Goal: Information Seeking & Learning: Find specific fact

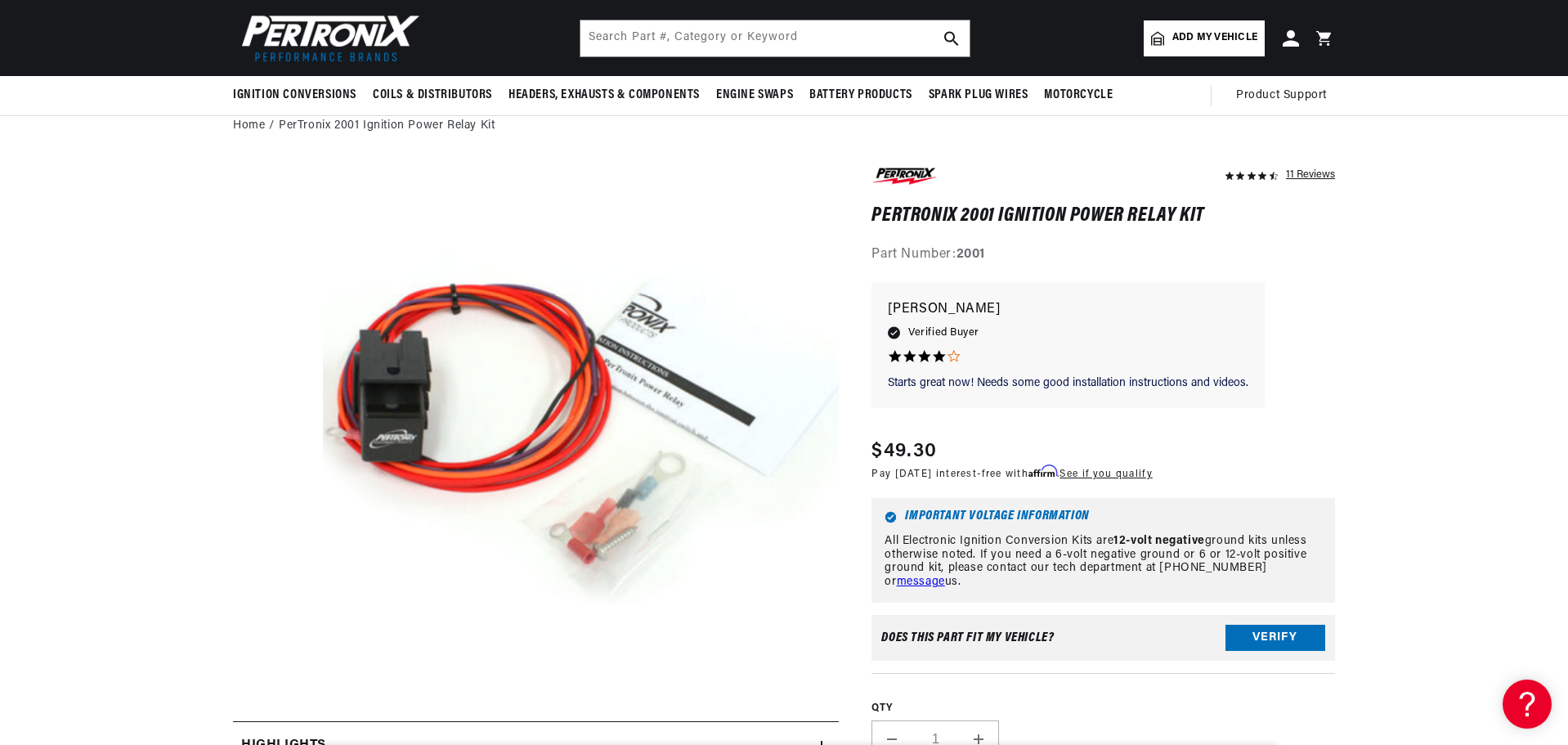
scroll to position [0, 2042]
click at [764, 59] on header "BETTER SEARCH RESULTS Add your vehicle's year, make, and model to find parts be…" at bounding box center [783, 37] width 1183 height 76
click at [759, 37] on input "text" at bounding box center [775, 37] width 389 height 36
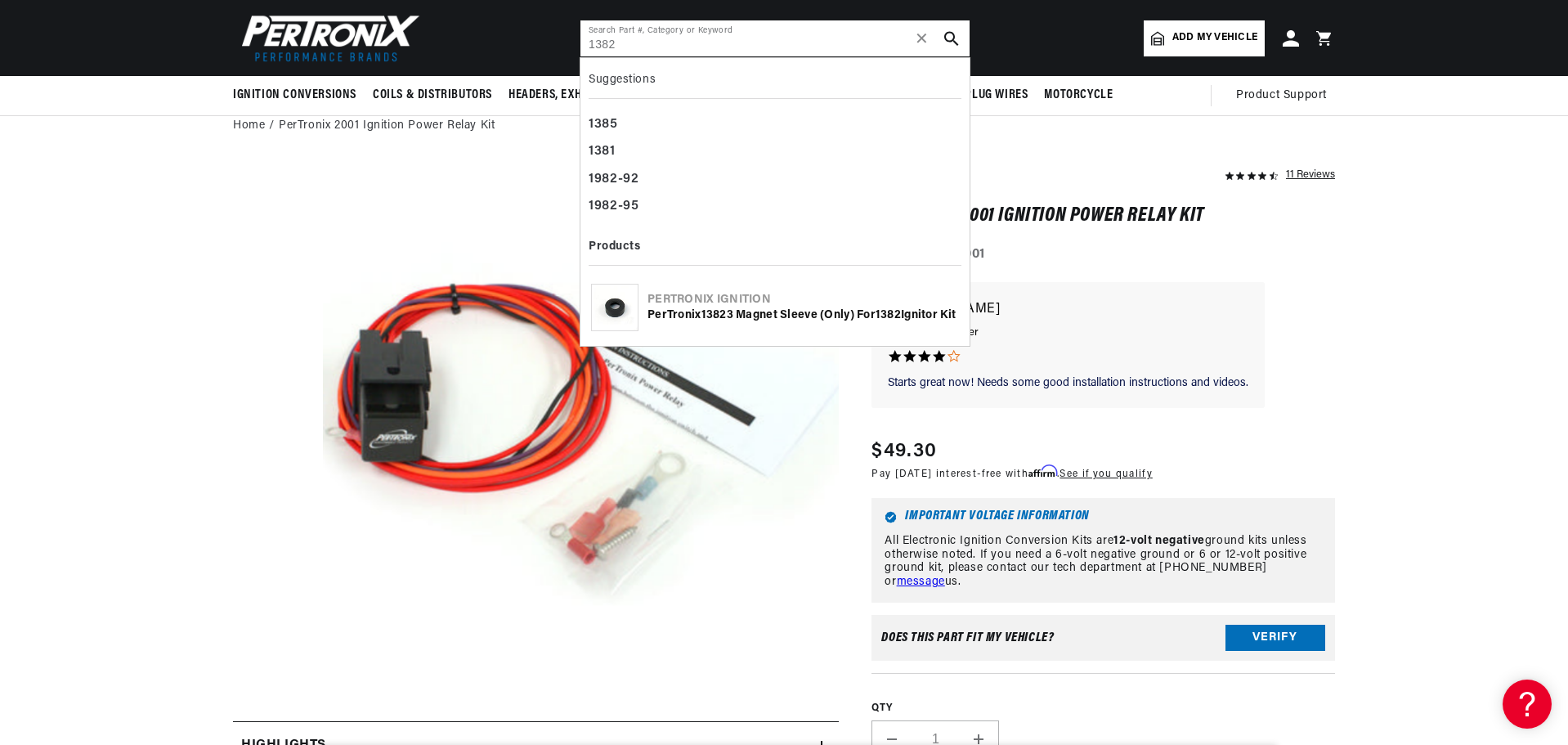
type input "1382"
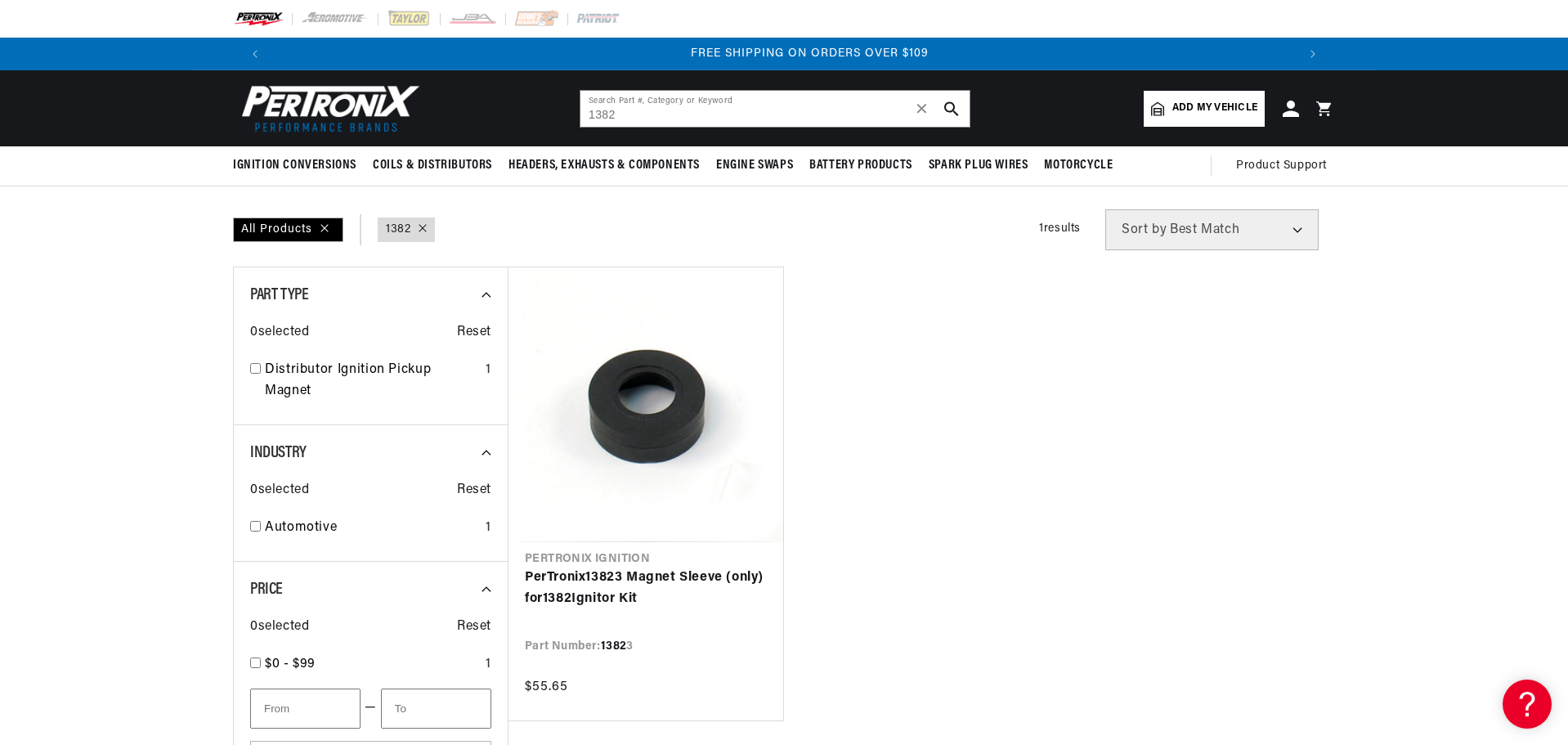
scroll to position [0, 2042]
drag, startPoint x: 344, startPoint y: 103, endPoint x: 330, endPoint y: 75, distance: 31.3
click at [344, 103] on img at bounding box center [327, 109] width 188 height 57
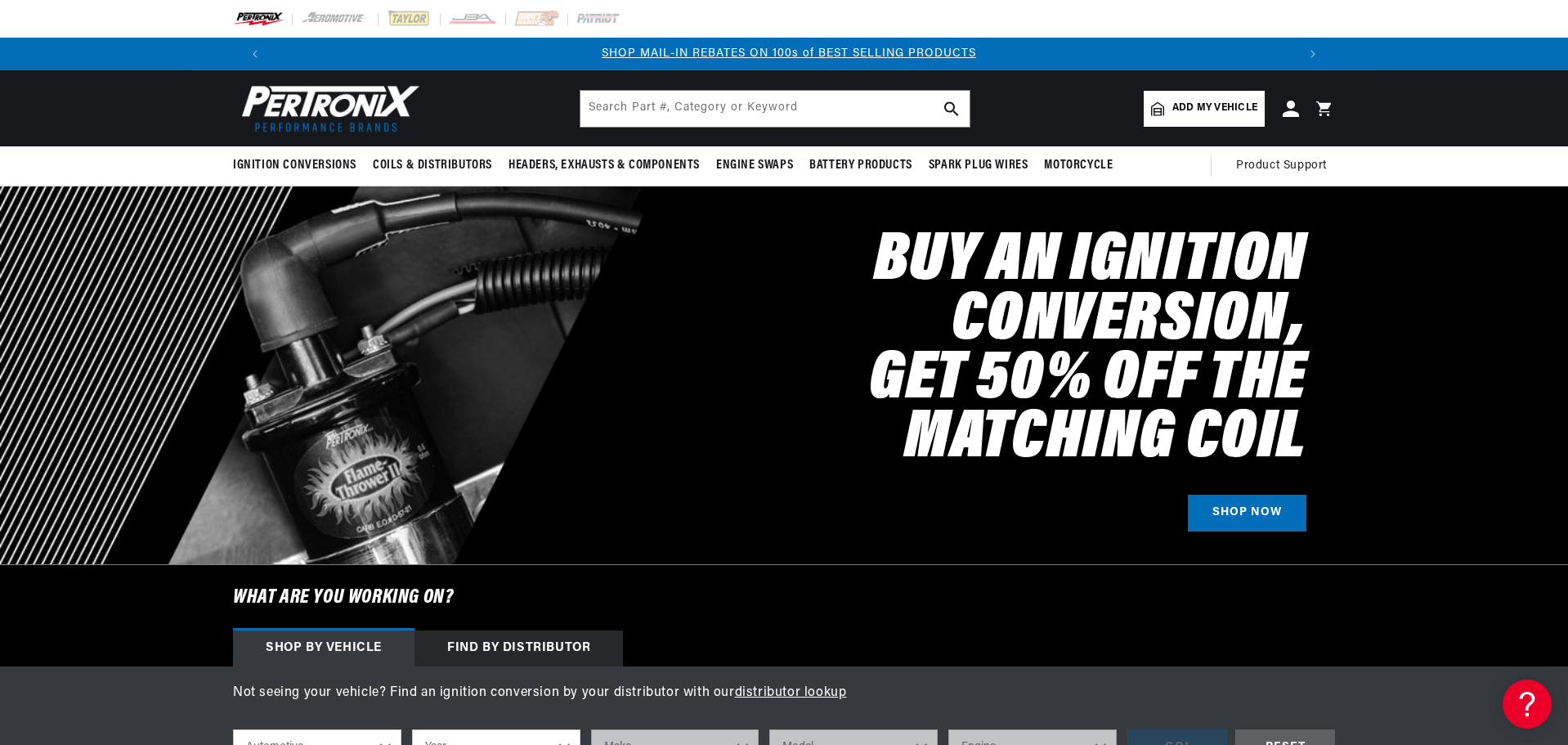
scroll to position [0, 1021]
click at [823, 105] on input "text" at bounding box center [775, 108] width 389 height 36
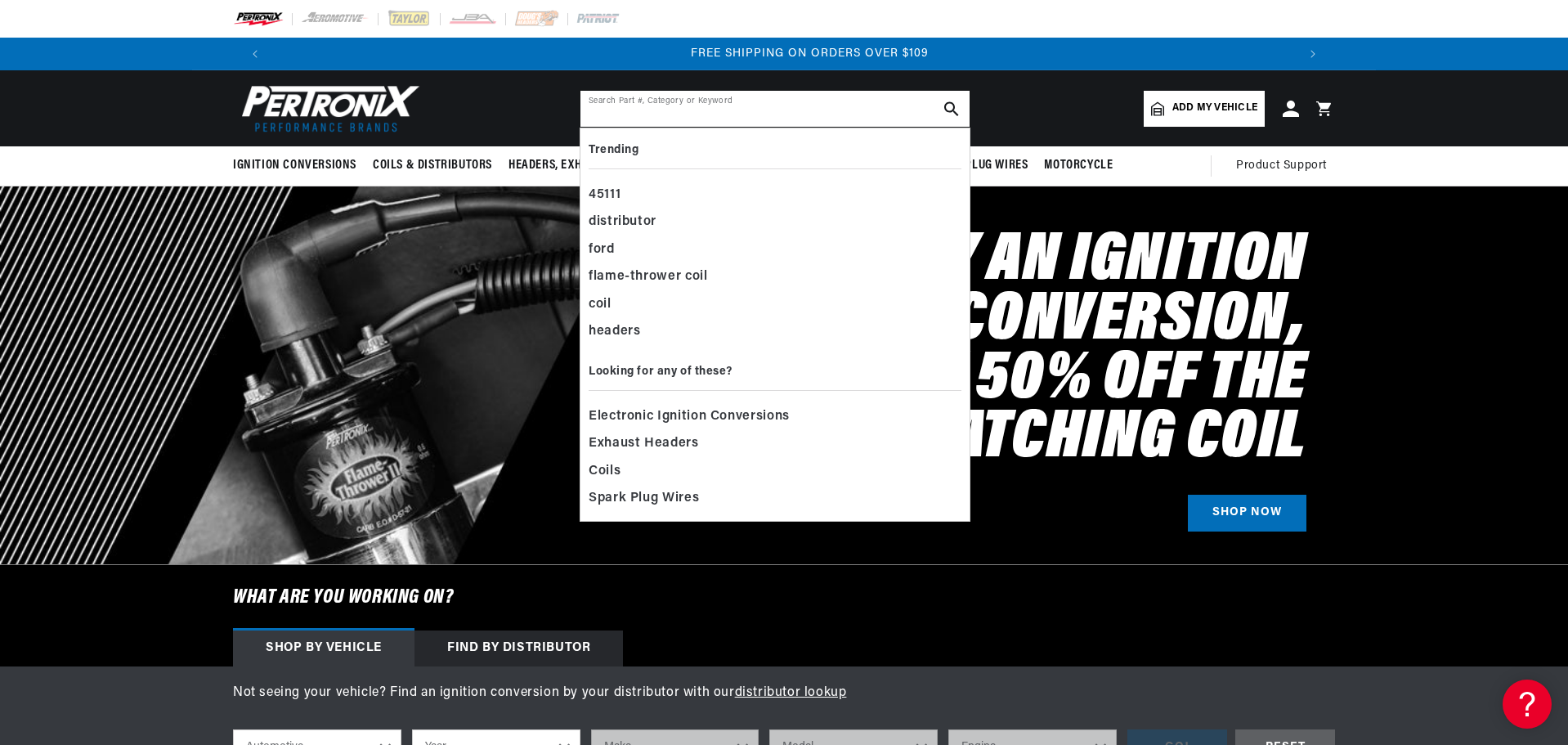
scroll to position [0, 2042]
click at [698, 101] on input "text" at bounding box center [775, 108] width 389 height 36
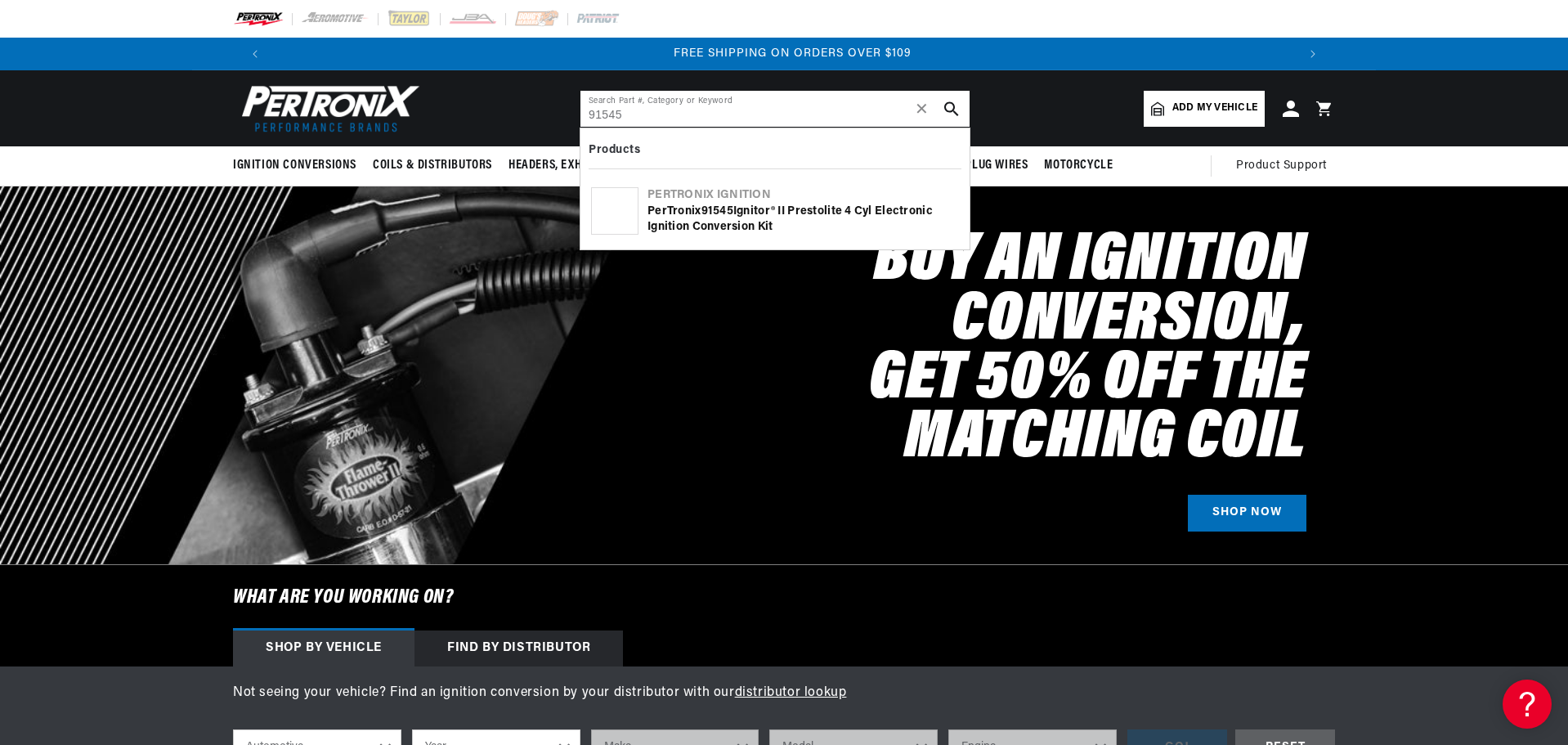
type input "91545"
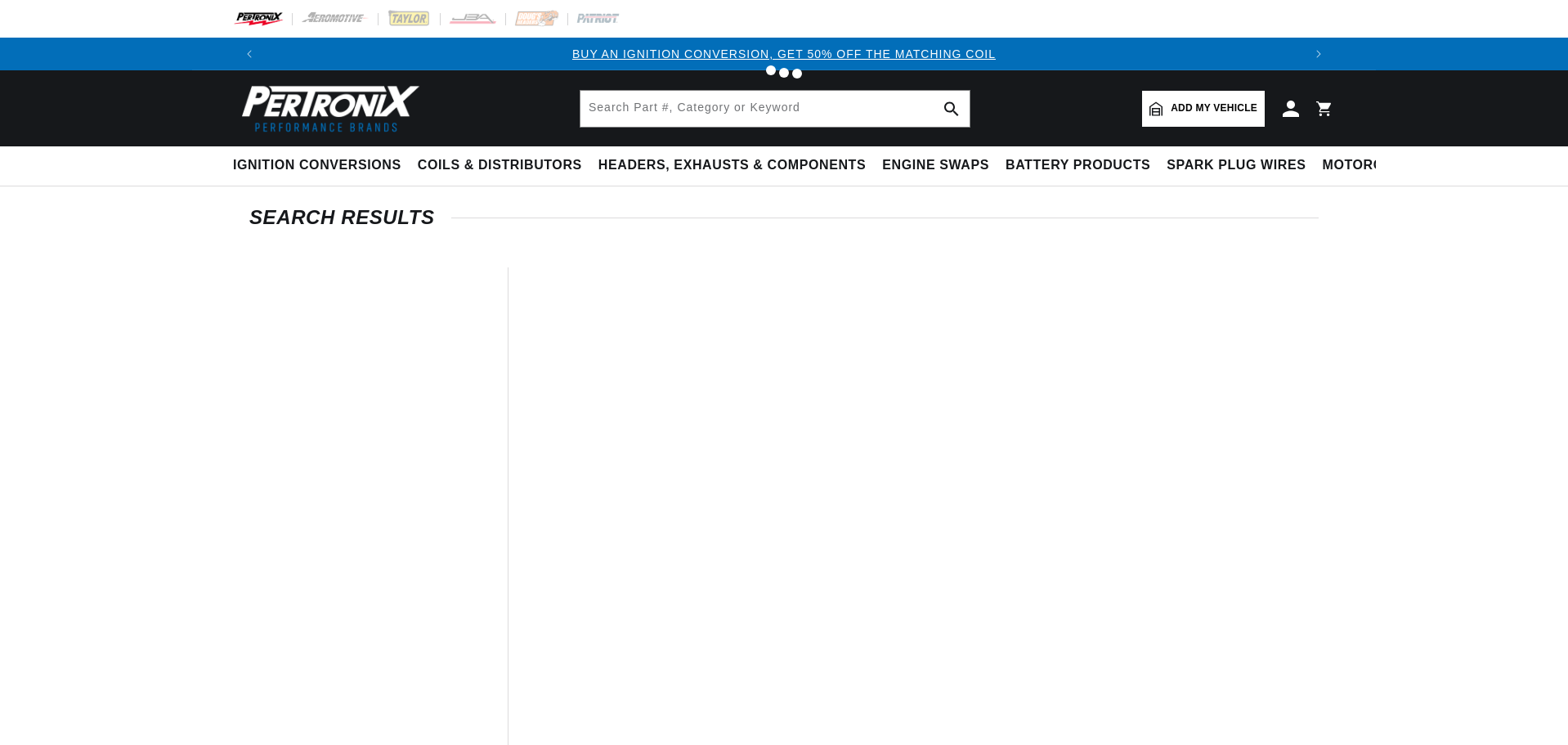
type input "91545"
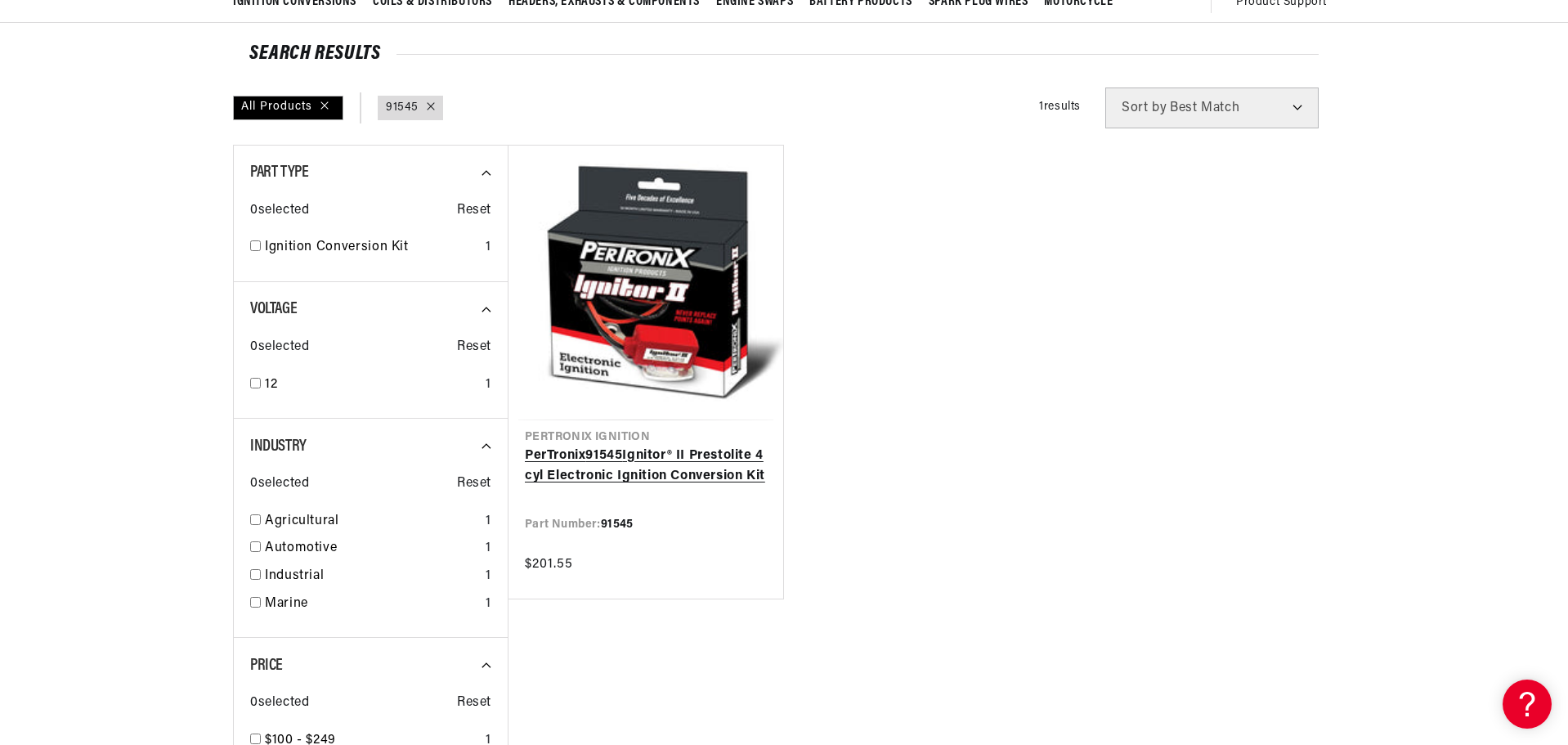
click at [656, 470] on link "PerTronix 91545 Ignitor® II Prestolite 4 cyl Electronic Ignition Conversion Kit" at bounding box center [645, 467] width 242 height 42
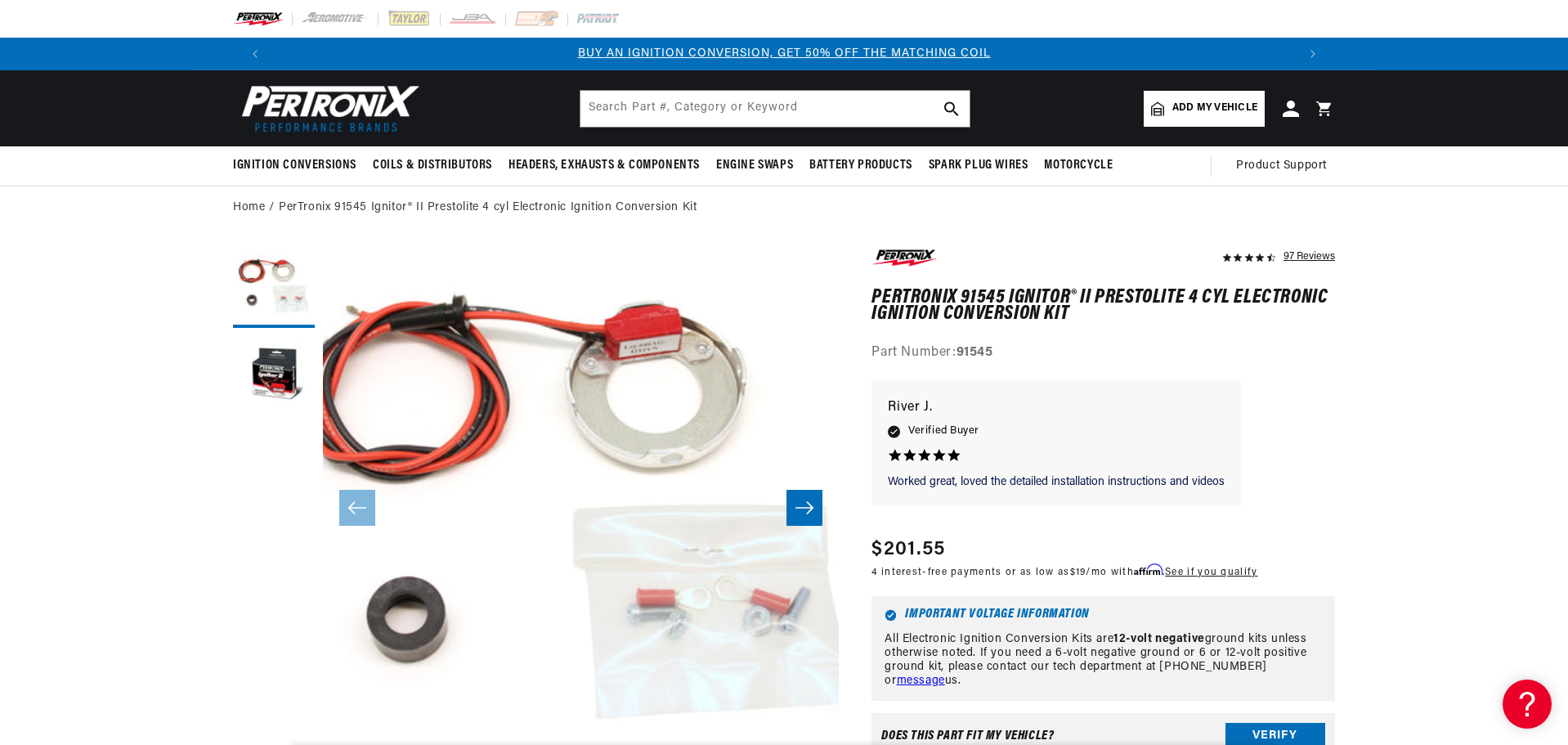
scroll to position [0, 1021]
drag, startPoint x: 364, startPoint y: 97, endPoint x: 375, endPoint y: 80, distance: 20.2
click at [364, 97] on img at bounding box center [327, 109] width 188 height 57
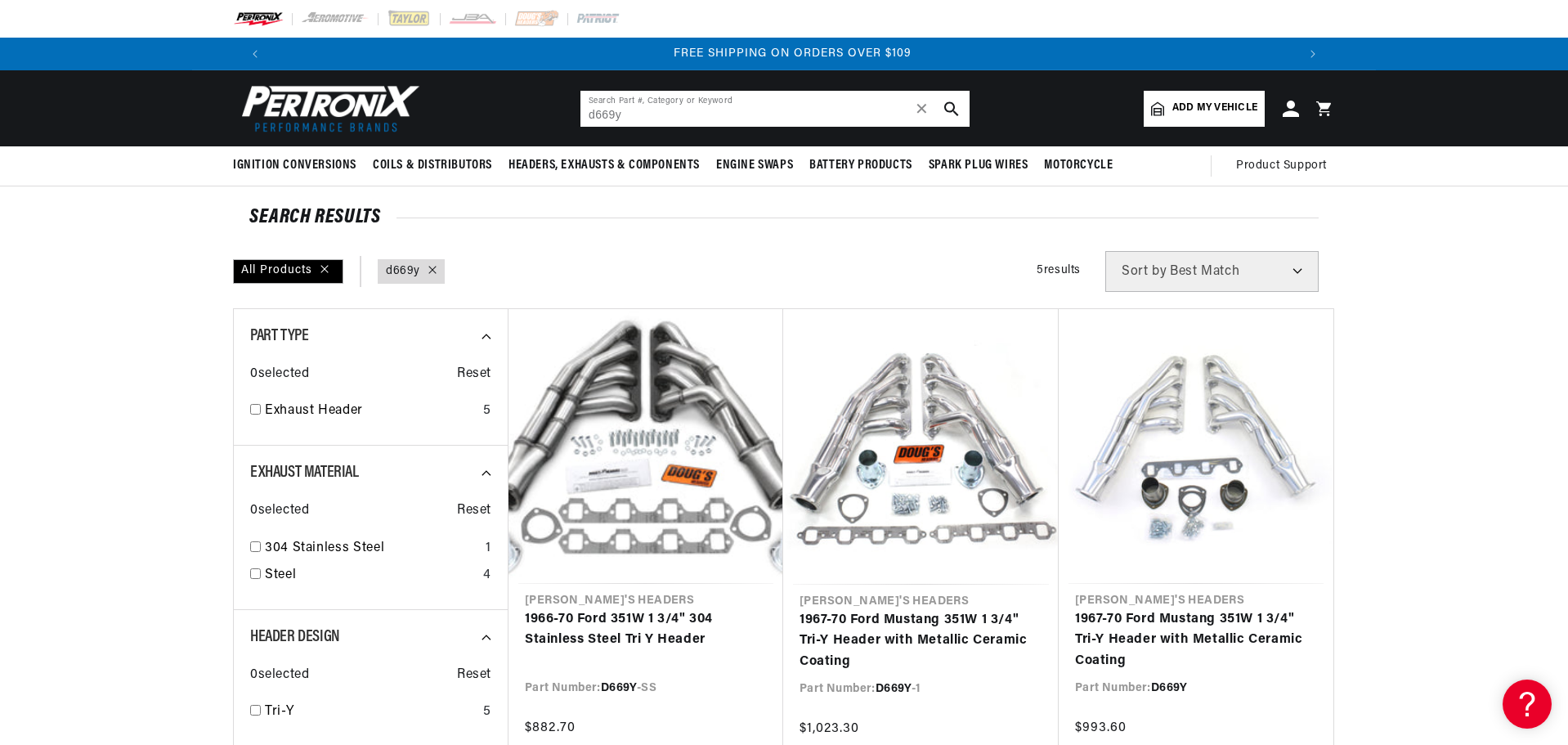
click at [730, 120] on input "d669y" at bounding box center [775, 108] width 389 height 36
click at [733, 121] on input "d669y" at bounding box center [775, 108] width 389 height 36
click at [732, 120] on input "d669y" at bounding box center [775, 108] width 389 height 36
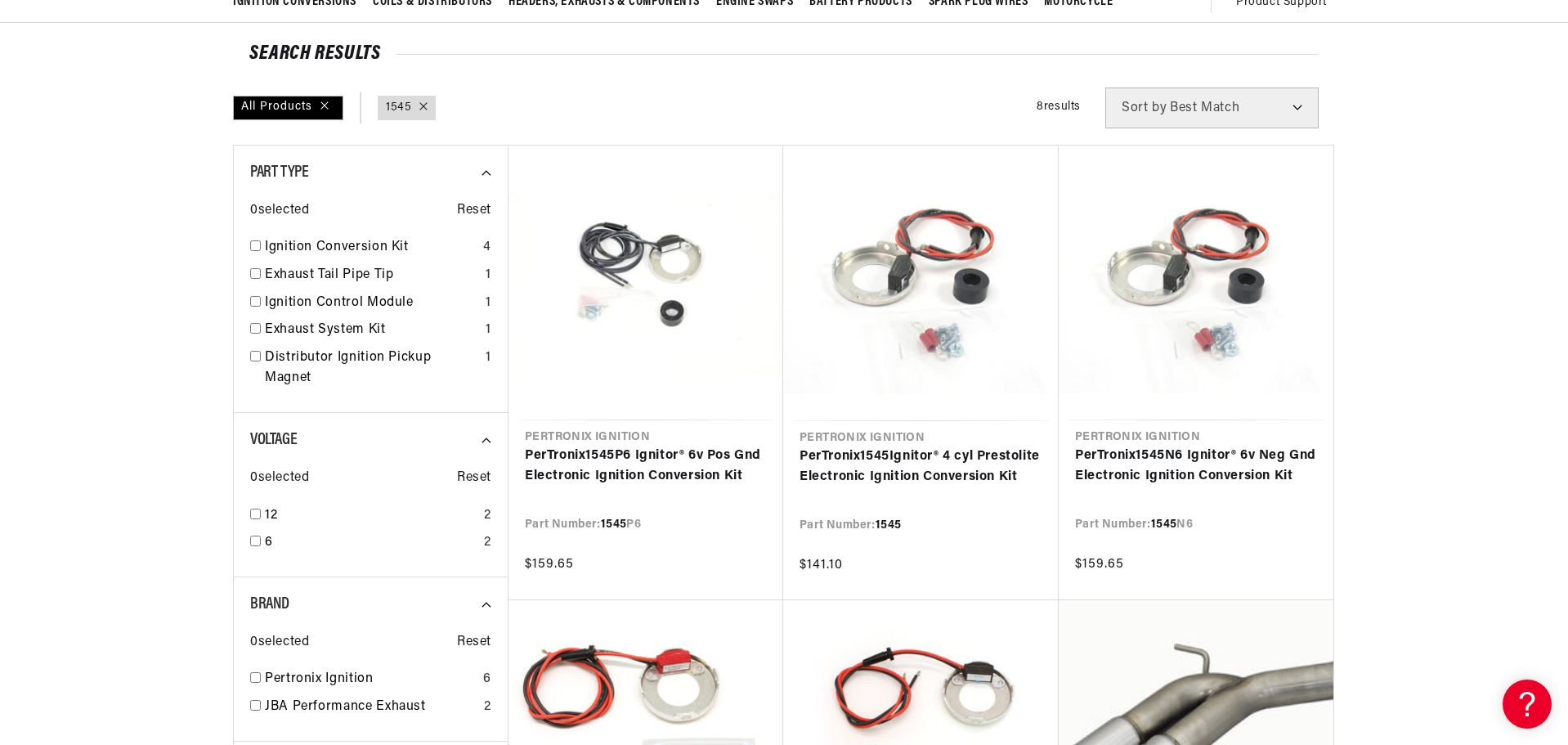
scroll to position [0, 1021]
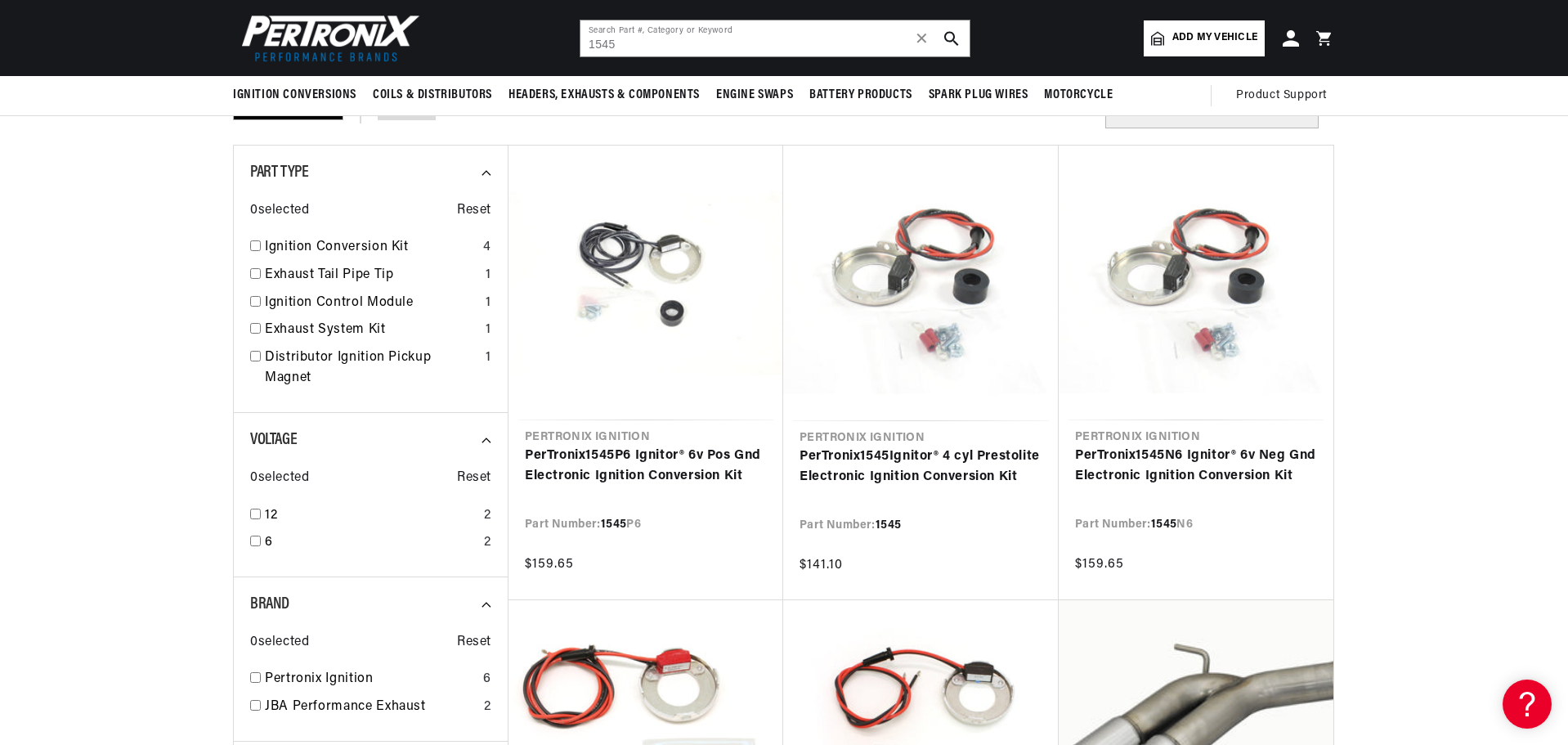
scroll to position [0, 2042]
click at [737, 48] on input "1545" at bounding box center [775, 37] width 389 height 36
paste input "D170700"
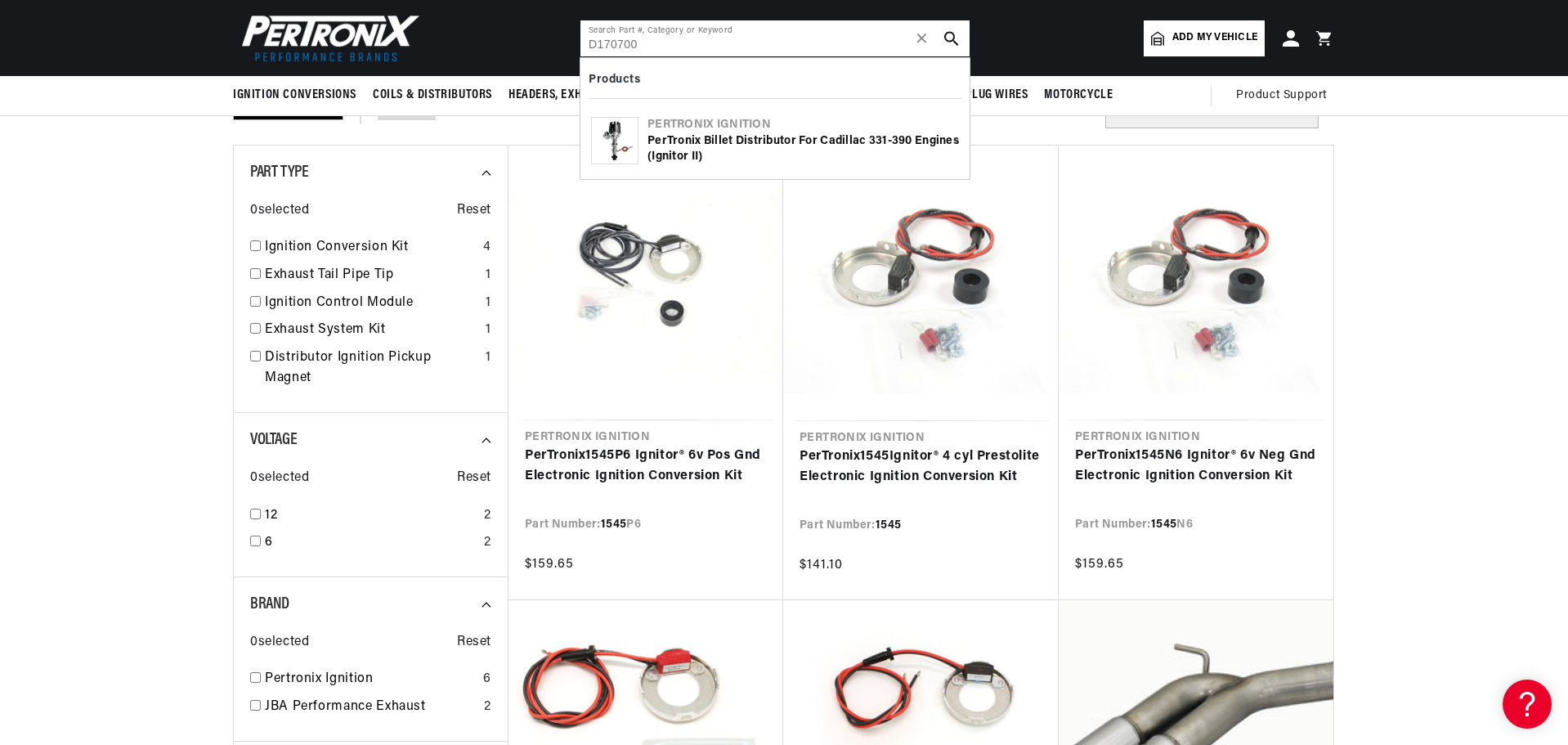
type input "D170700"
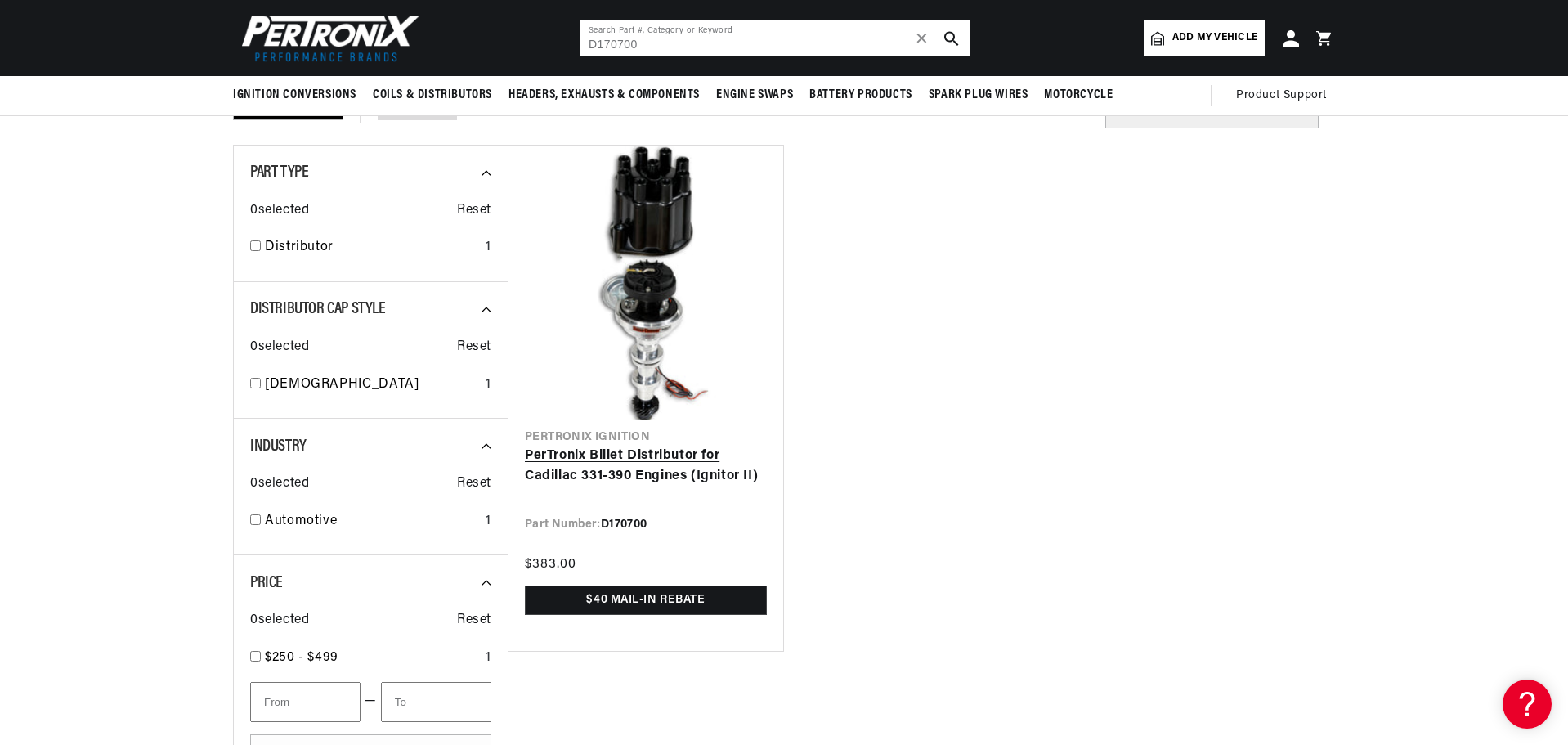
scroll to position [0, 1021]
click at [598, 475] on link "PerTronix Billet Distributor for Cadillac 331-390 Engines (Ignitor II)" at bounding box center [645, 467] width 242 height 42
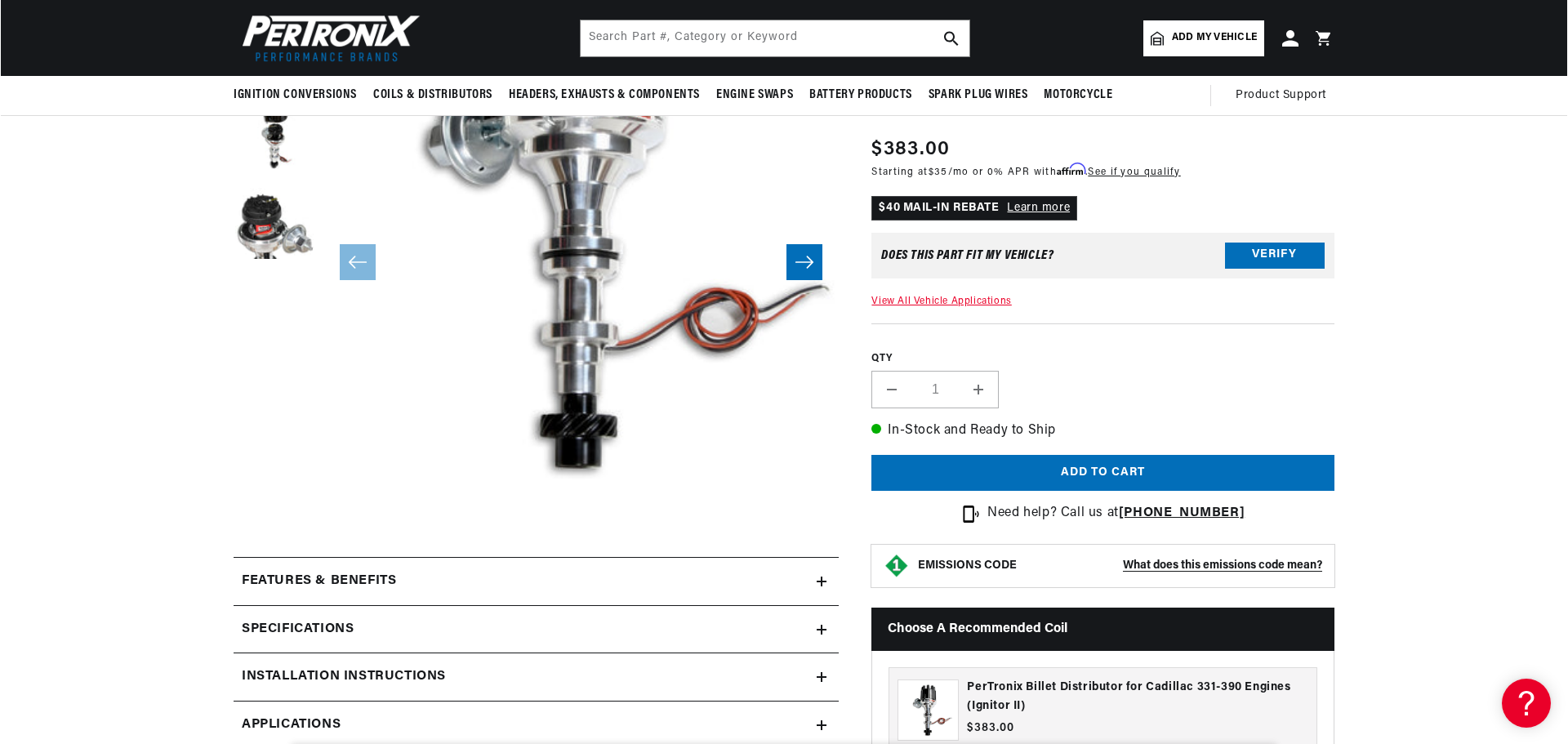
scroll to position [163, 0]
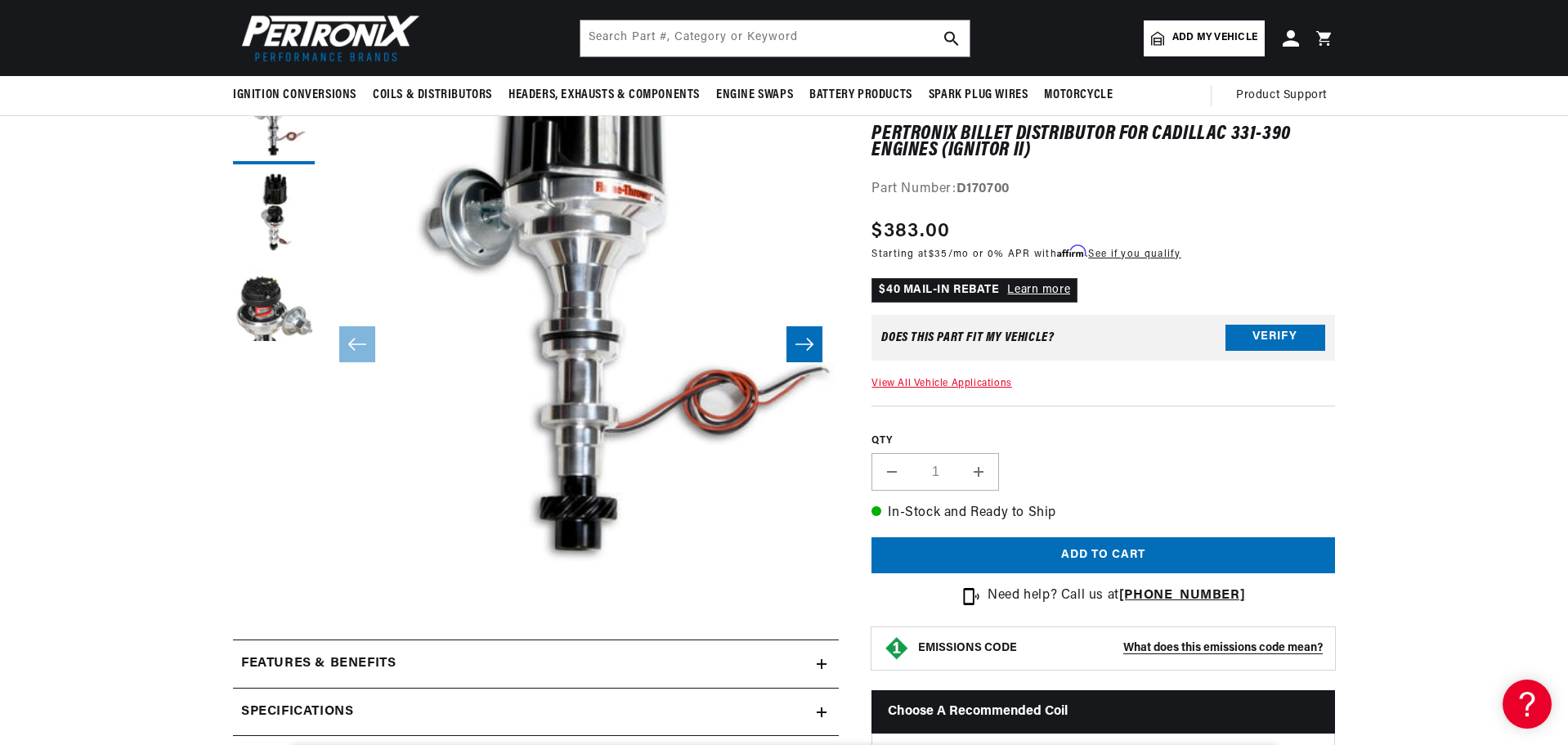
click at [271, 599] on button "Open media 1 in modal" at bounding box center [271, 599] width 0 height 0
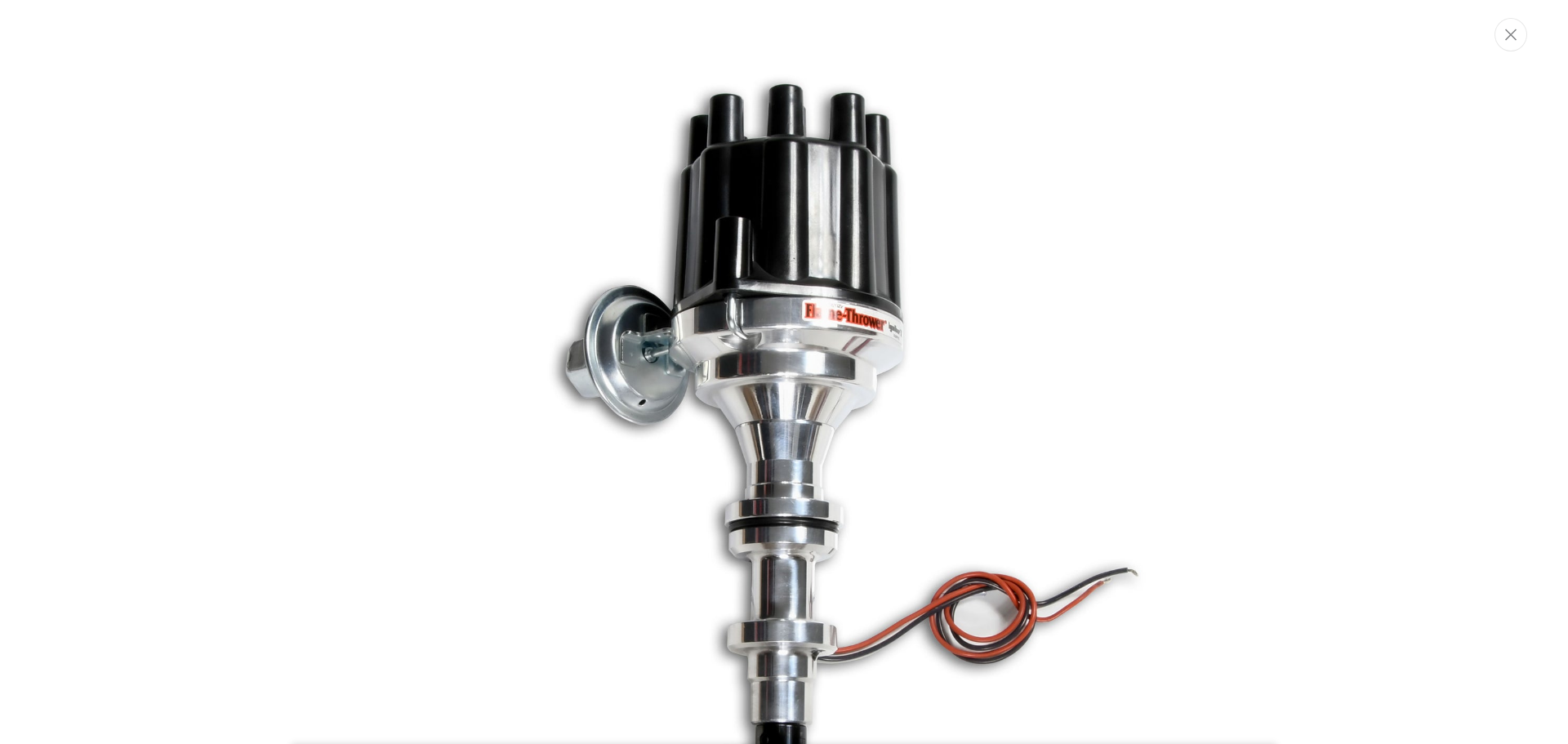
scroll to position [0, 0]
click at [1503, 41] on button "Close" at bounding box center [1511, 35] width 33 height 34
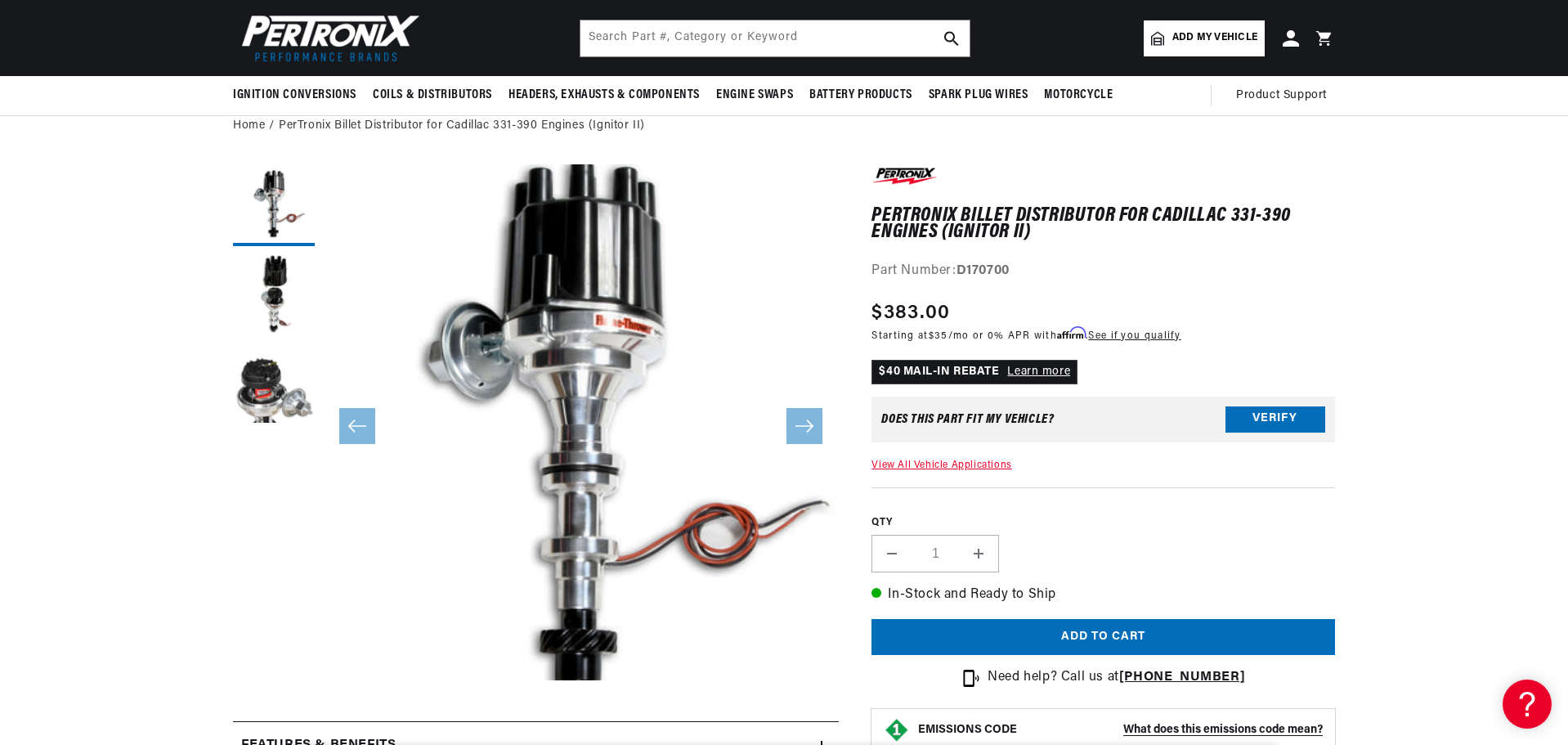
scroll to position [0, 1021]
click at [334, 48] on img at bounding box center [327, 38] width 188 height 57
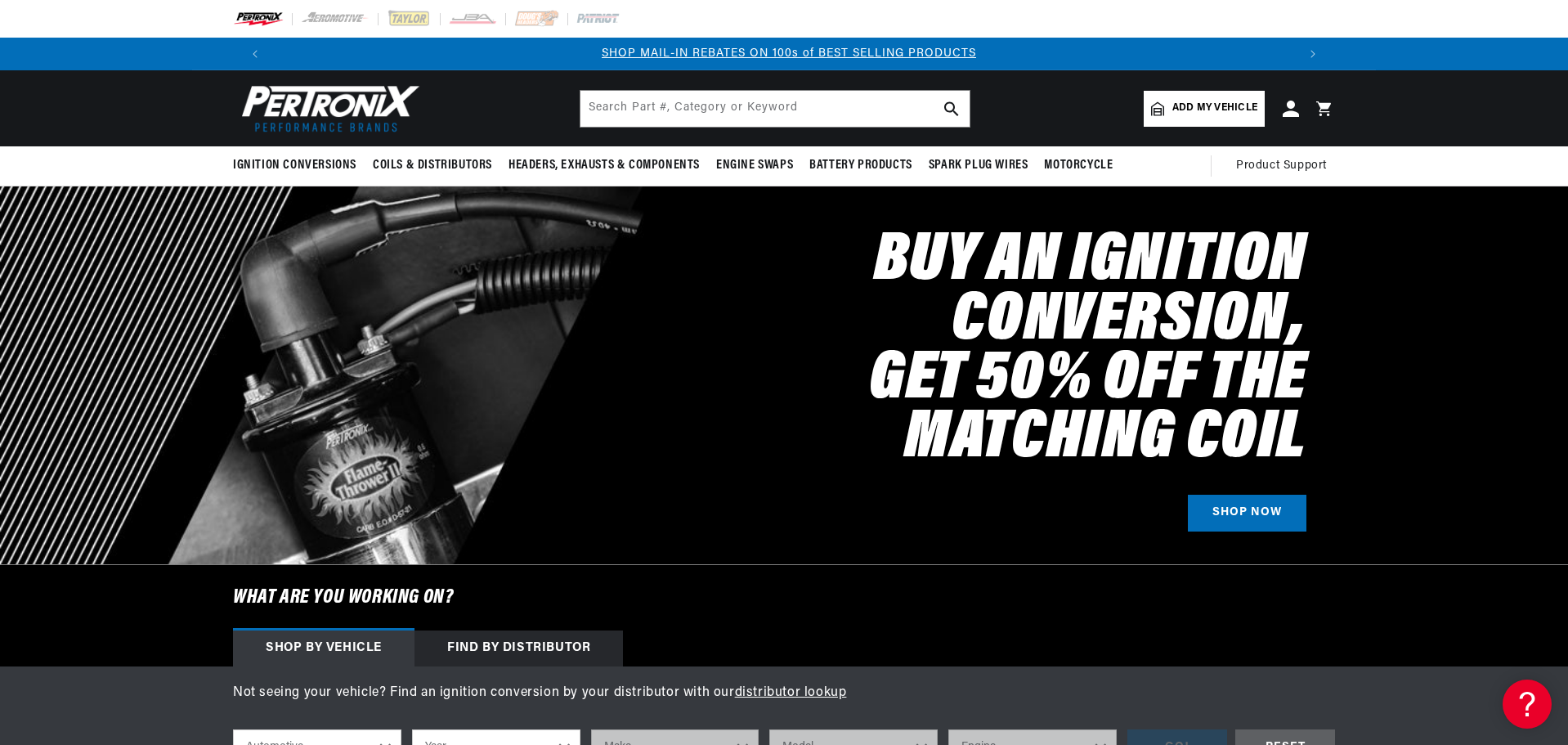
scroll to position [0, 1021]
click at [844, 97] on input "text" at bounding box center [775, 108] width 389 height 36
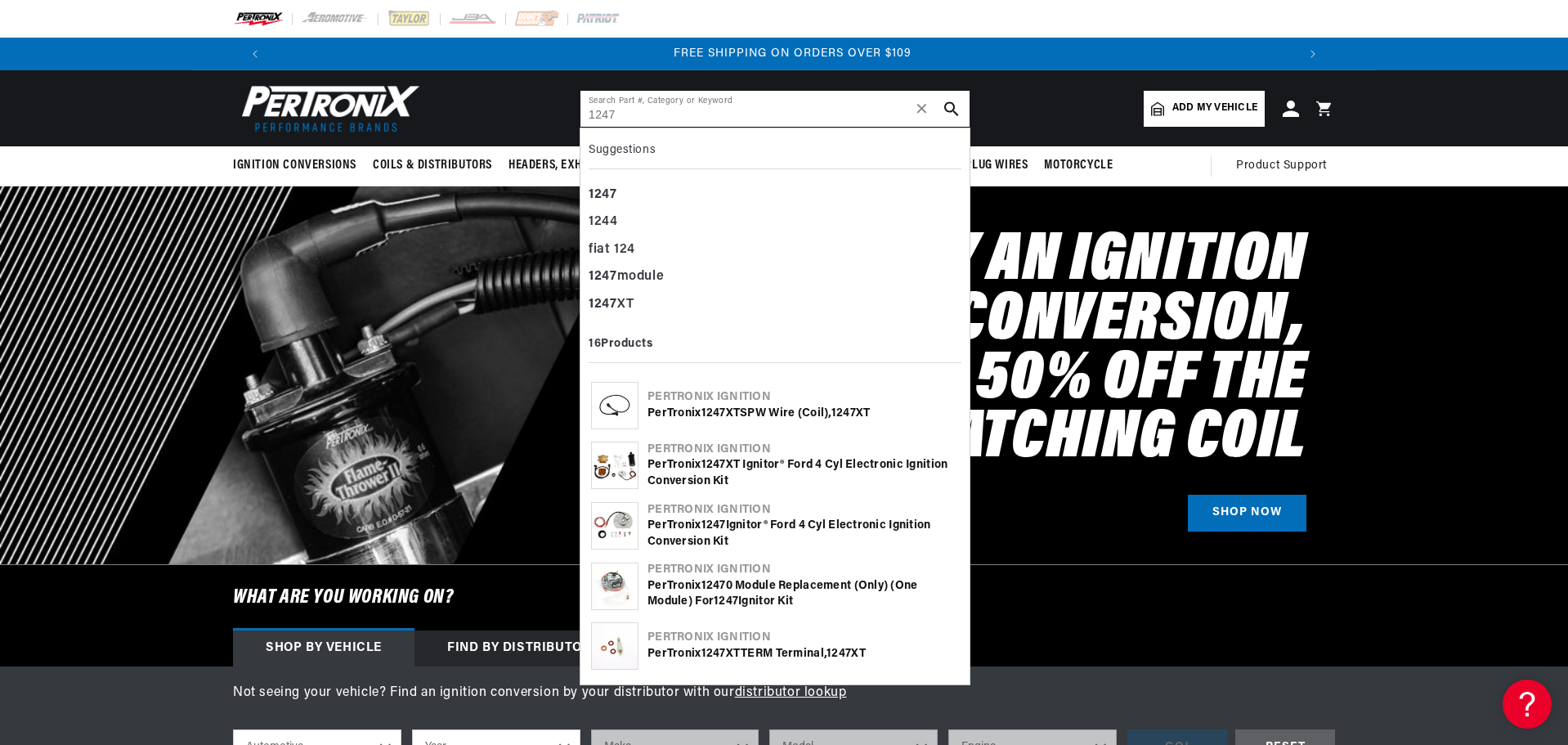
type input "1247"
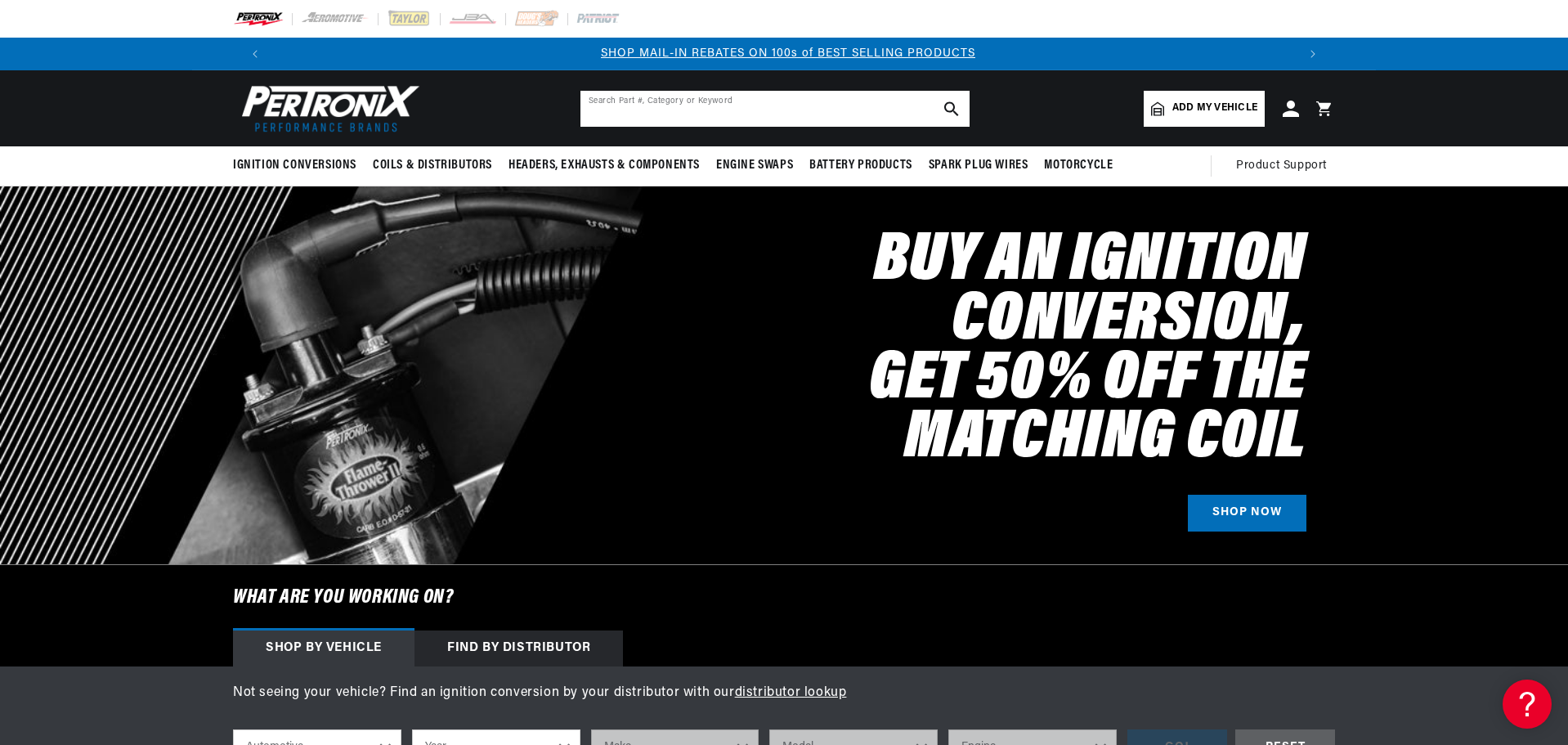
click at [686, 102] on input "text" at bounding box center [775, 108] width 389 height 36
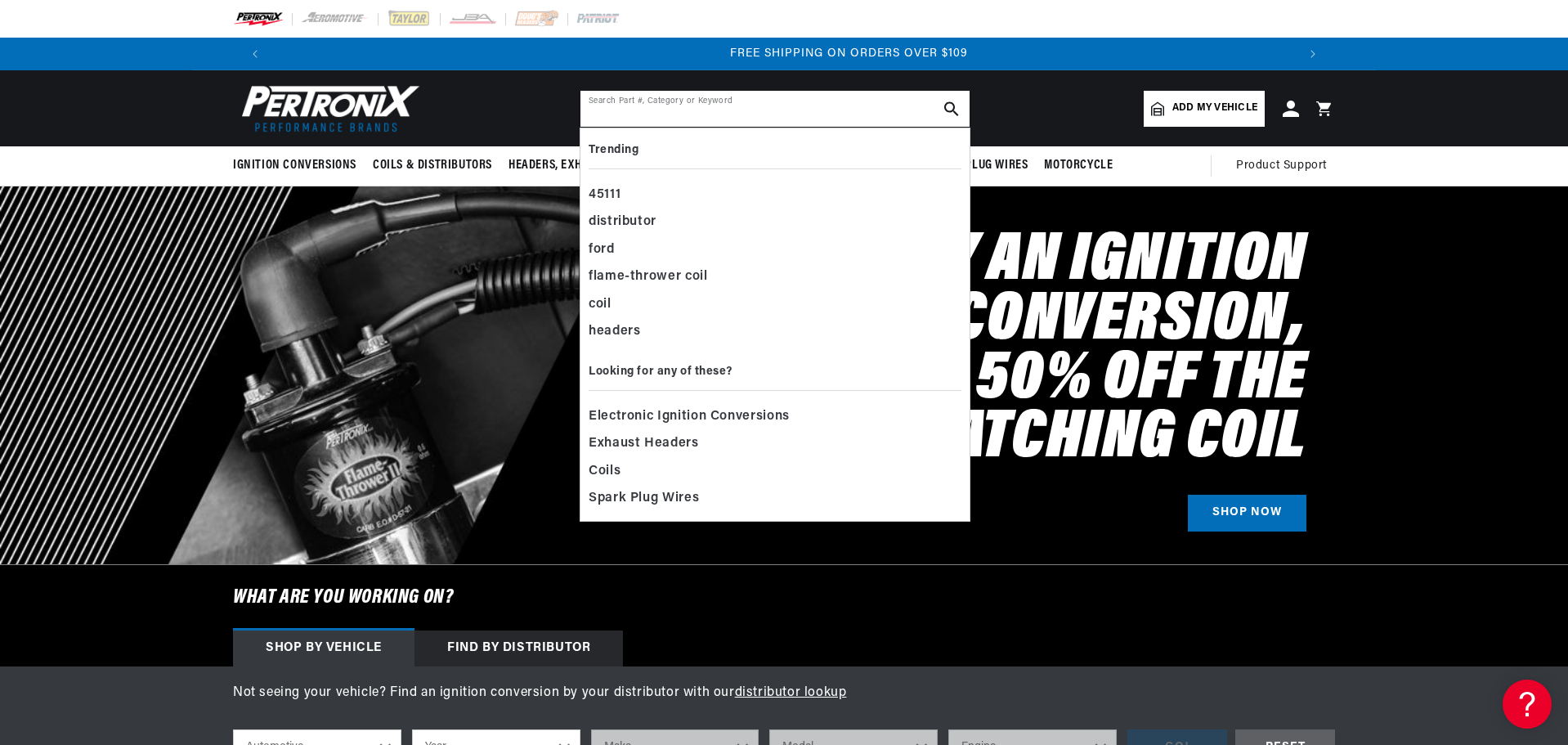
click at [674, 125] on input "text" at bounding box center [775, 108] width 389 height 36
click at [686, 106] on input "text" at bounding box center [775, 108] width 389 height 36
drag, startPoint x: 768, startPoint y: 100, endPoint x: 757, endPoint y: 103, distance: 11.4
click at [768, 100] on input "text" at bounding box center [775, 108] width 389 height 36
paste input "1850S-5"
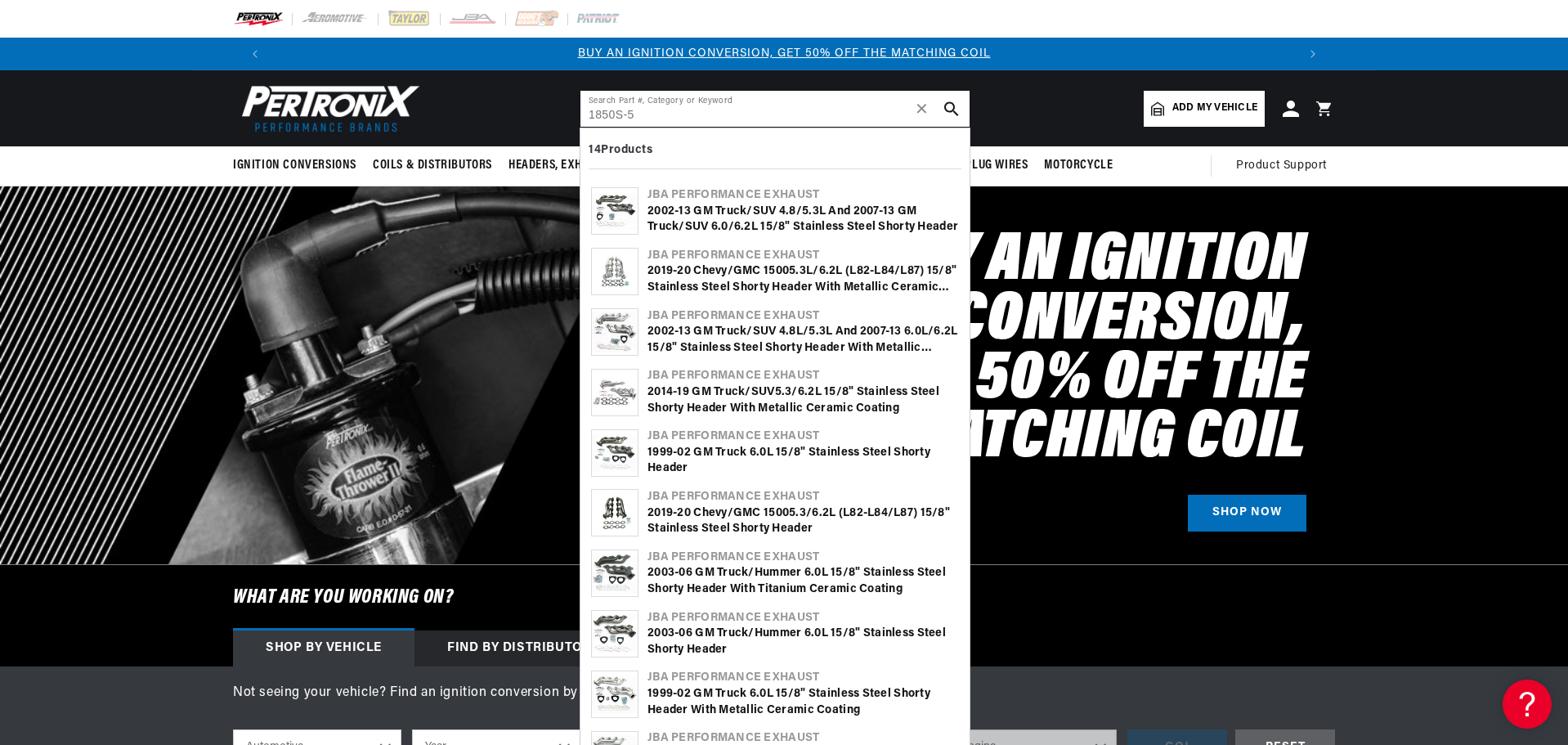
type input "1850S-5"
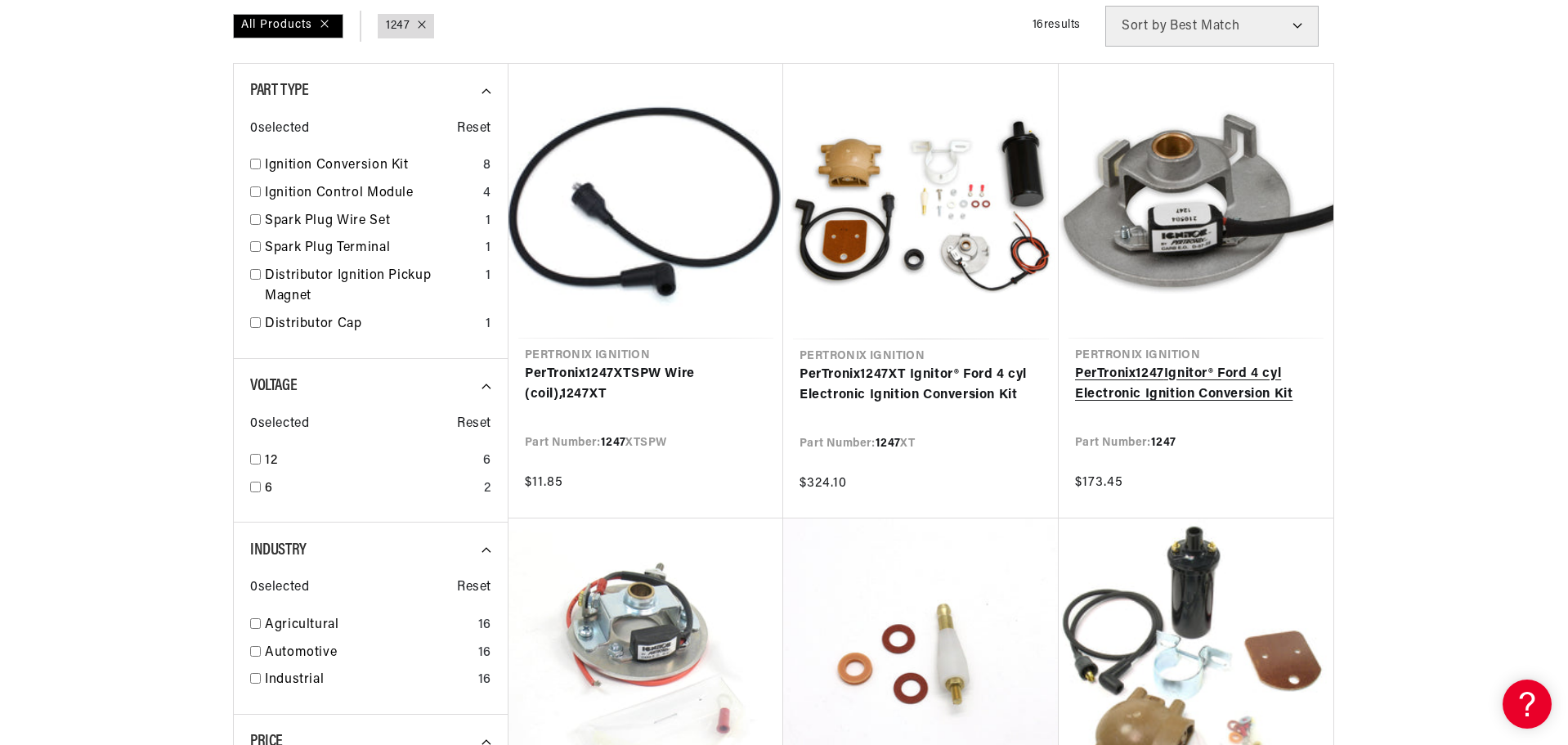
click at [1129, 395] on link "PerTronix 1247 Ignitor® Ford 4 cyl Electronic Ignition Conversion Kit" at bounding box center [1195, 385] width 242 height 42
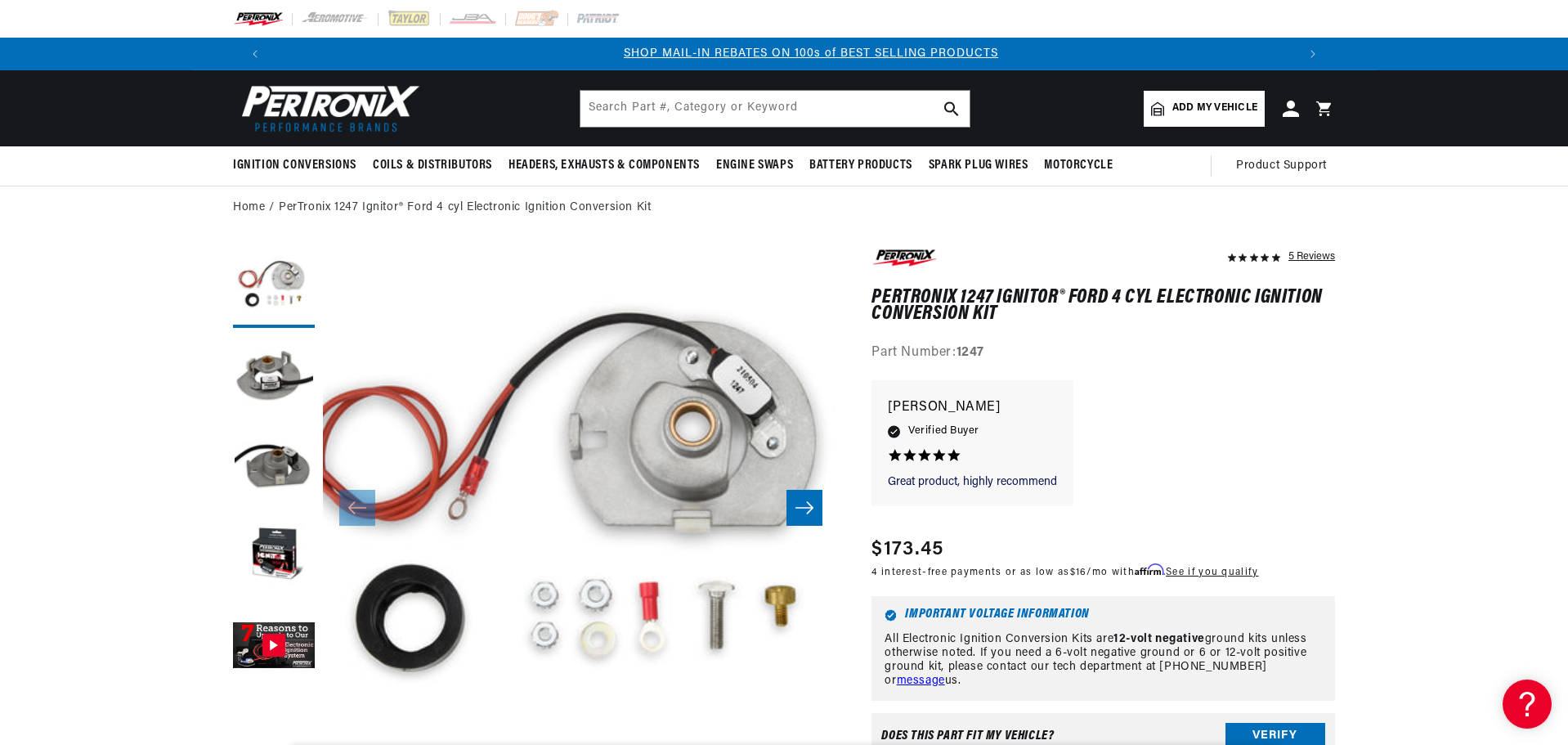
scroll to position [0, 1021]
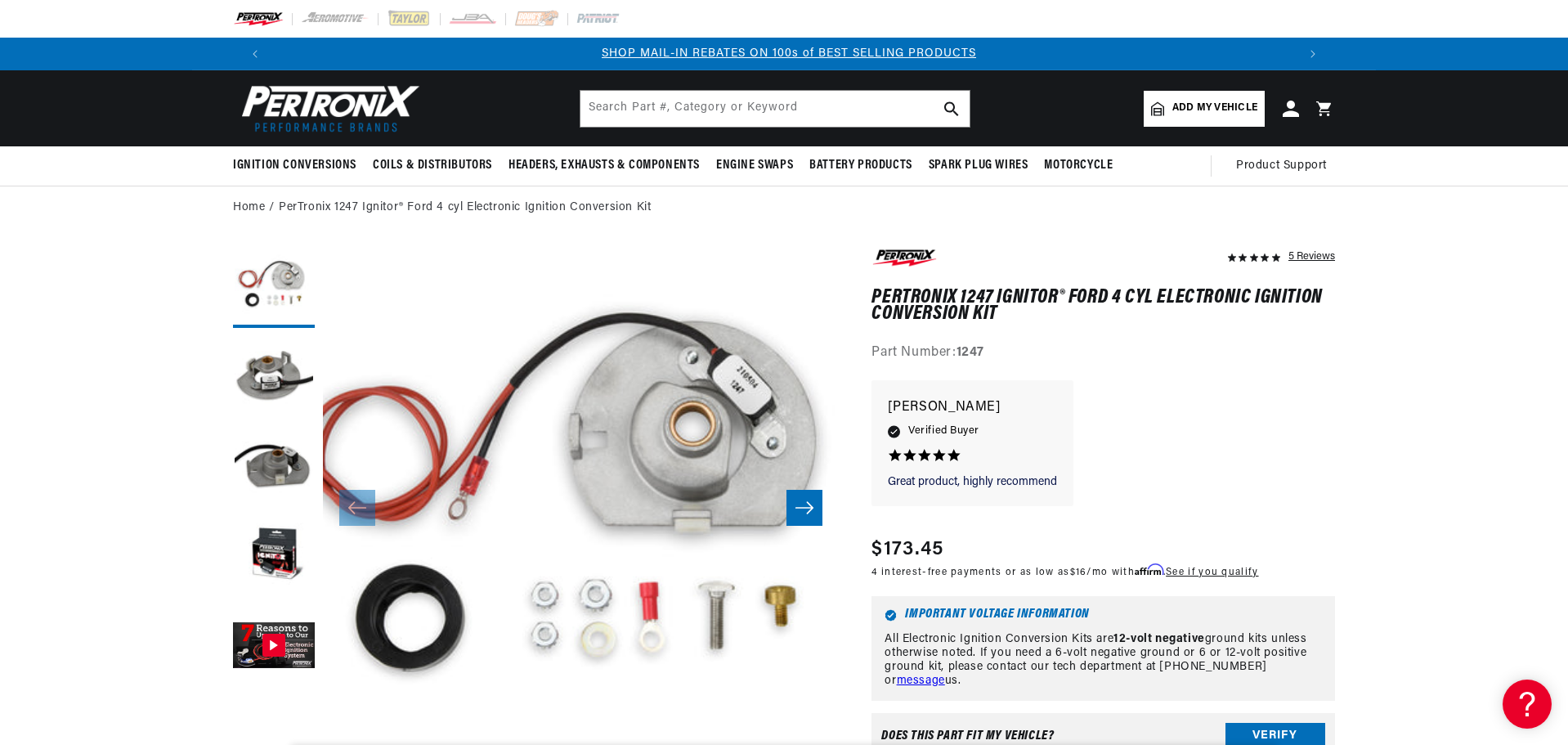
scroll to position [0, 1021]
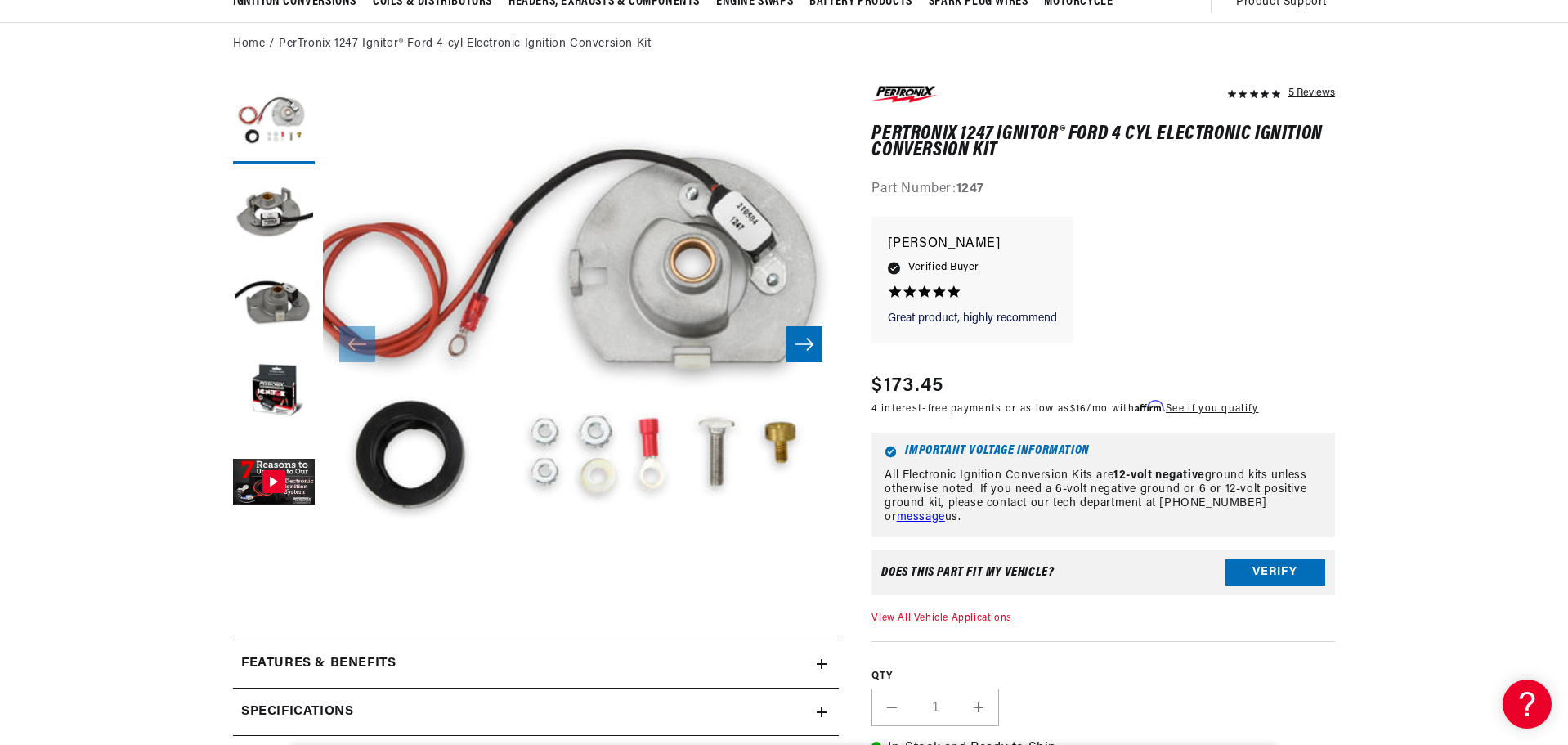
scroll to position [0, 2042]
click at [1323, 285] on div "Great product, highly recommend Great product, highly recommend faron c. 5.0 st…" at bounding box center [1103, 288] width 463 height 143
drag, startPoint x: 1366, startPoint y: 264, endPoint x: 1379, endPoint y: 266, distance: 13.2
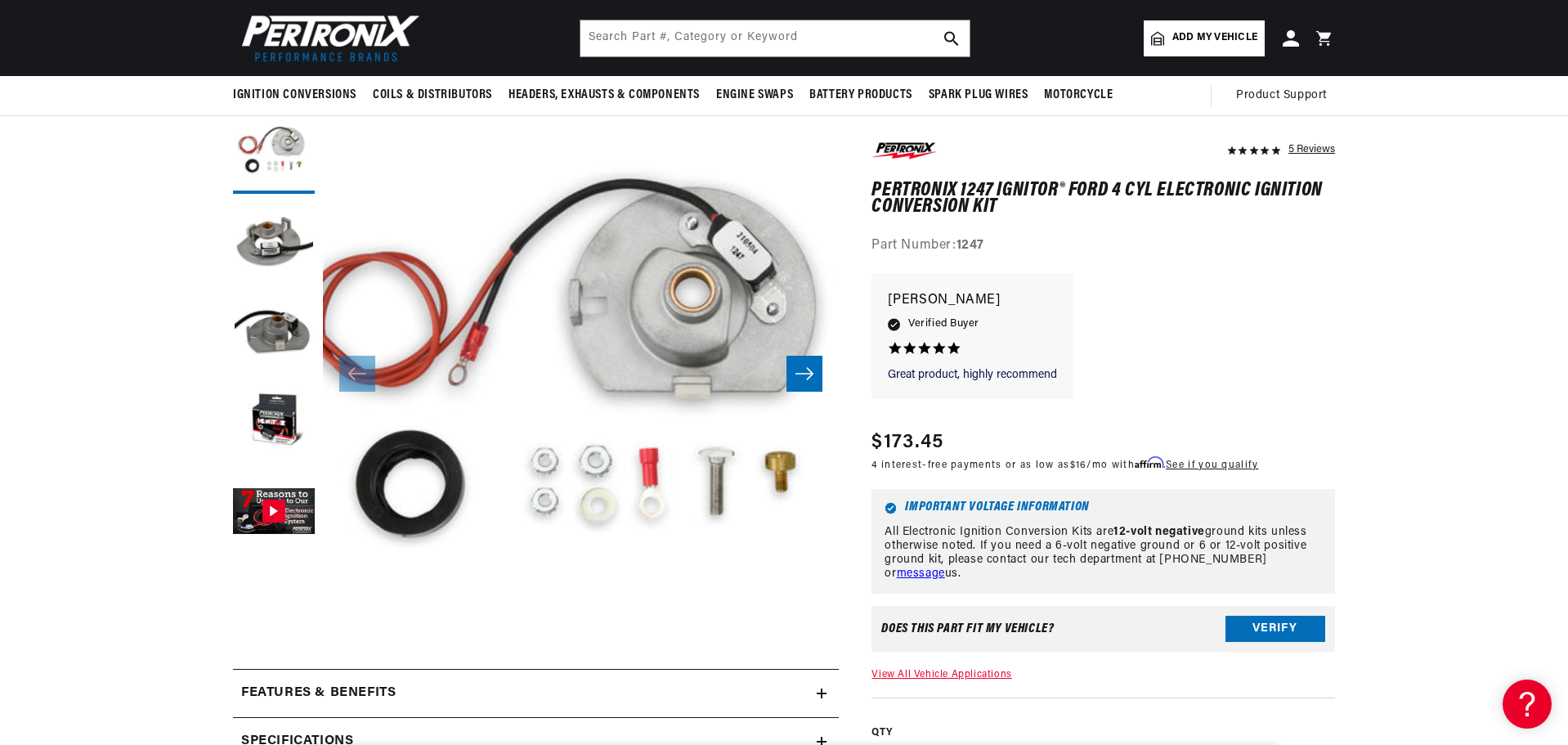
scroll to position [164, 0]
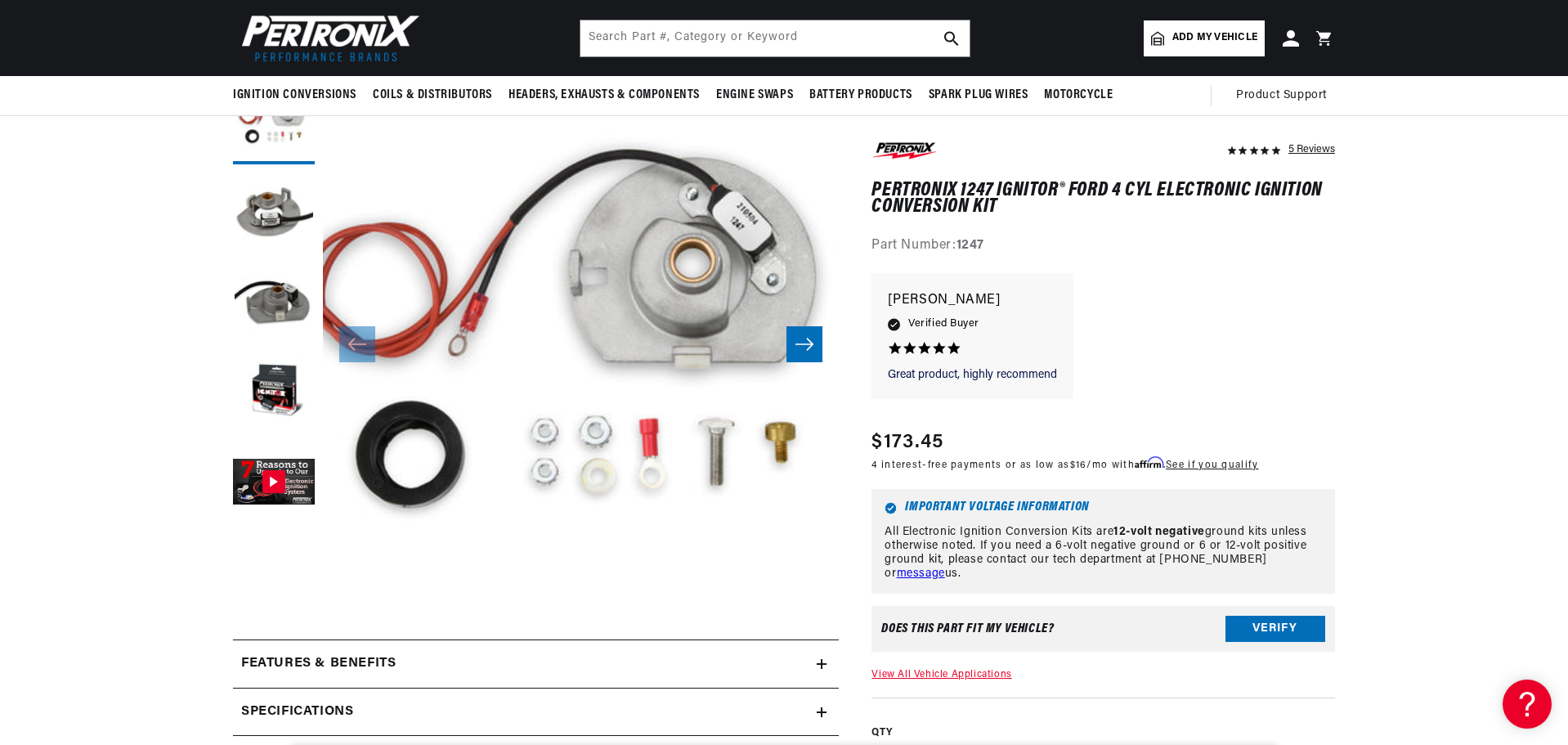
drag, startPoint x: 1401, startPoint y: 350, endPoint x: 1565, endPoint y: 405, distance: 173.0
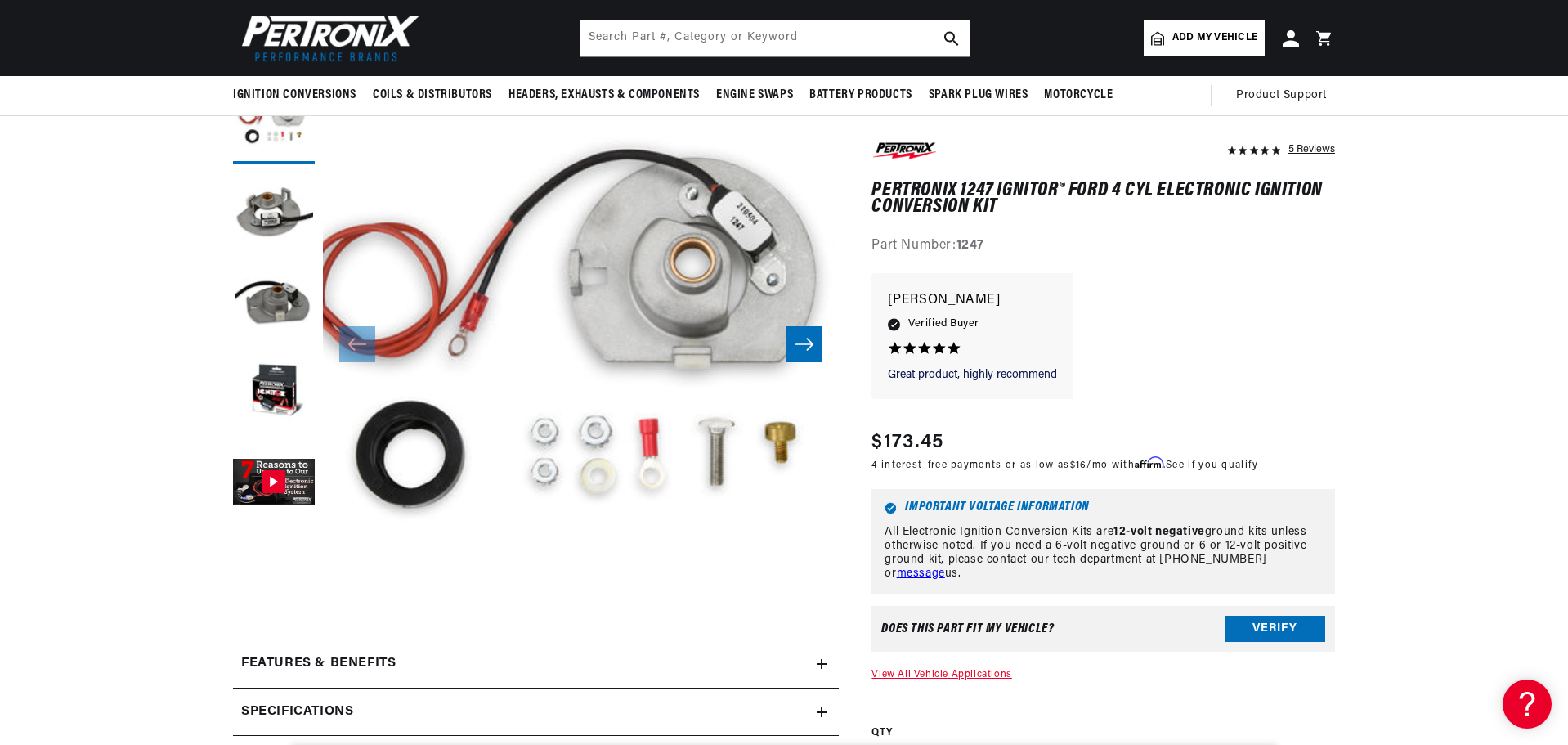
drag, startPoint x: 343, startPoint y: 26, endPoint x: 292, endPoint y: 4, distance: 55.5
click at [343, 25] on img at bounding box center [327, 38] width 188 height 57
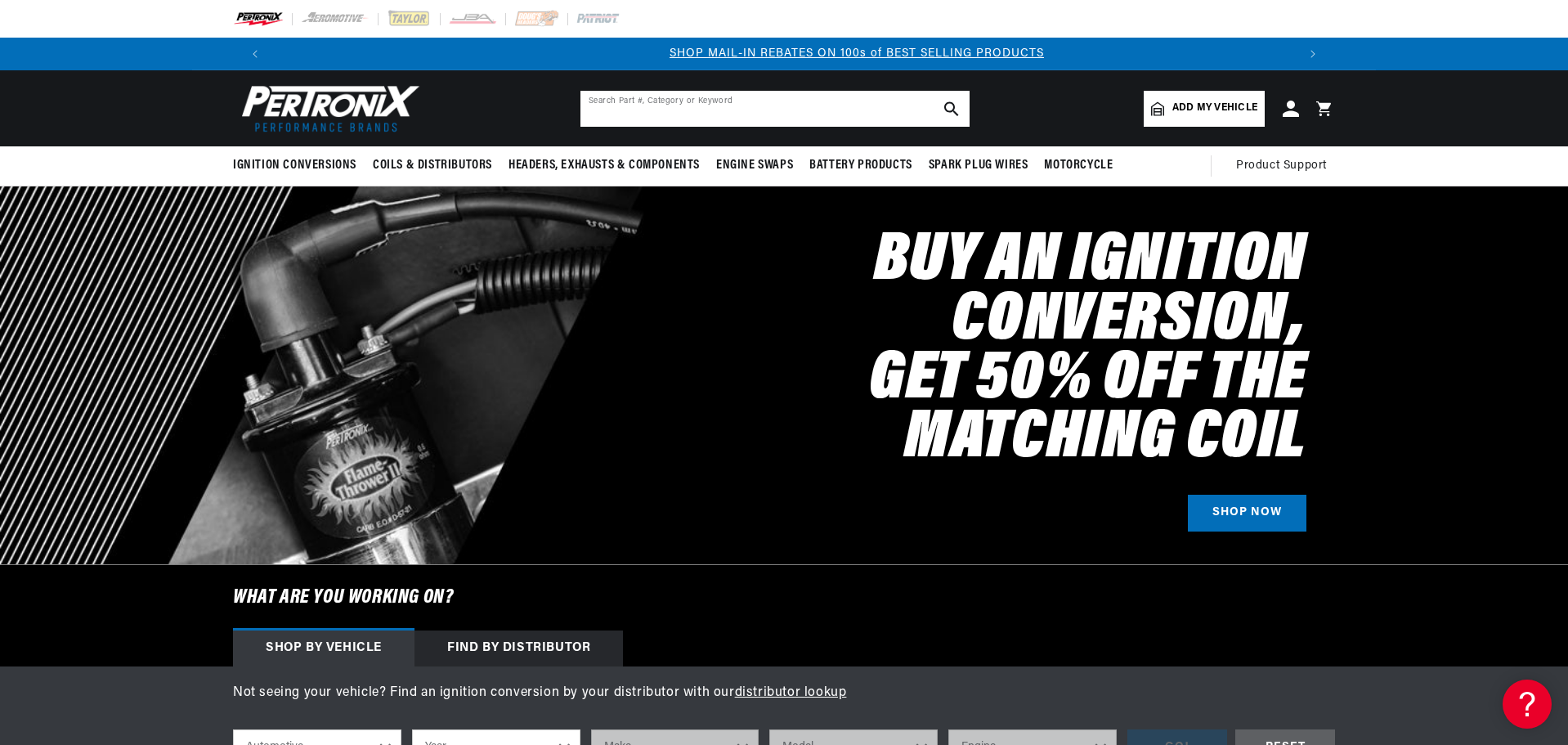
click at [760, 112] on input "text" at bounding box center [775, 108] width 389 height 36
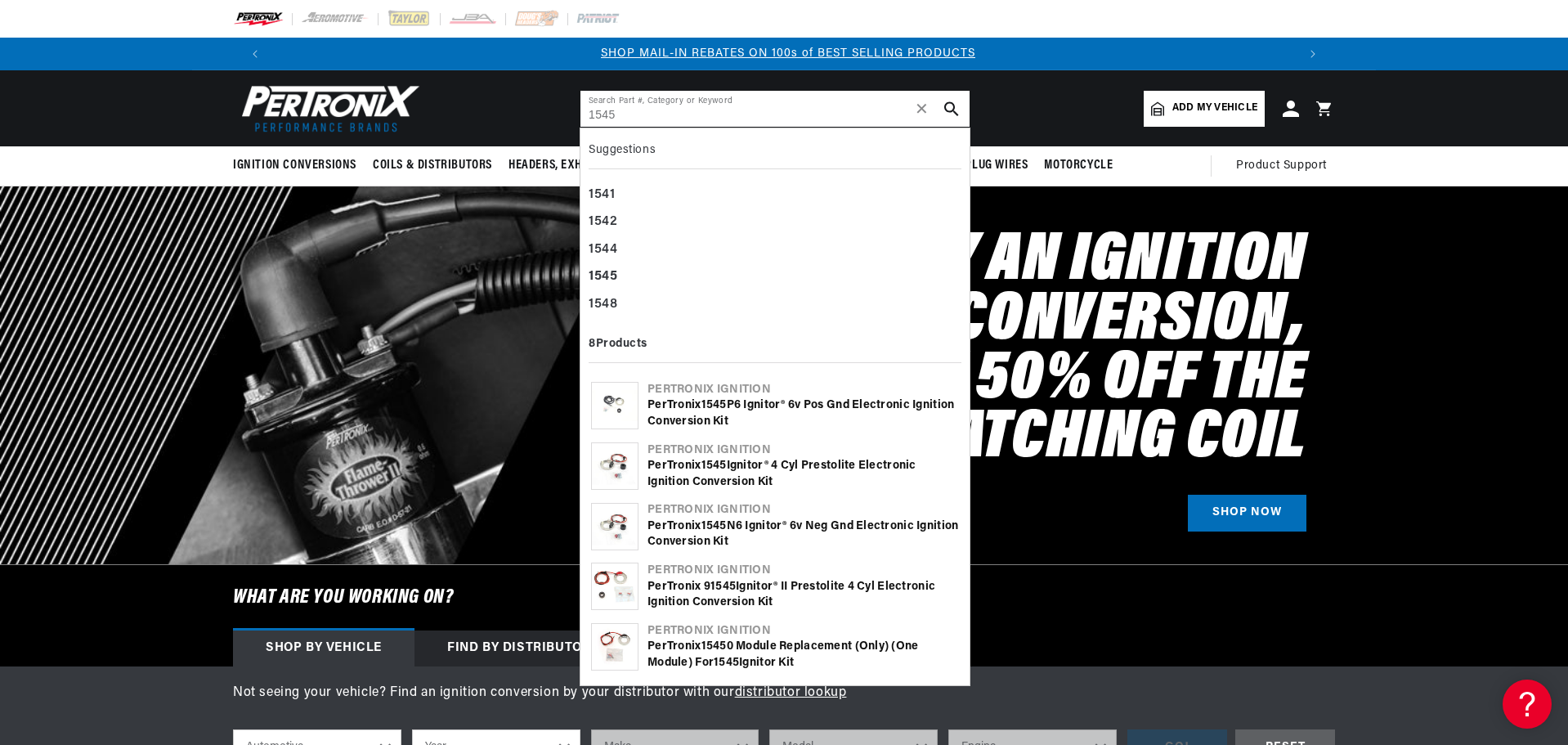
type input "1545"
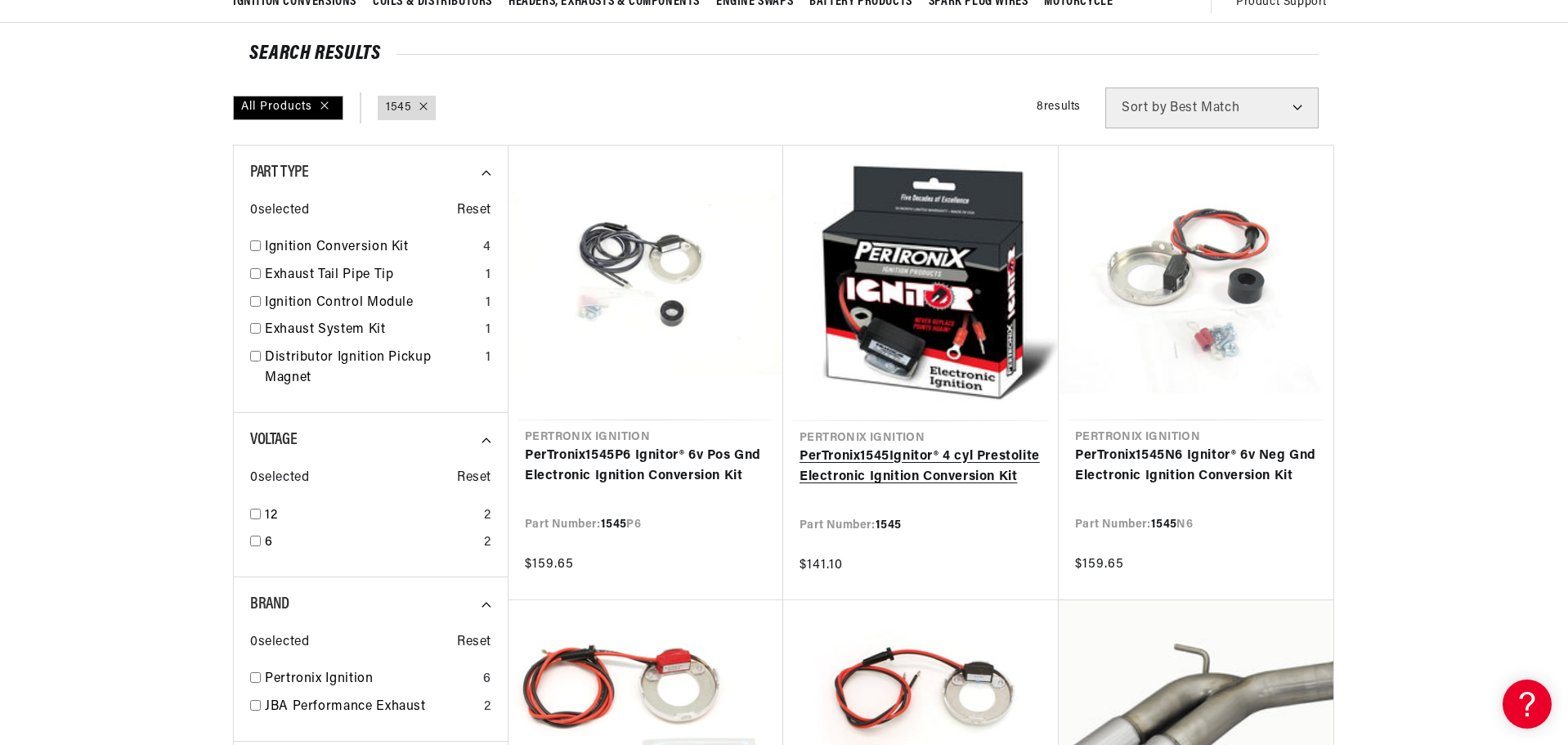
click at [884, 484] on link "PerTronix 1545 Ignitor® 4 cyl Prestolite Electronic Ignition Conversion Kit" at bounding box center [921, 467] width 243 height 42
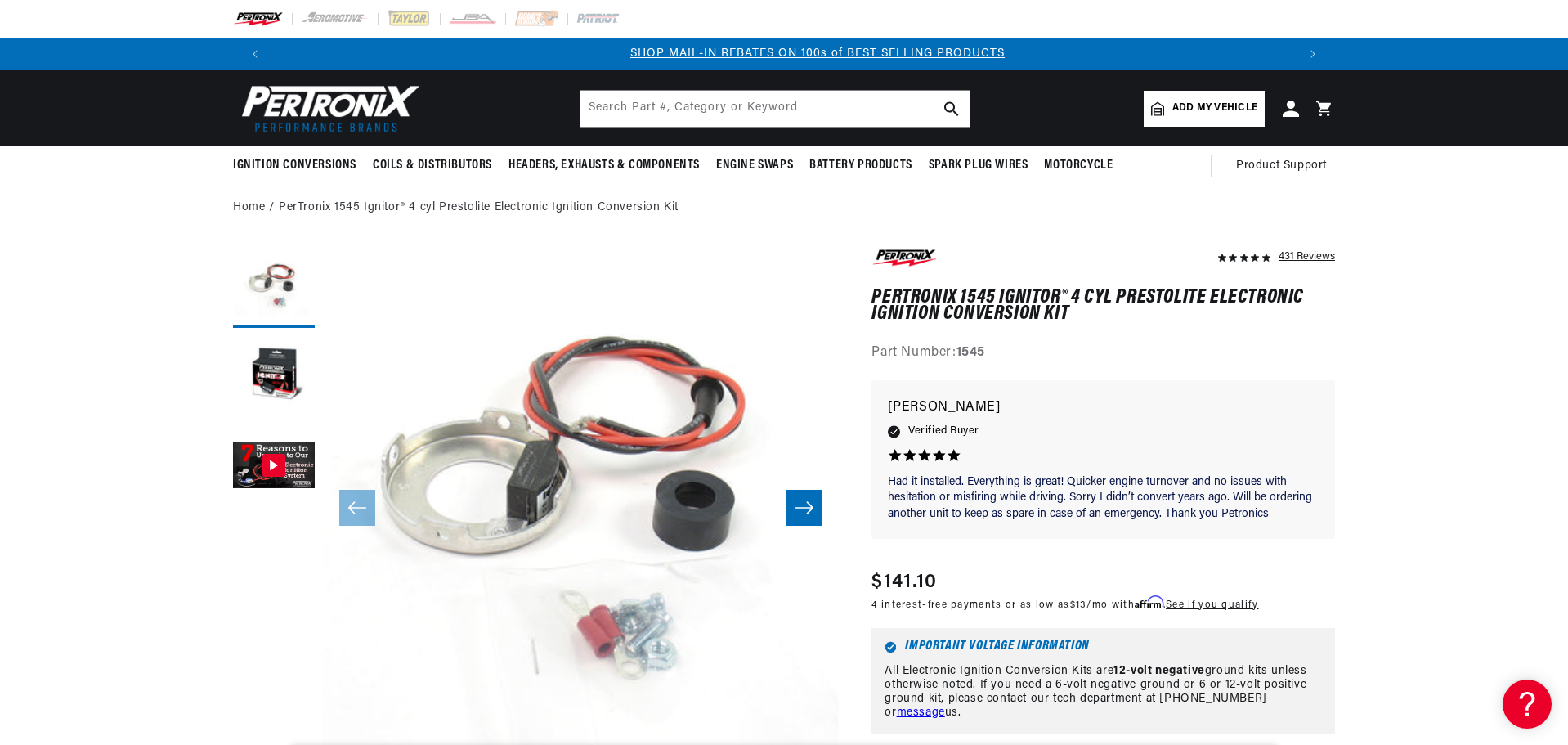
scroll to position [0, 1021]
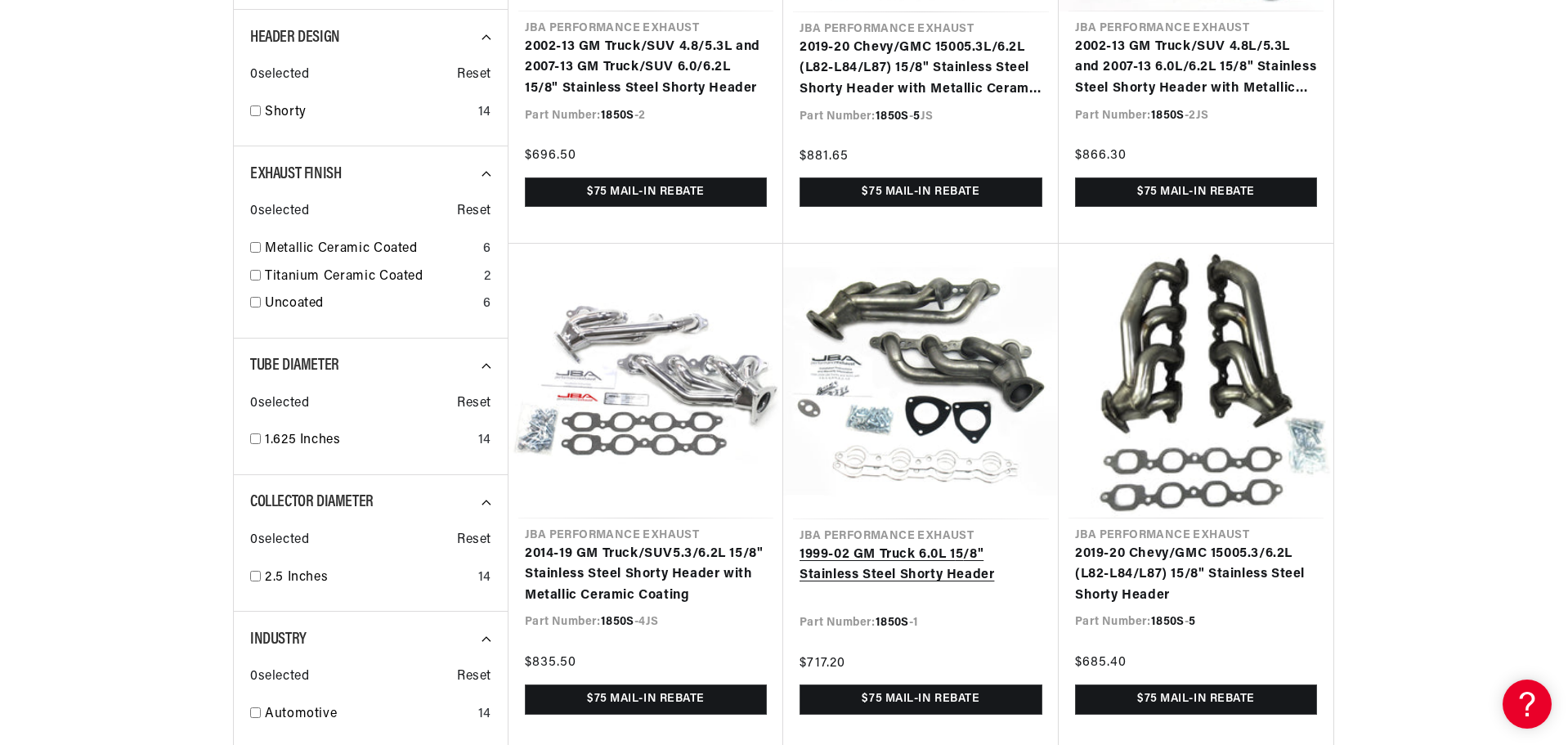
scroll to position [0, 1021]
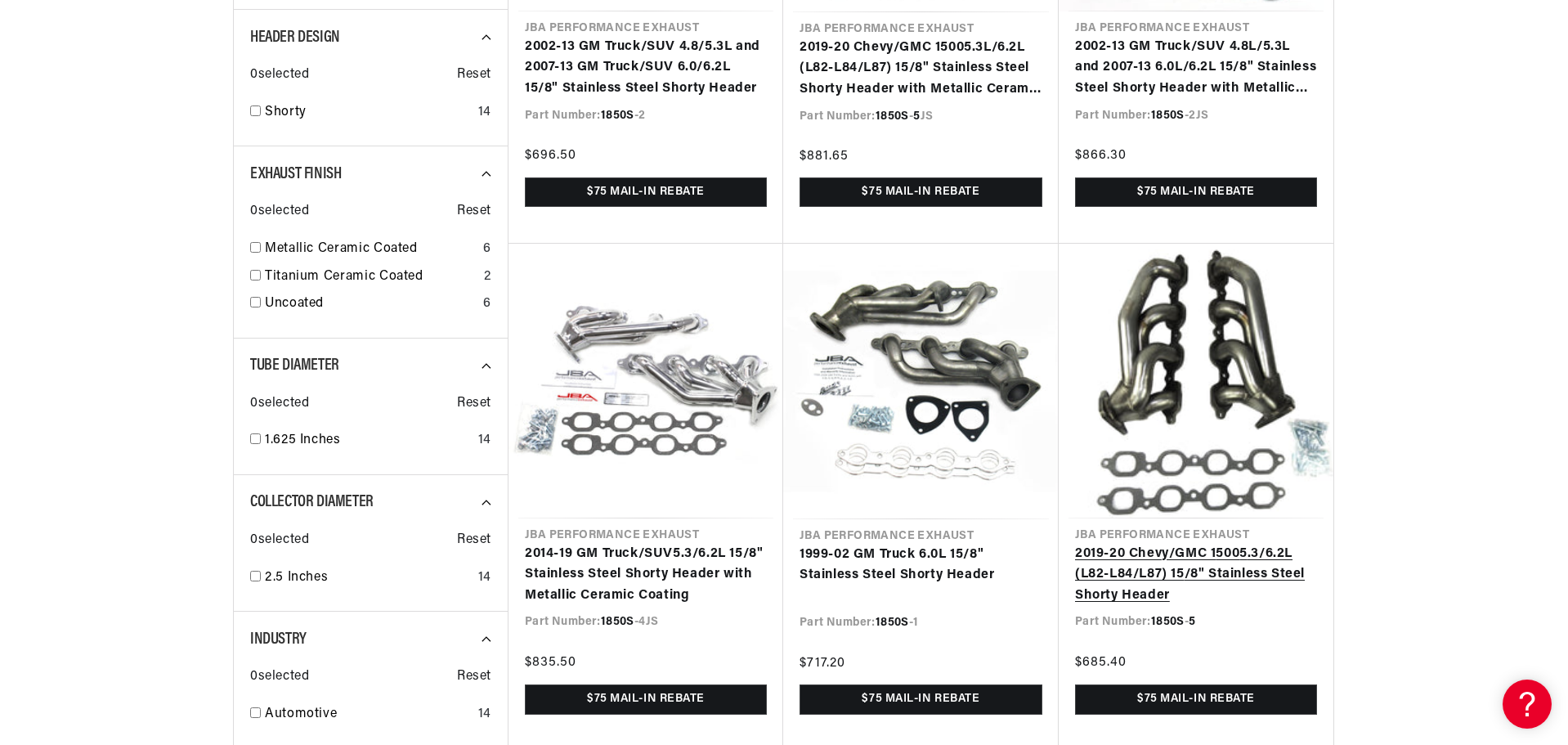
click at [1245, 554] on link "2019-20 Chevy/GMC 1 5 00 5 .3/6.2L (L82-L84/L87) 1 5 /8" Stainless Steel Shorty…" at bounding box center [1195, 575] width 242 height 63
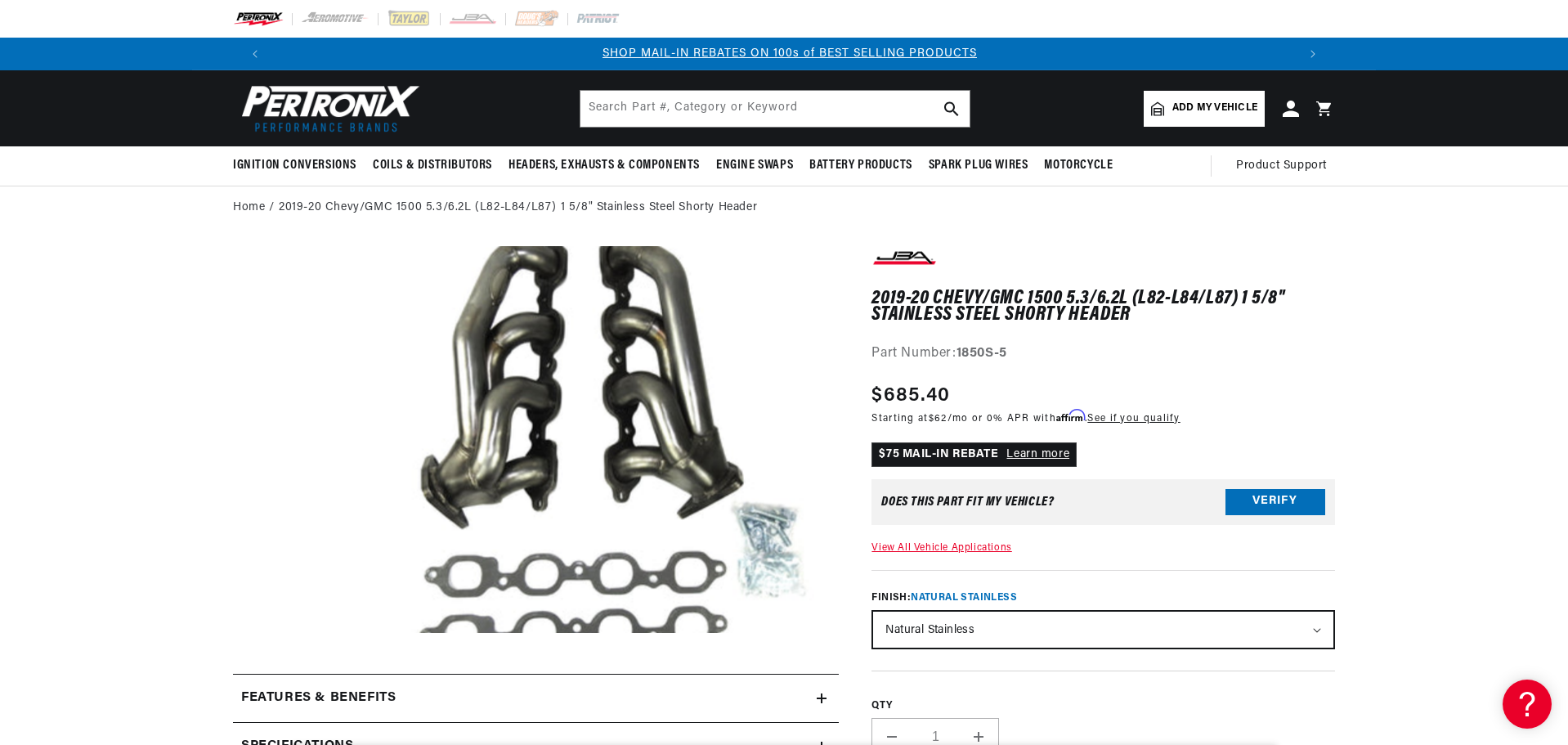
scroll to position [0, 1021]
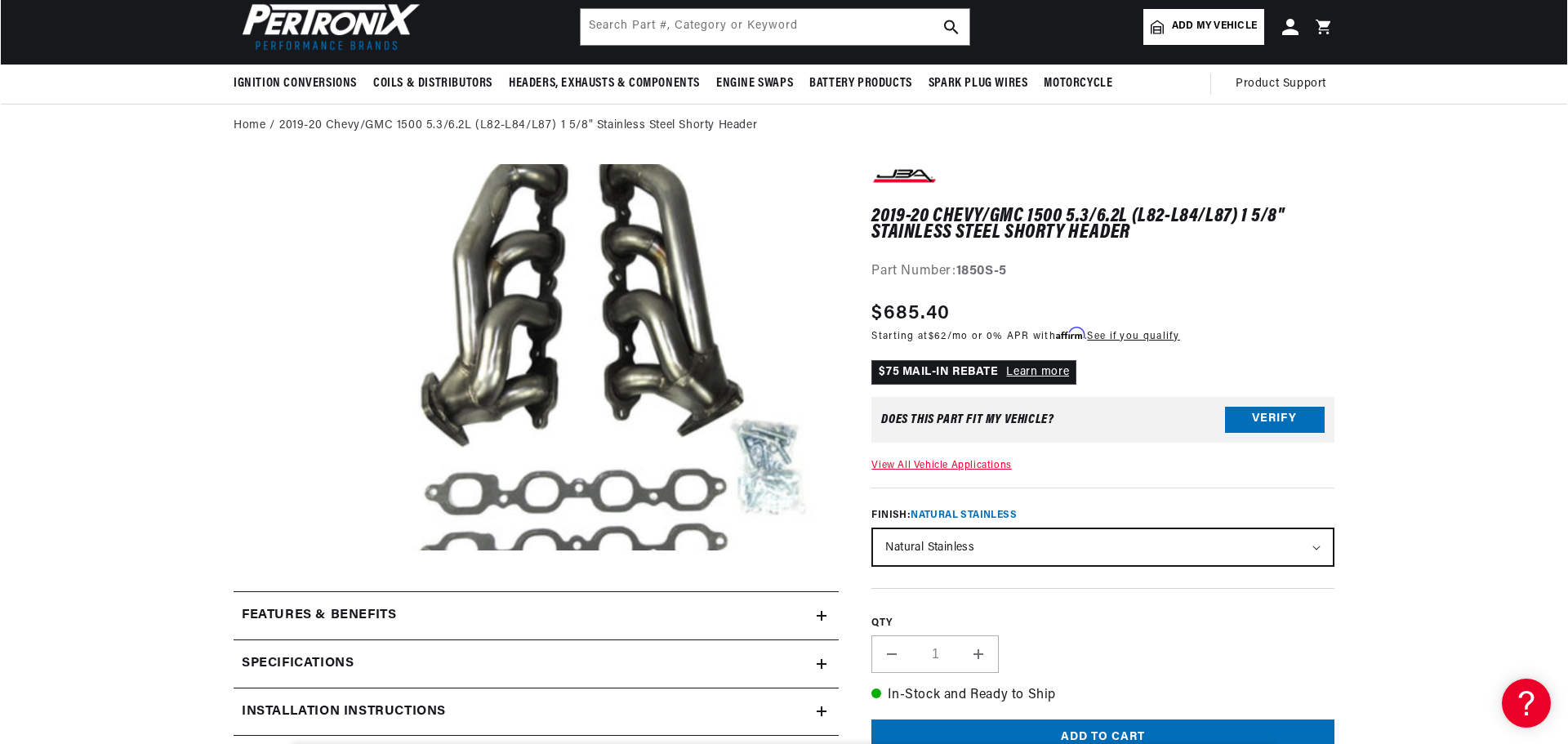
scroll to position [0, 0]
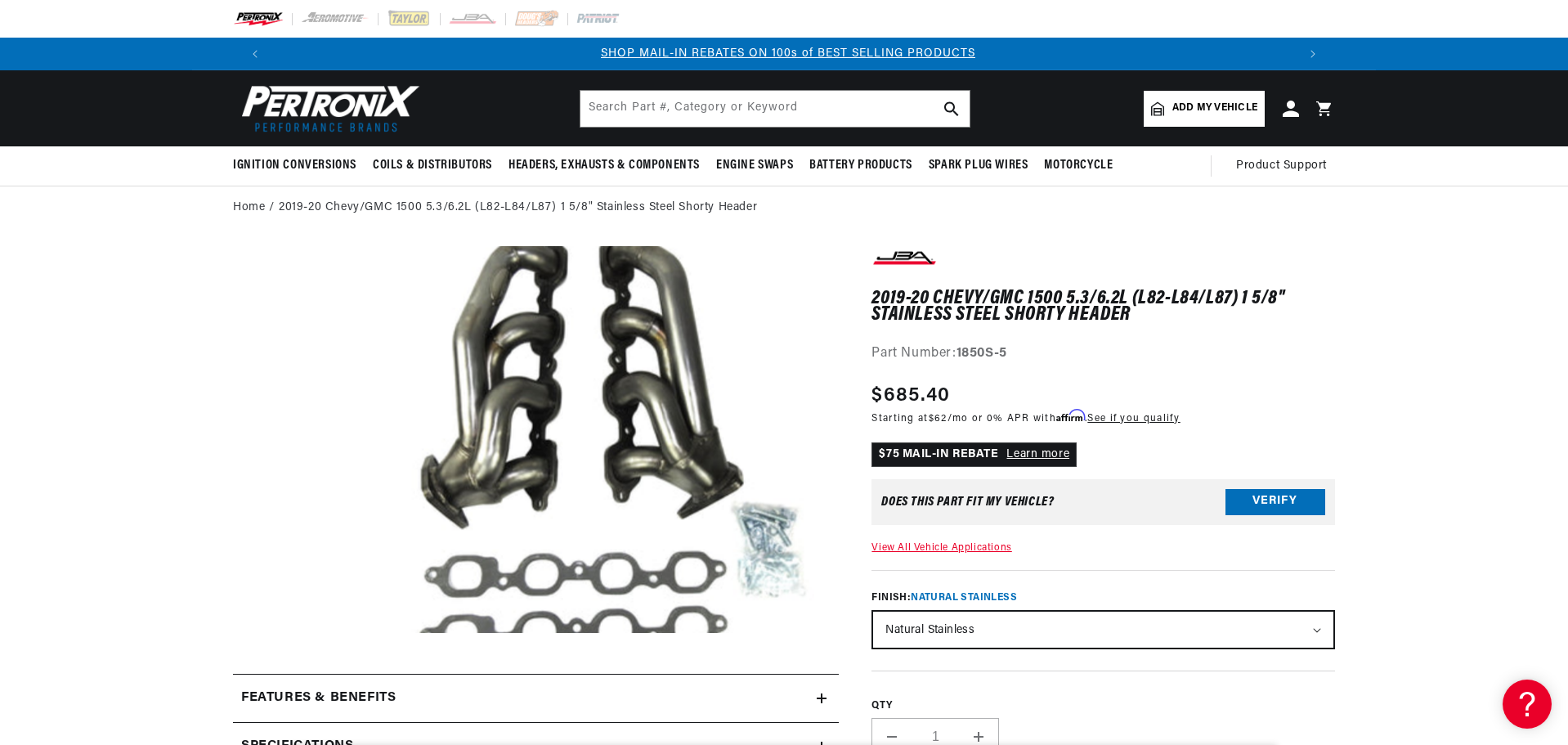
click at [271, 672] on button "Open media 1 in modal" at bounding box center [271, 672] width 0 height 0
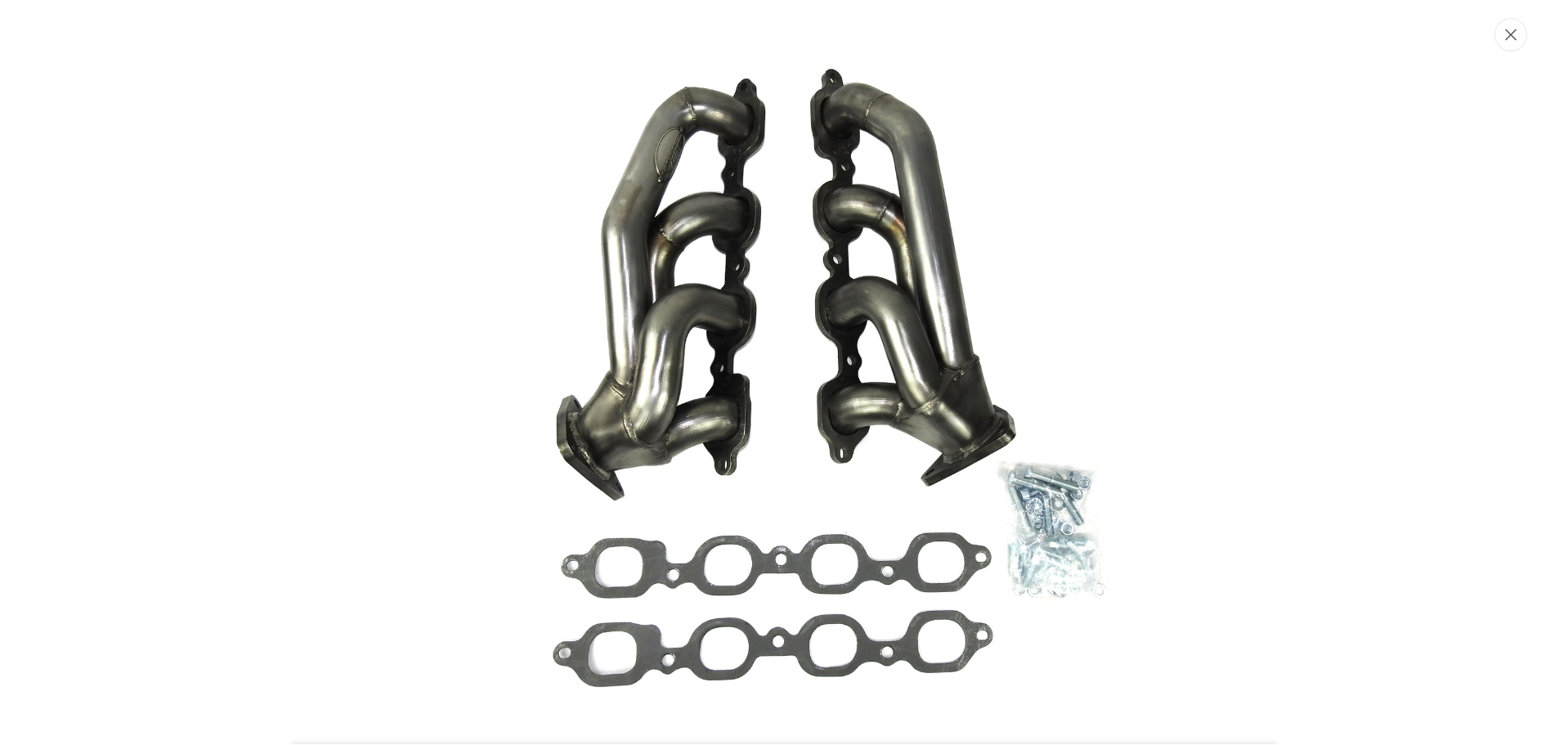
scroll to position [0, 1021]
click at [1509, 36] on icon "Close" at bounding box center [1512, 34] width 12 height 12
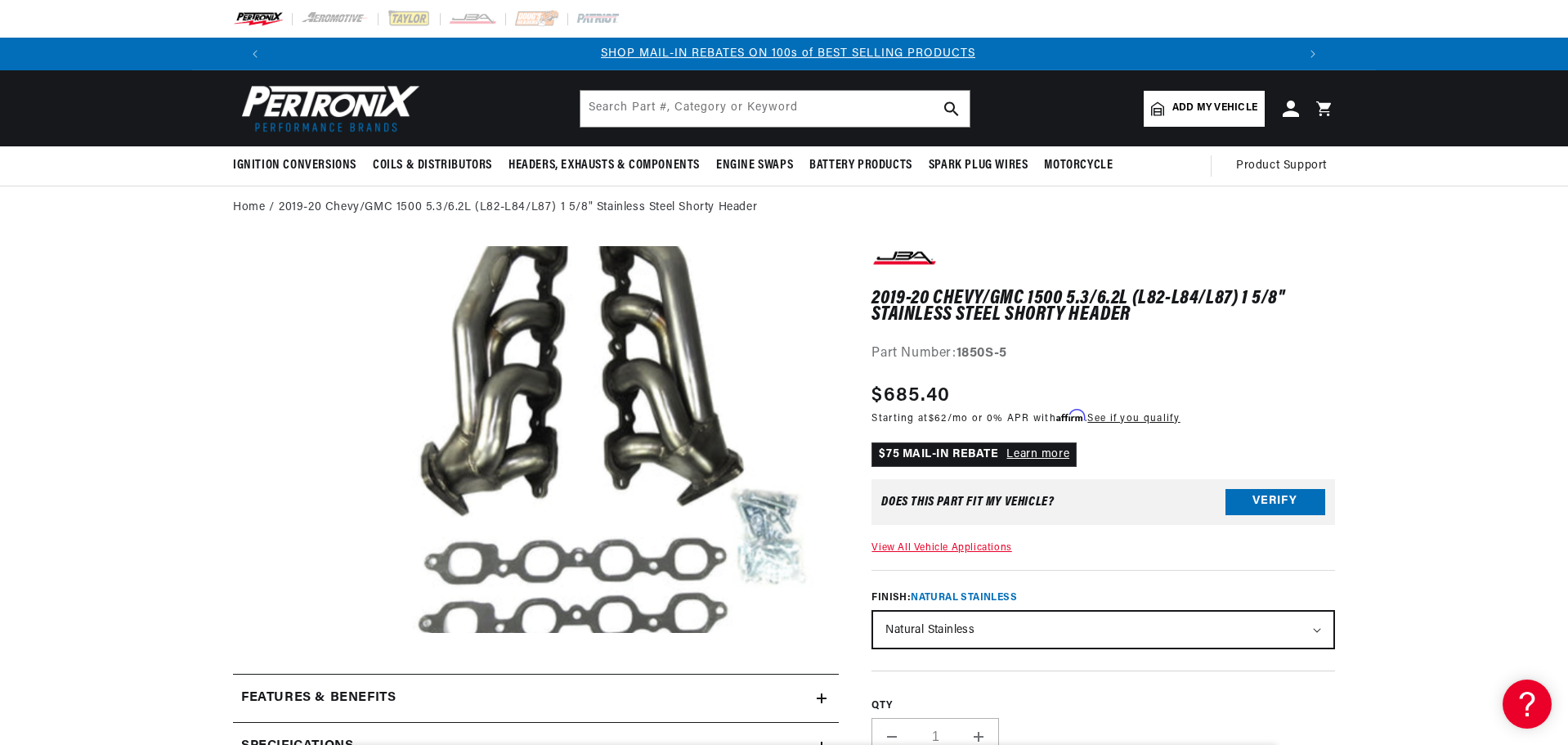
scroll to position [0, 0]
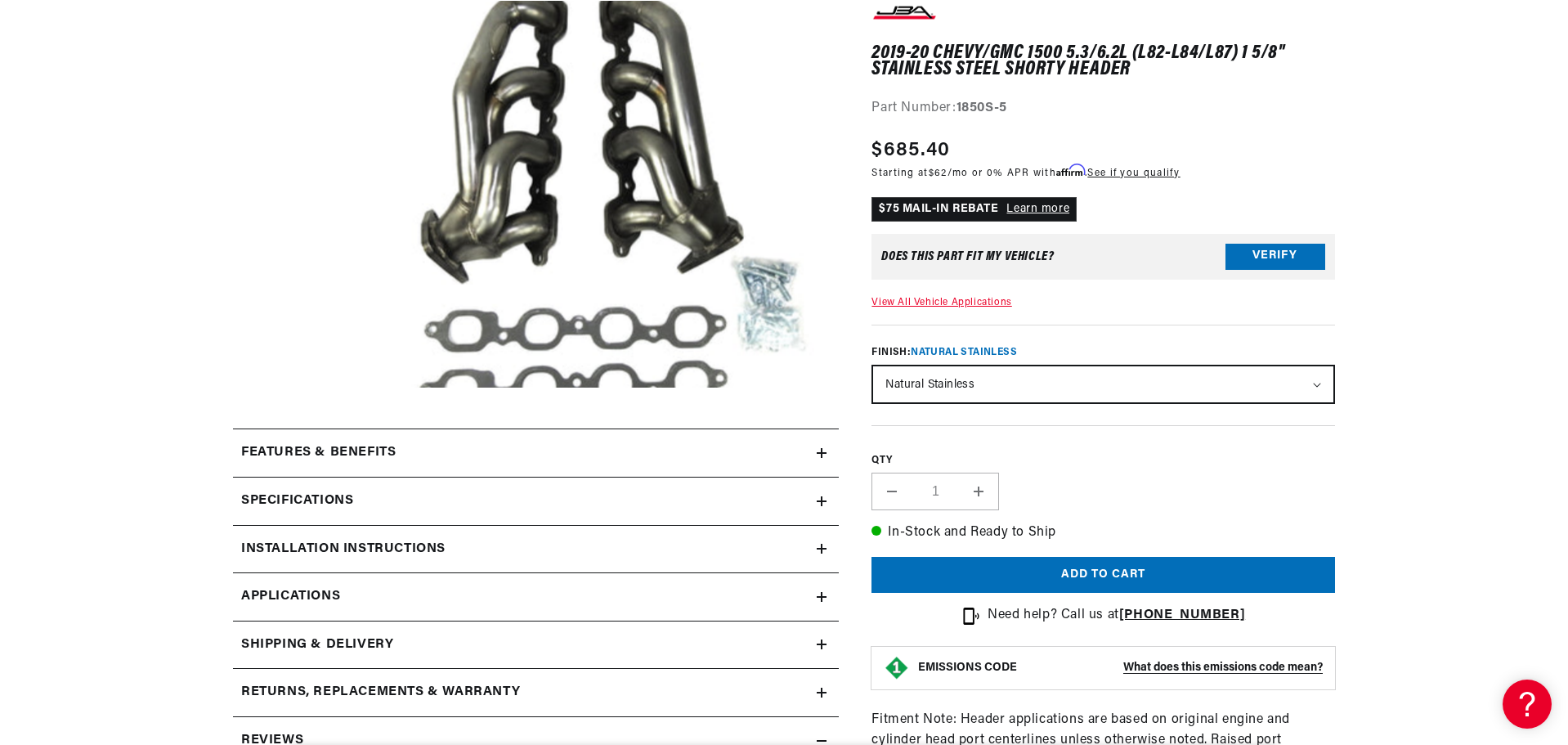
scroll to position [0, 1021]
click at [1514, 309] on section "2019-20 Chevy/GMC 1500 5.3/6.2L (L82-L84/L87) 1 5/8" Stainless Steel Shorty Hea…" at bounding box center [784, 628] width 1568 height 1287
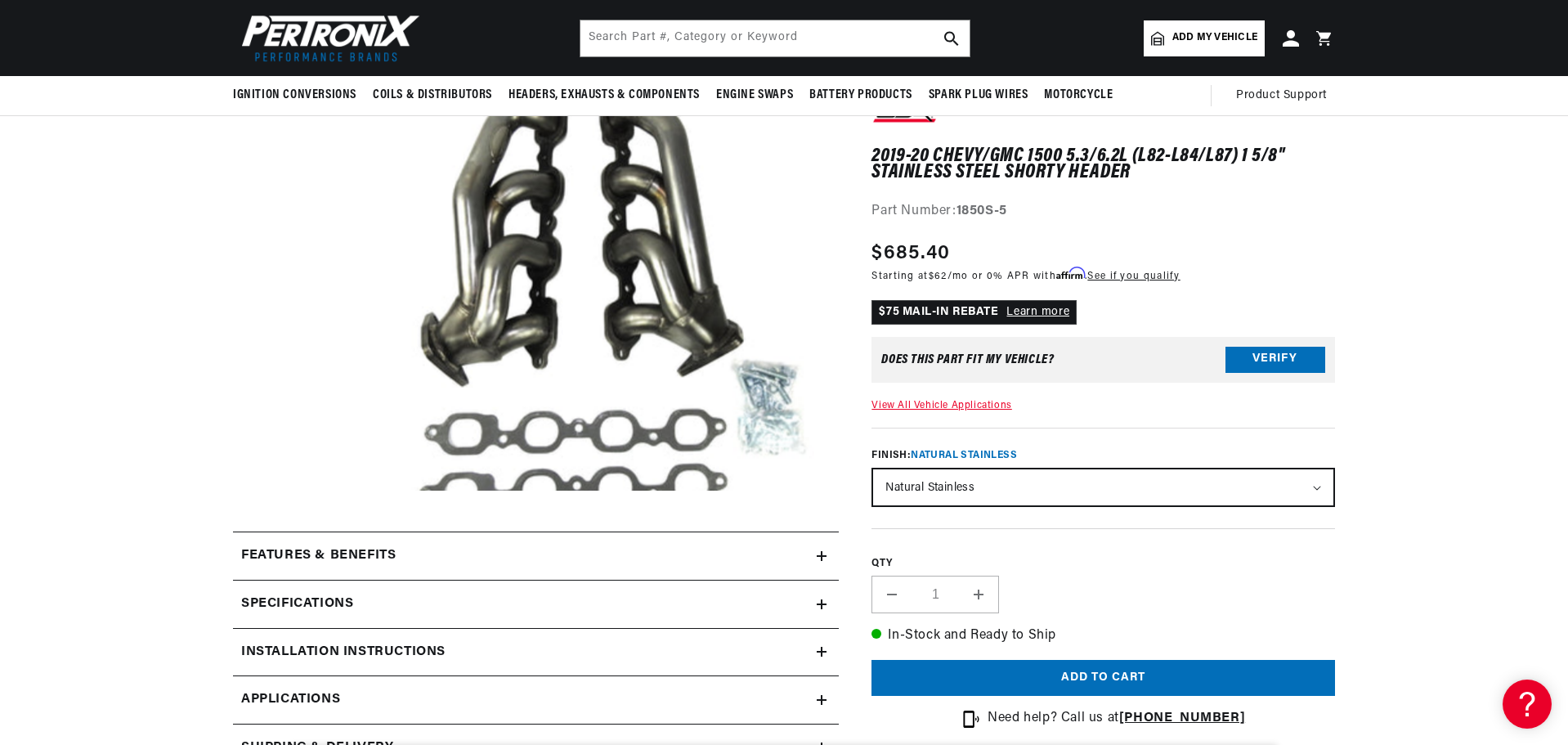
scroll to position [0, 0]
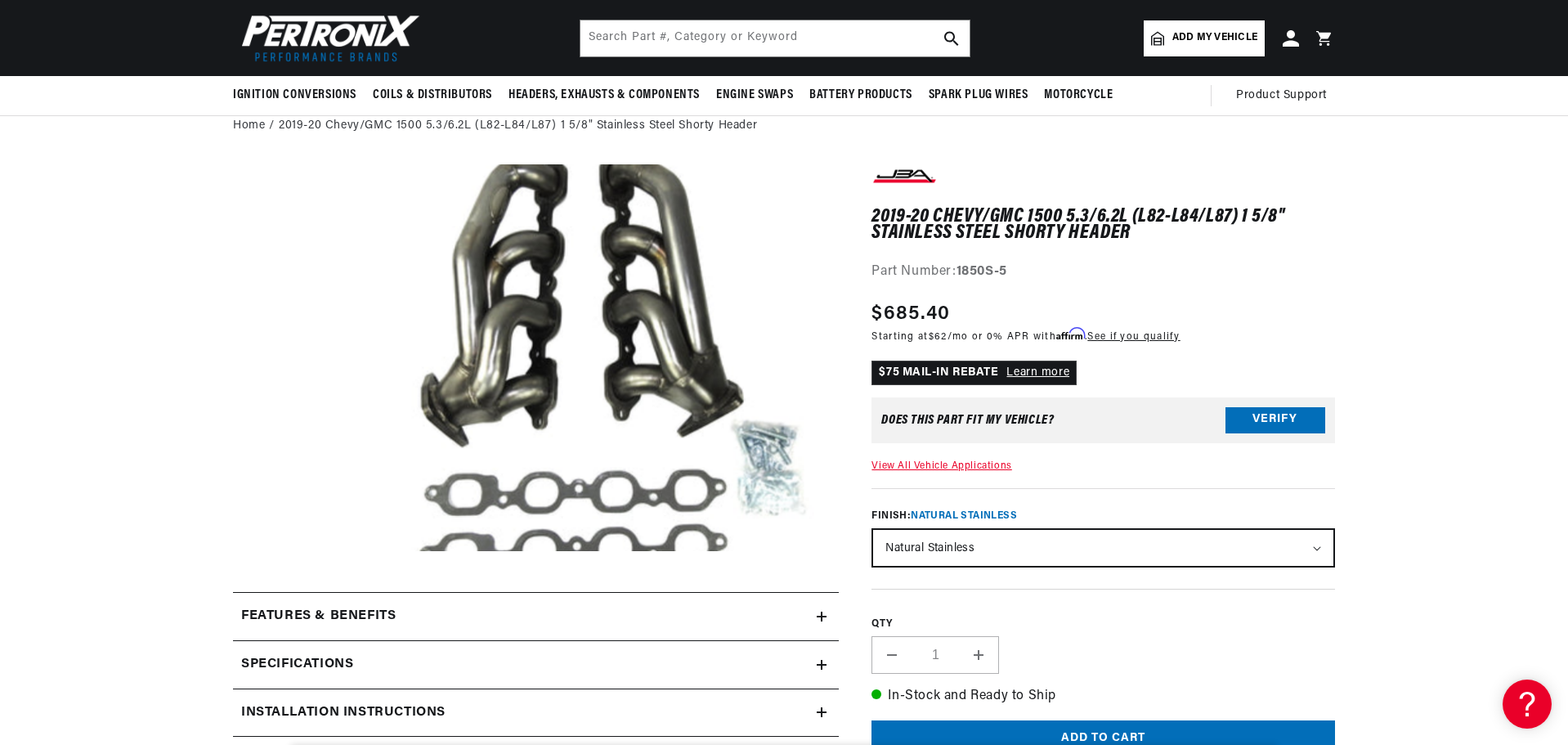
drag, startPoint x: 1396, startPoint y: 236, endPoint x: 1410, endPoint y: 260, distance: 27.8
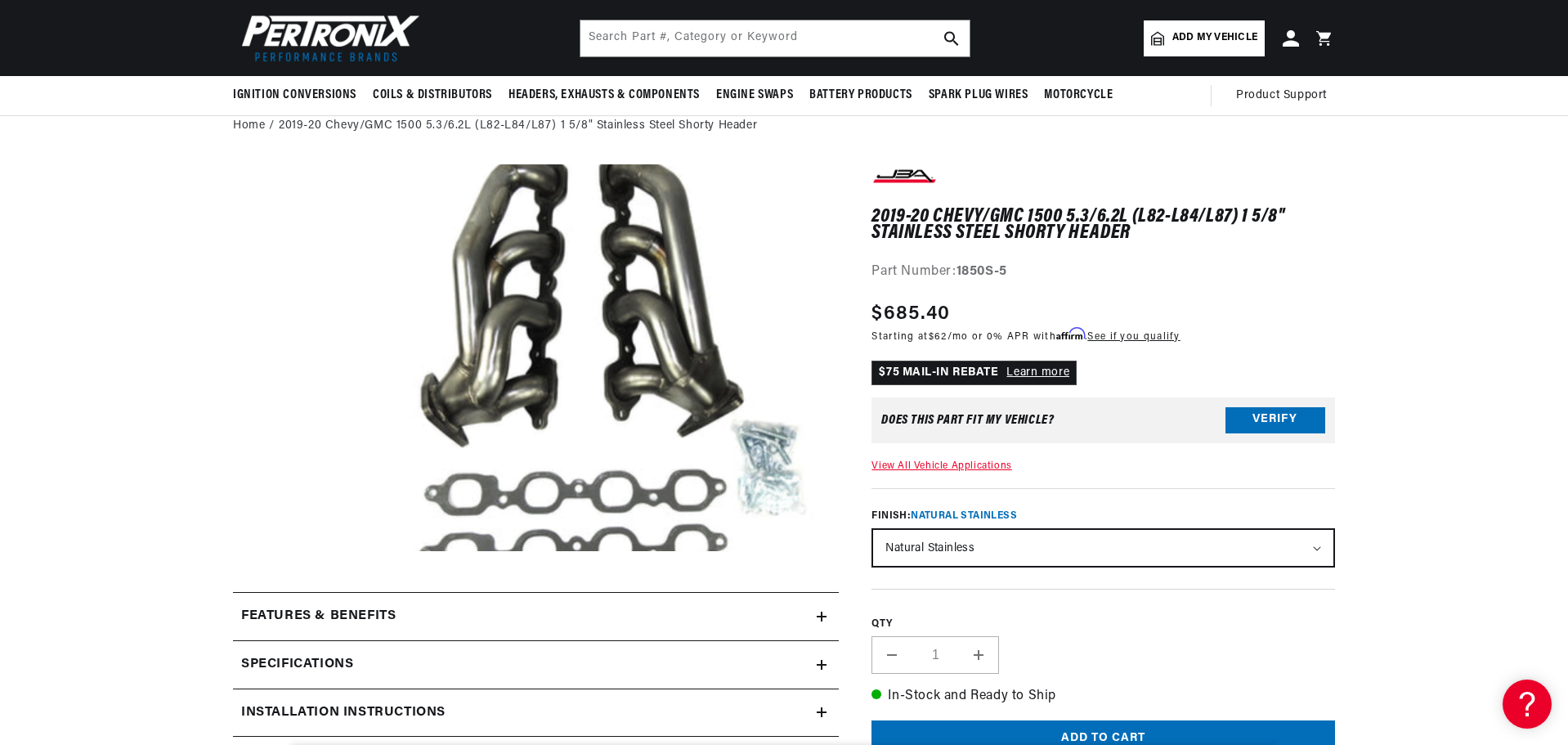
drag, startPoint x: 1245, startPoint y: 344, endPoint x: 1239, endPoint y: 335, distance: 10.8
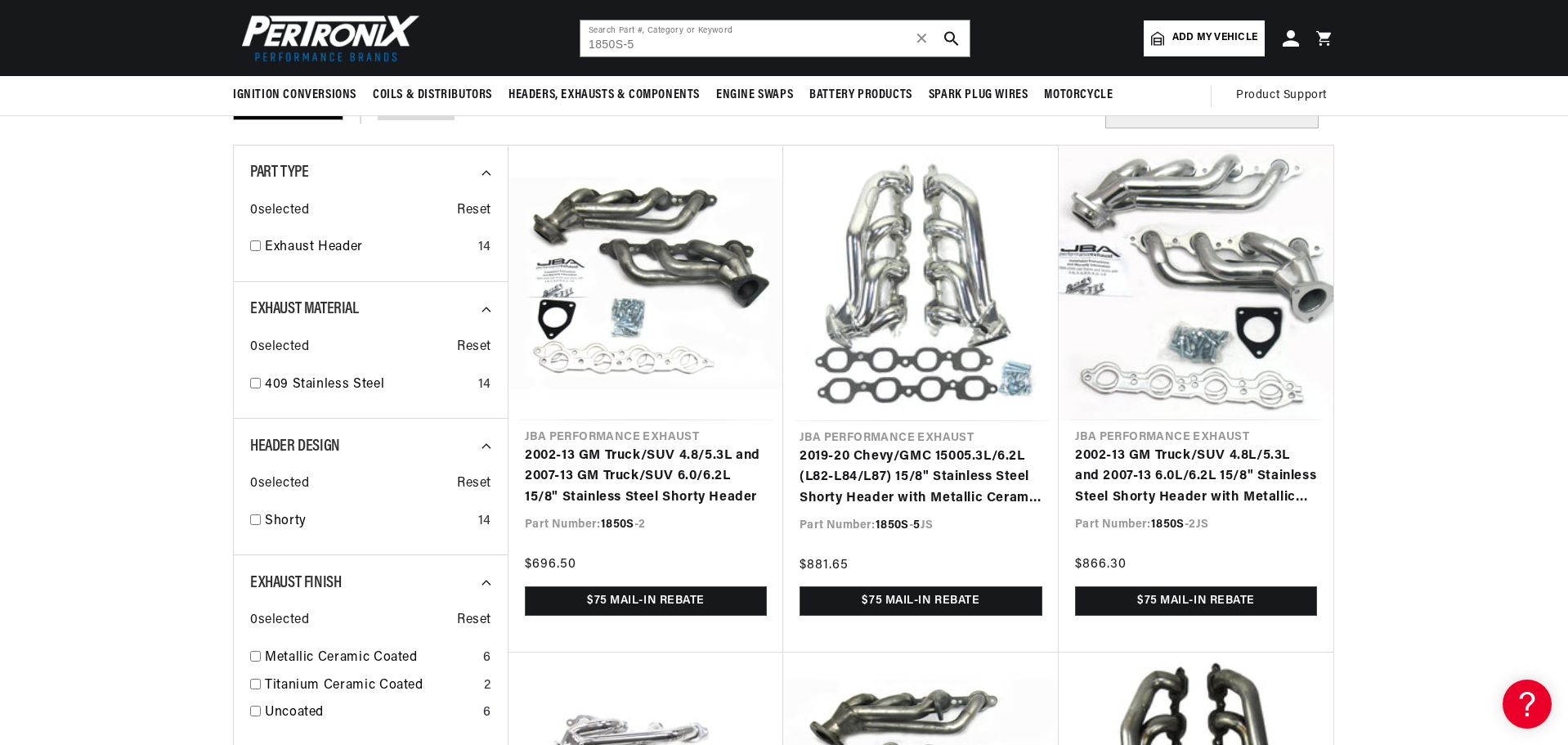
scroll to position [0, 2042]
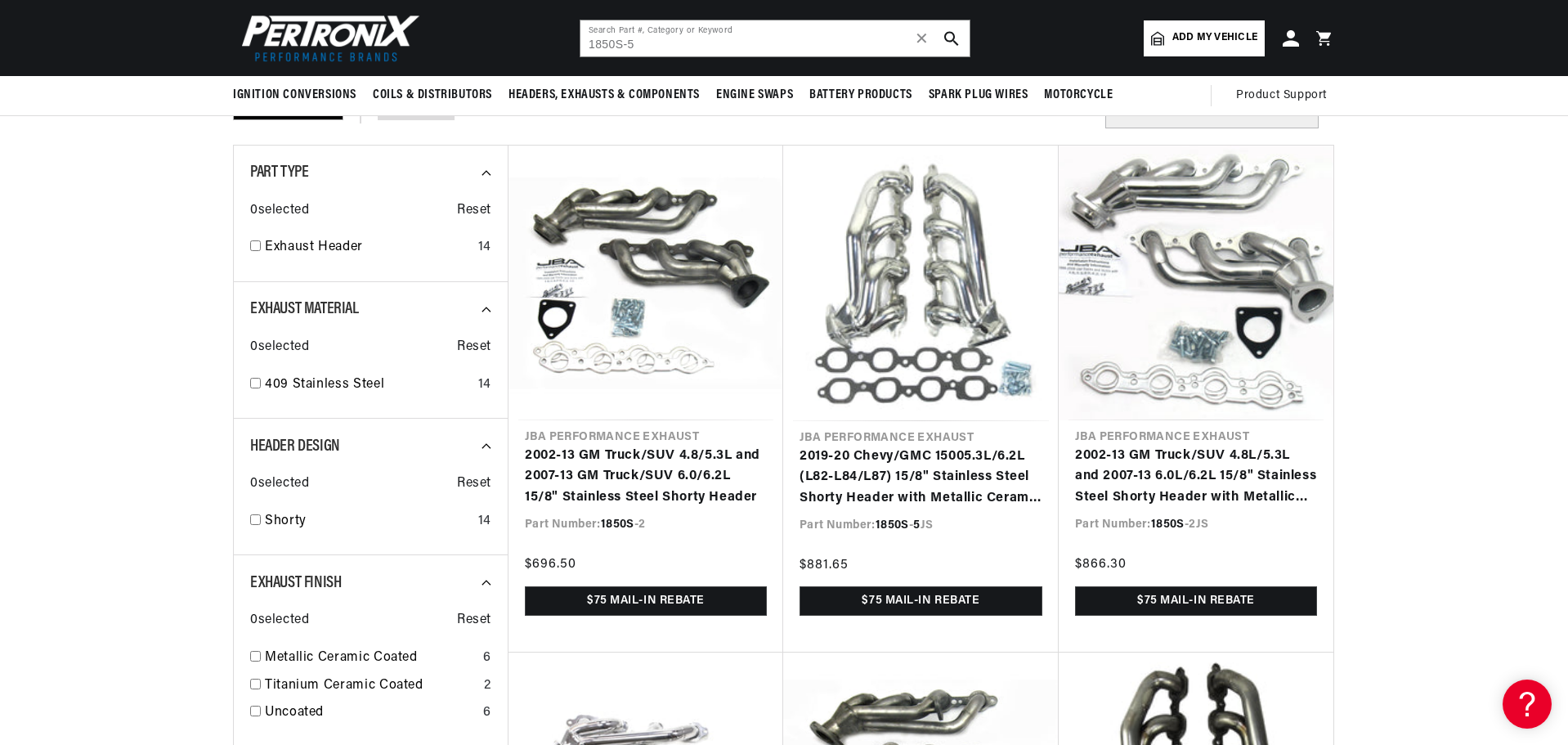
drag, startPoint x: 1489, startPoint y: 284, endPoint x: 1413, endPoint y: 228, distance: 94.4
drag, startPoint x: 1425, startPoint y: 206, endPoint x: 1459, endPoint y: 198, distance: 34.9
click at [770, 46] on input "1850S-5" at bounding box center [775, 37] width 389 height 36
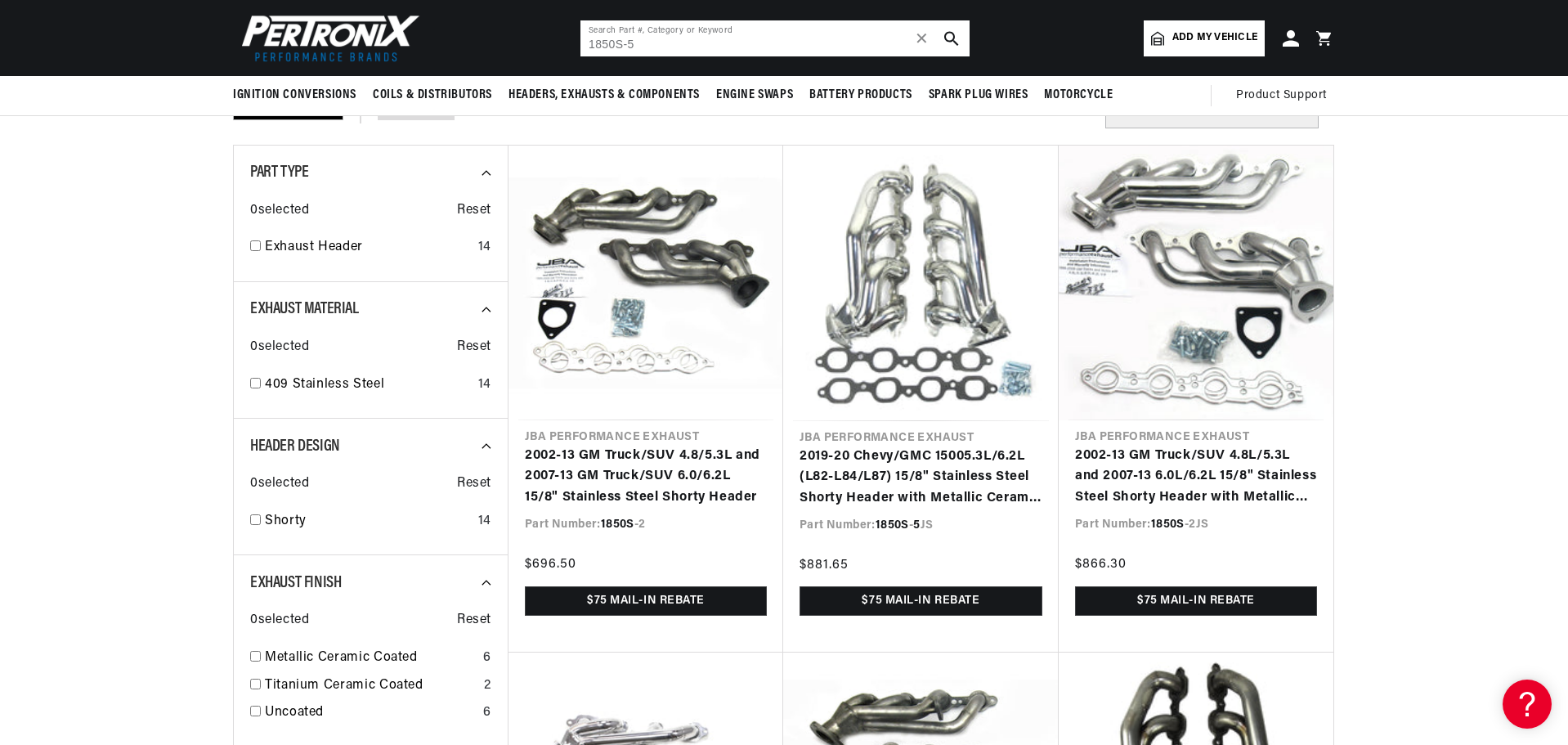
scroll to position [0, 1021]
click at [715, 47] on input "1850S-5" at bounding box center [775, 37] width 389 height 36
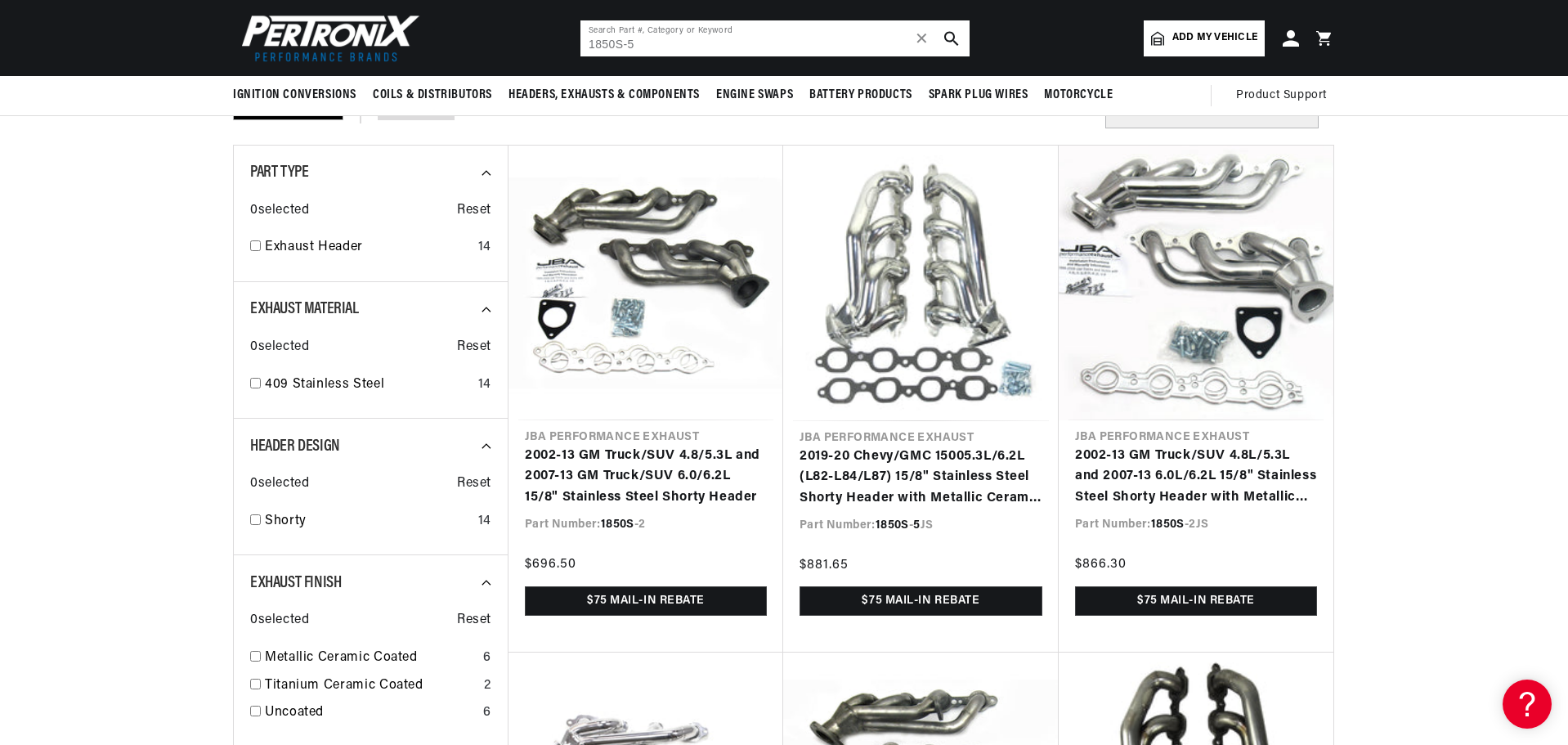
paste input "D171700"
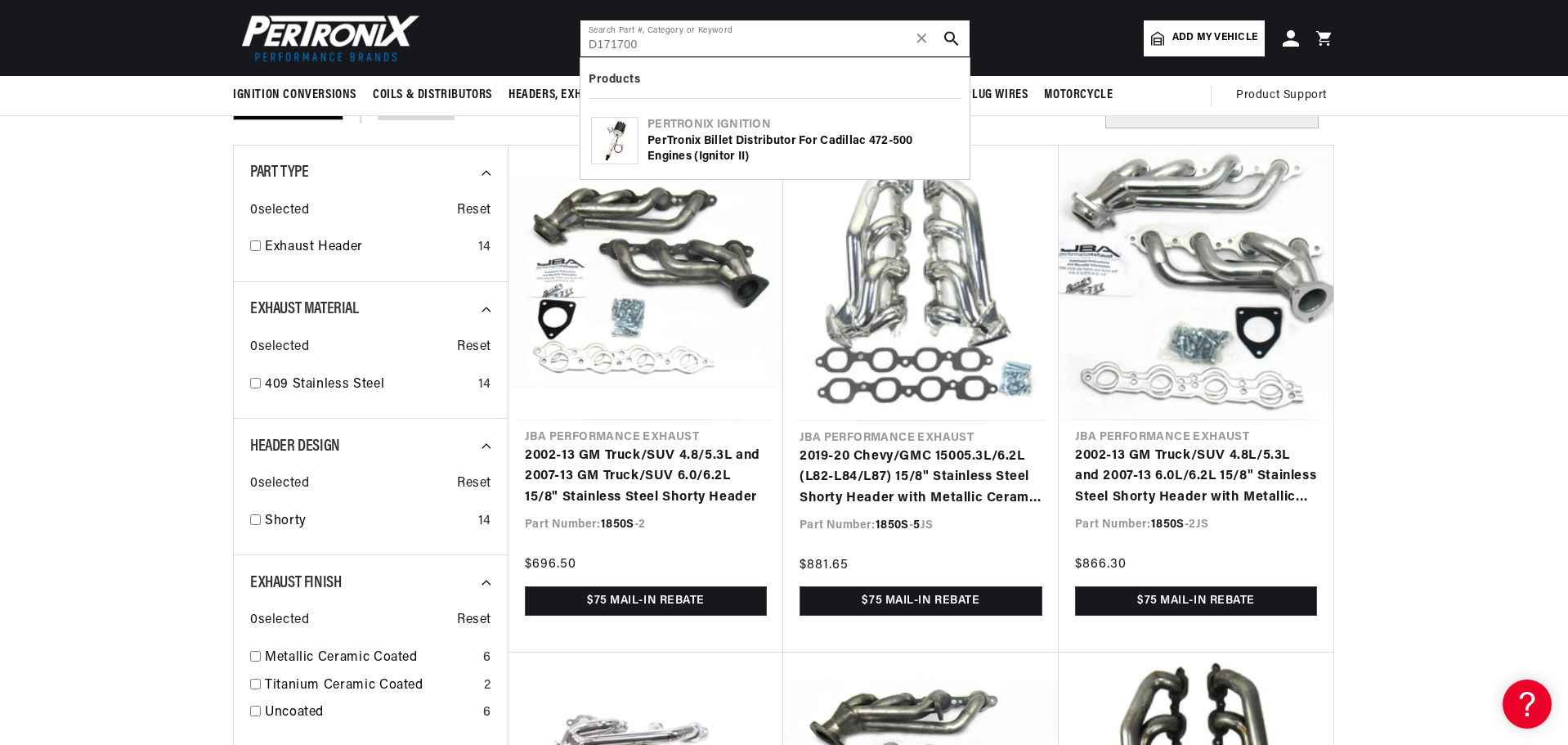
type input "D171700"
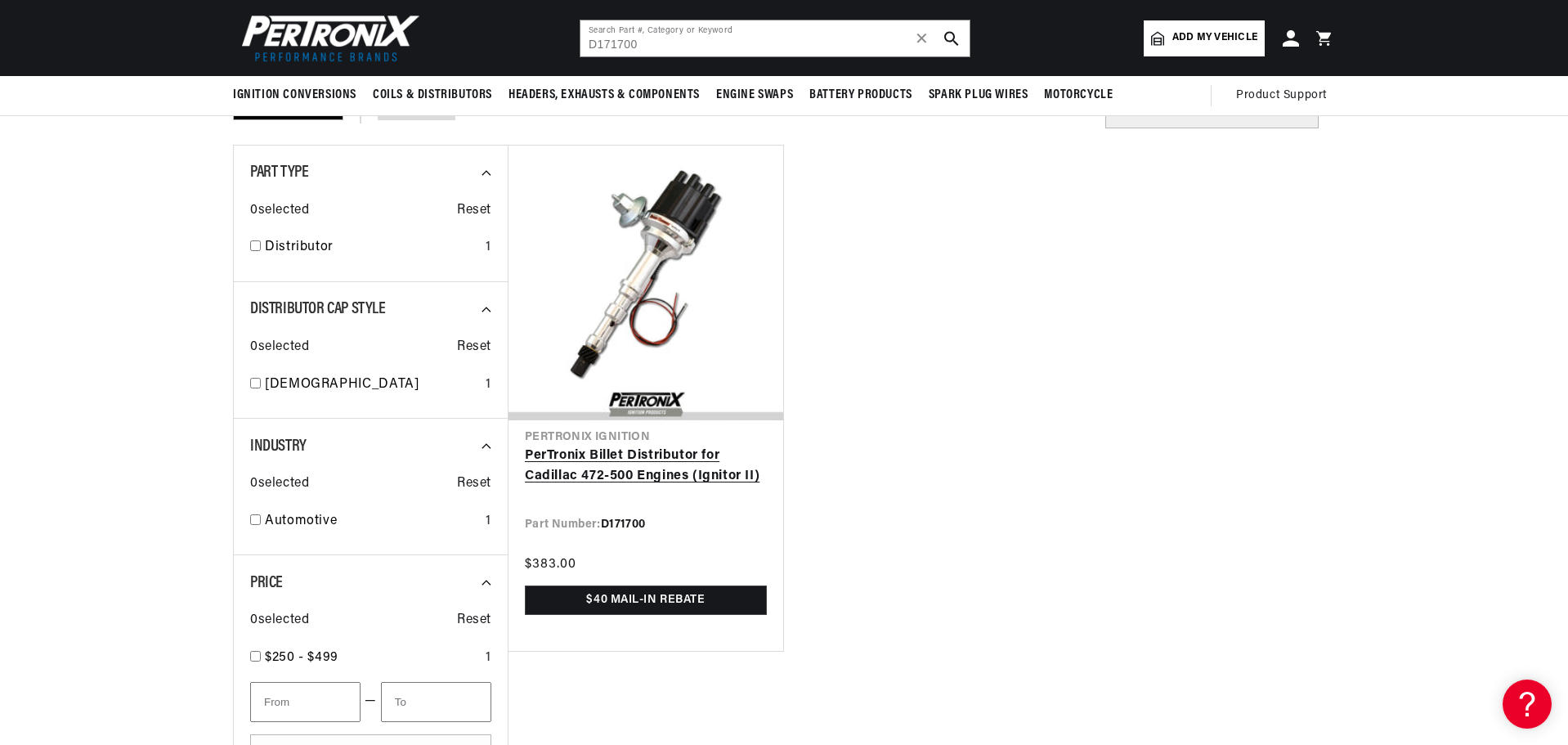
click at [685, 485] on link "PerTronix Billet Distributor for Cadillac 472-500 Engines (Ignitor II)" at bounding box center [645, 467] width 242 height 42
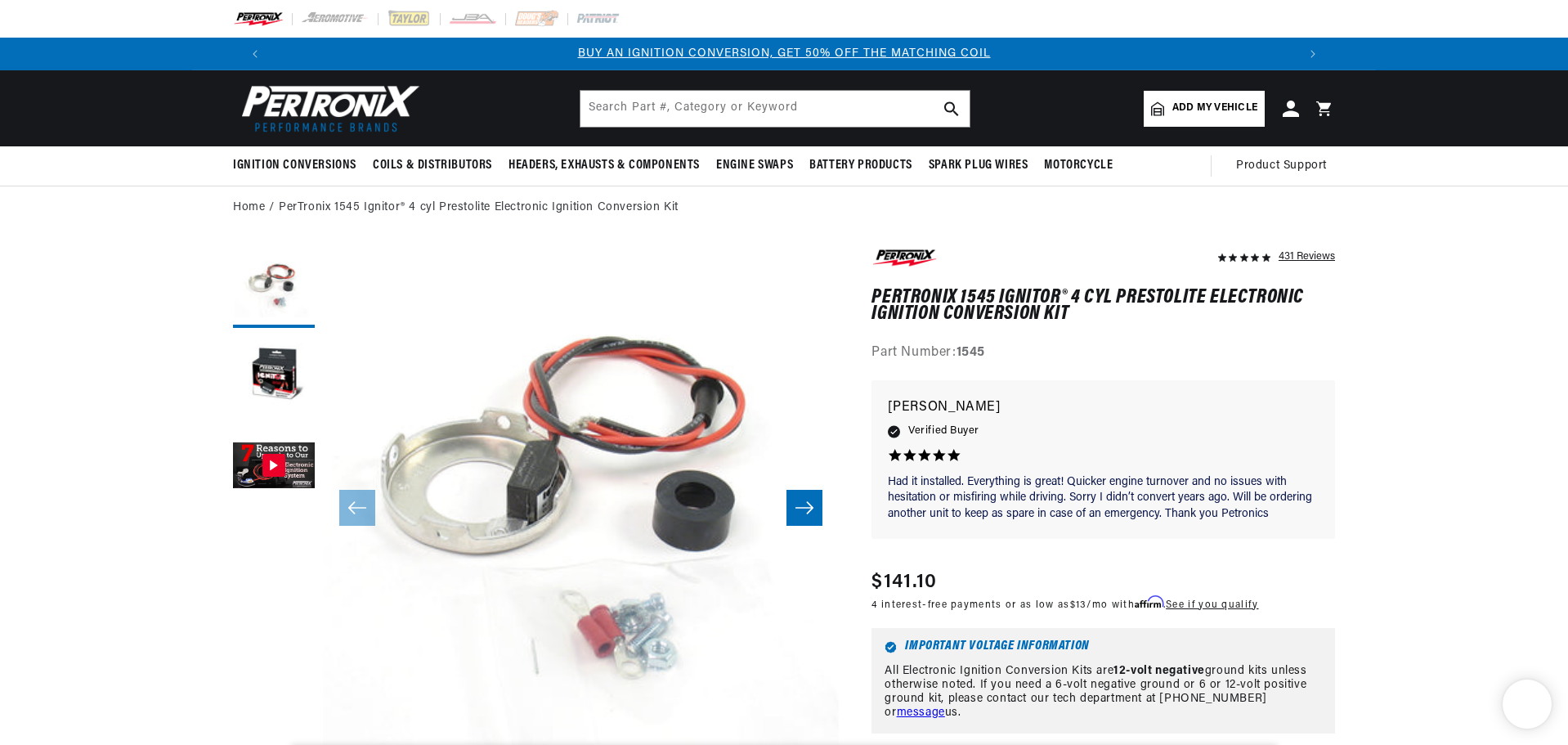
click at [715, 89] on header "BETTER SEARCH RESULTS Add your vehicle's year, make, and model to find parts be…" at bounding box center [783, 108] width 1183 height 76
click at [725, 105] on input "text" at bounding box center [775, 108] width 389 height 36
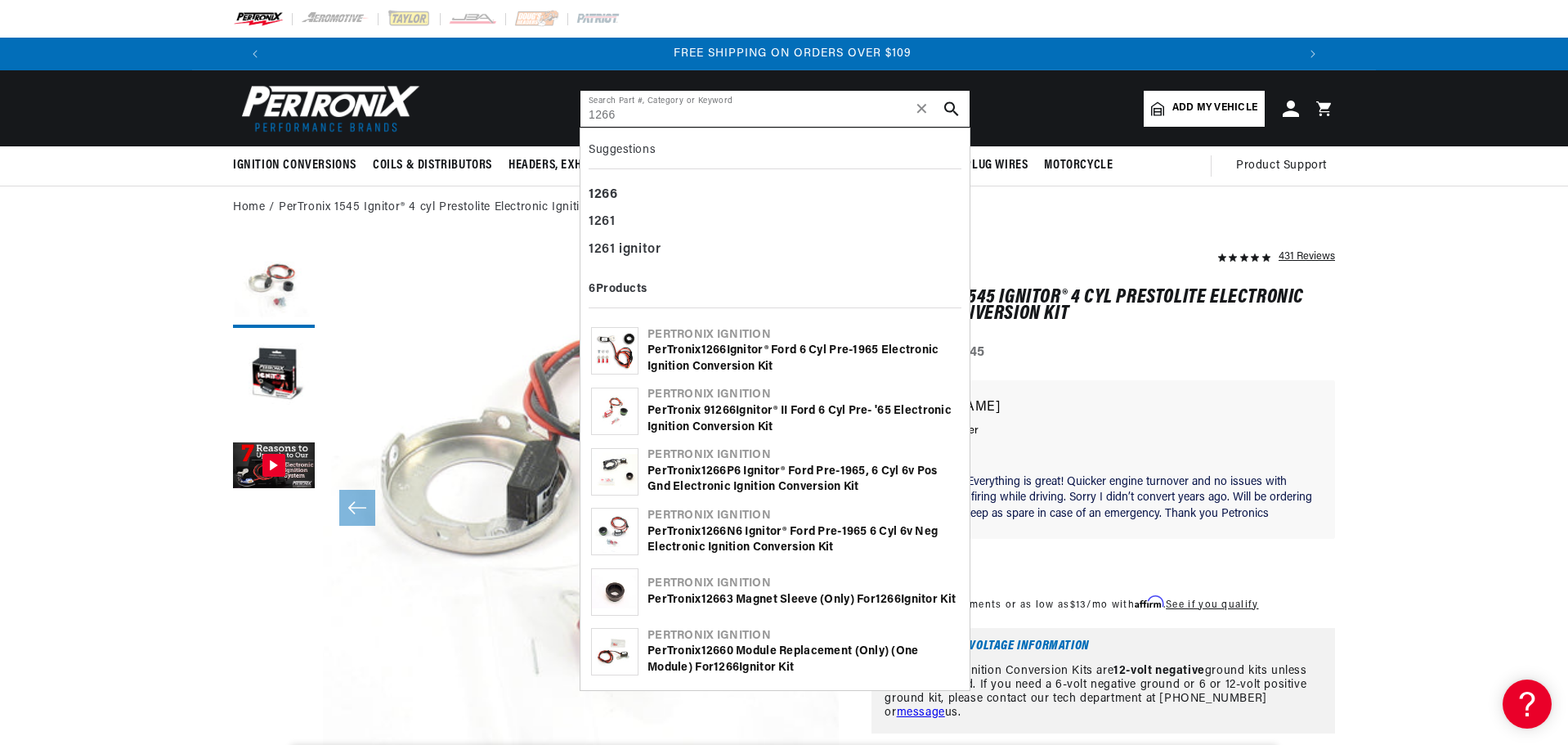
type input "1266"
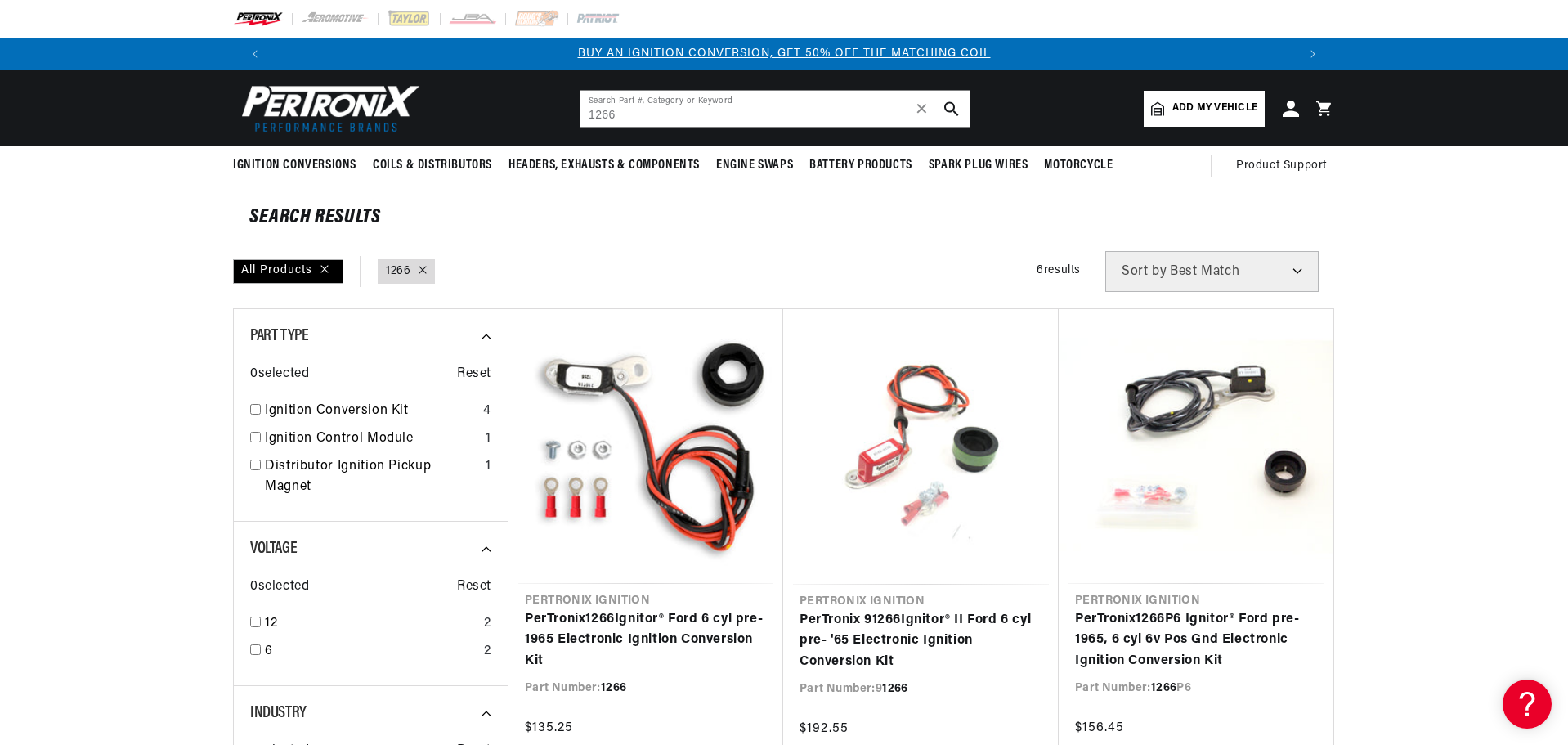
click at [326, 98] on img at bounding box center [327, 109] width 188 height 57
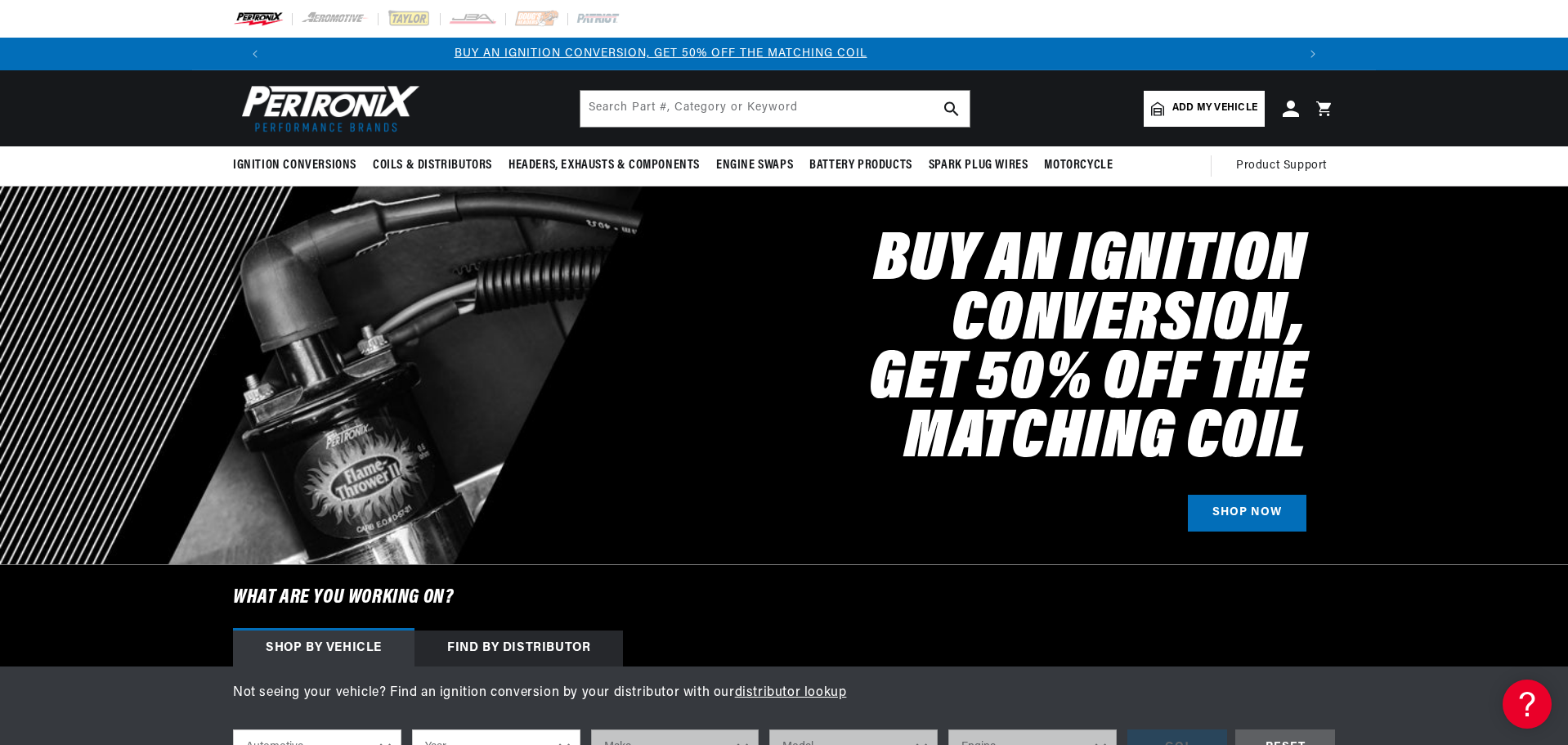
scroll to position [0, 838]
click at [640, 108] on input "text" at bounding box center [775, 108] width 389 height 36
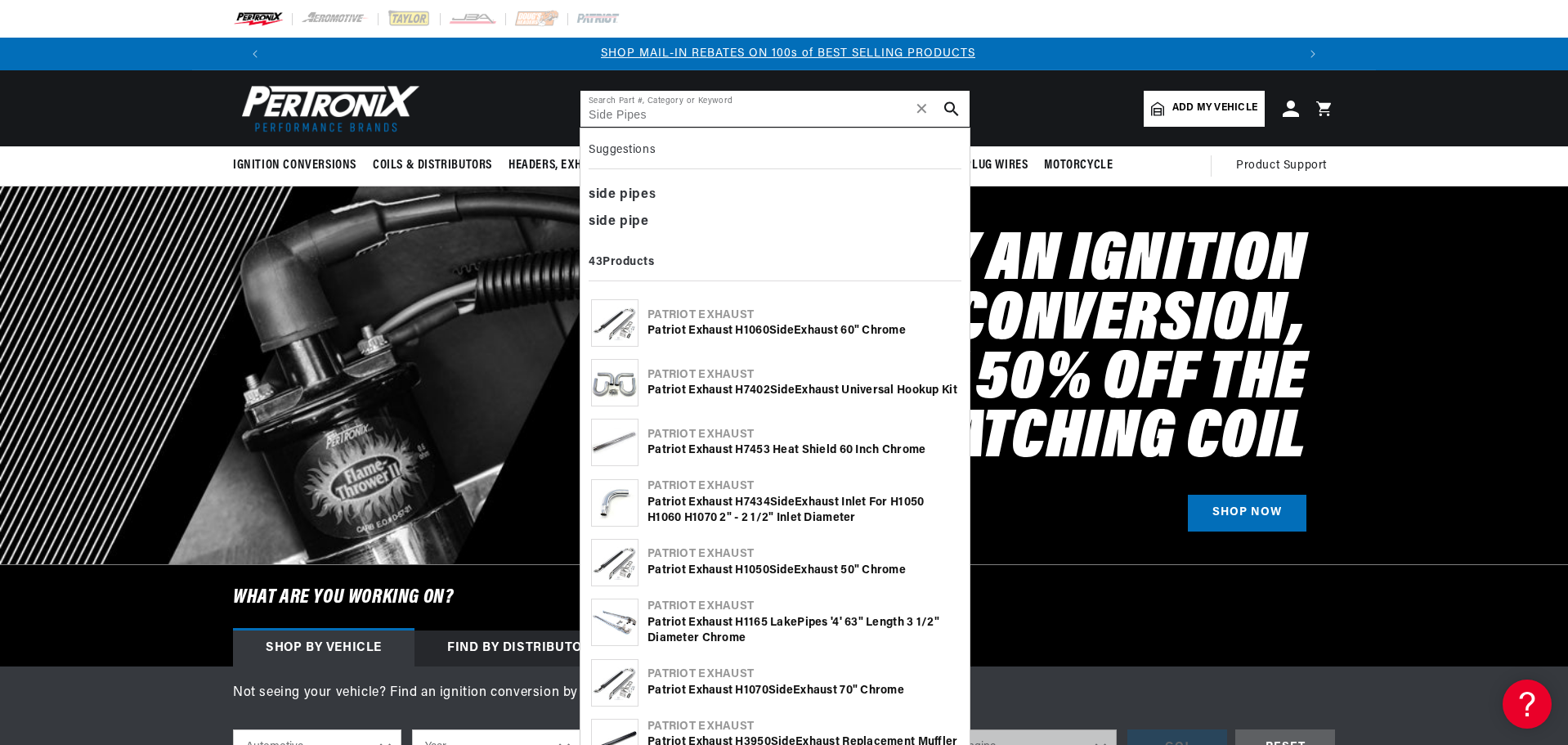
type input "Side Pipes"
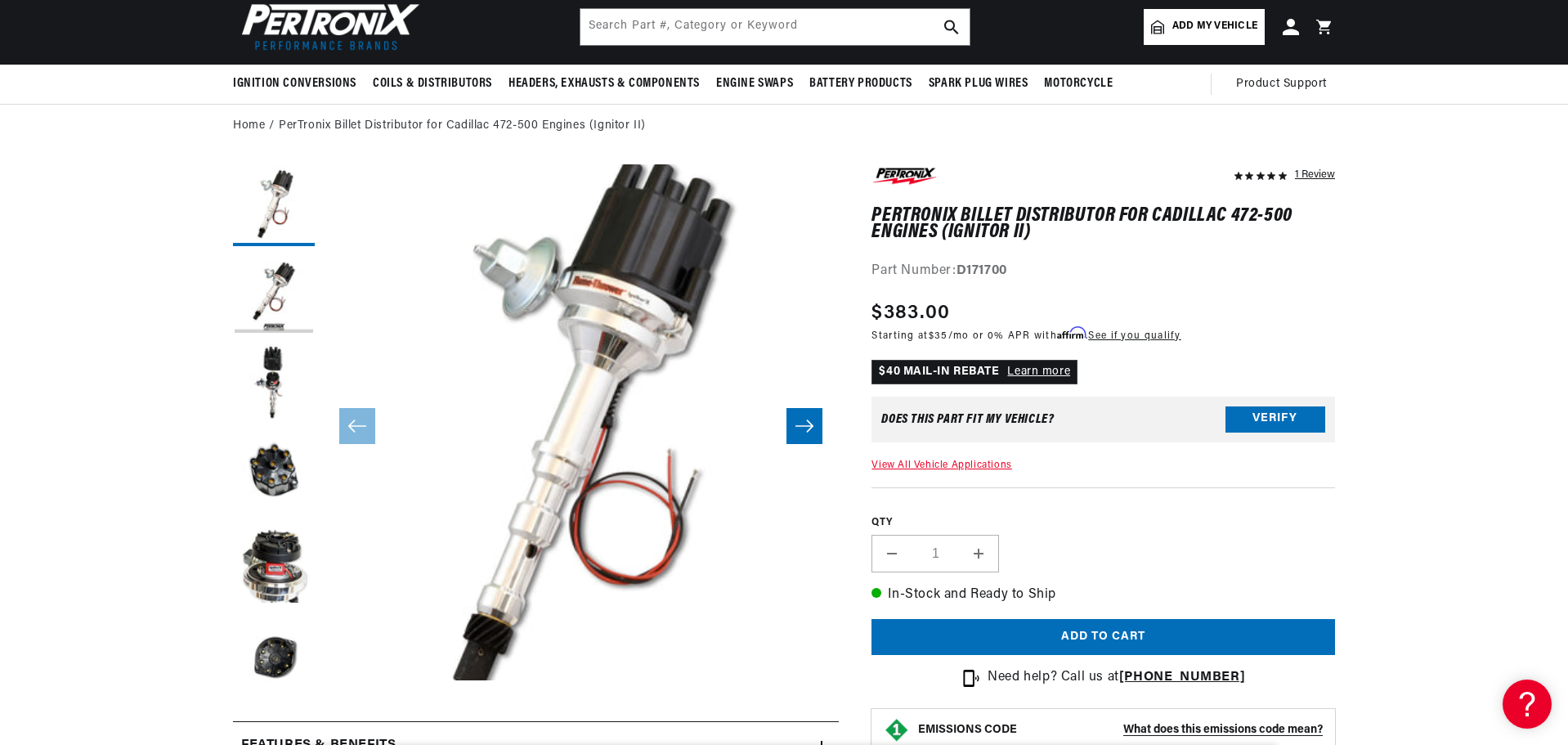
scroll to position [0, 1021]
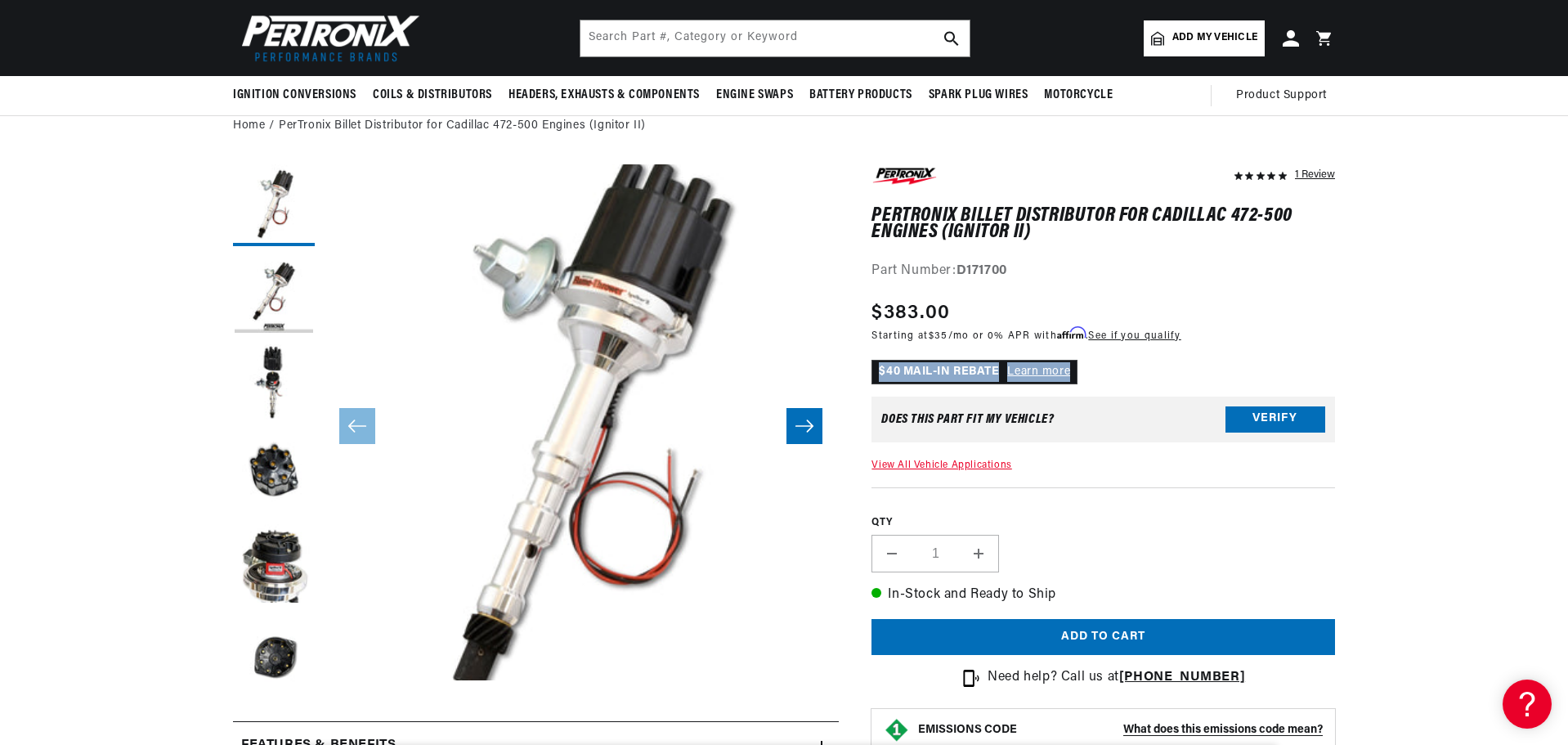
scroll to position [0, 0]
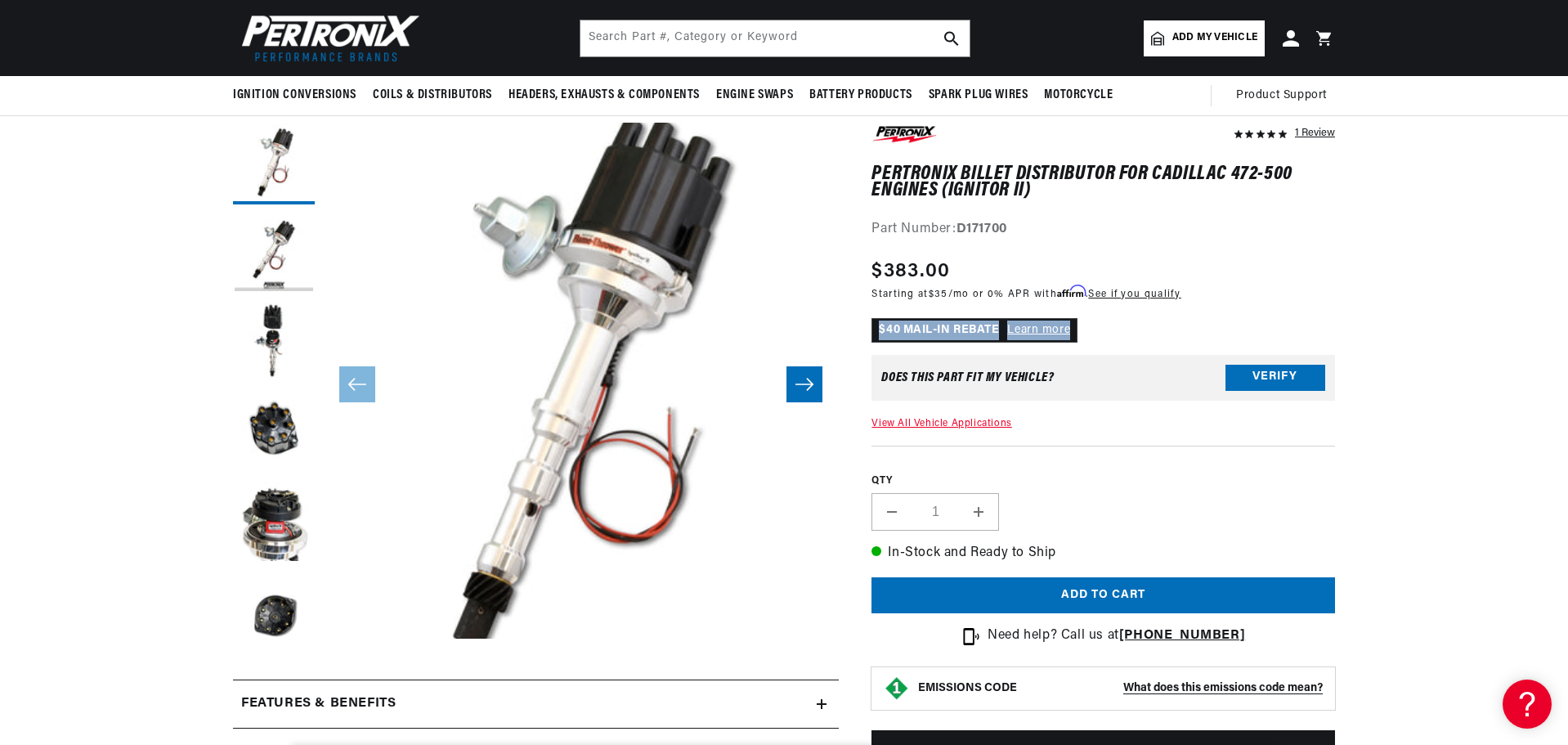
scroll to position [164, 0]
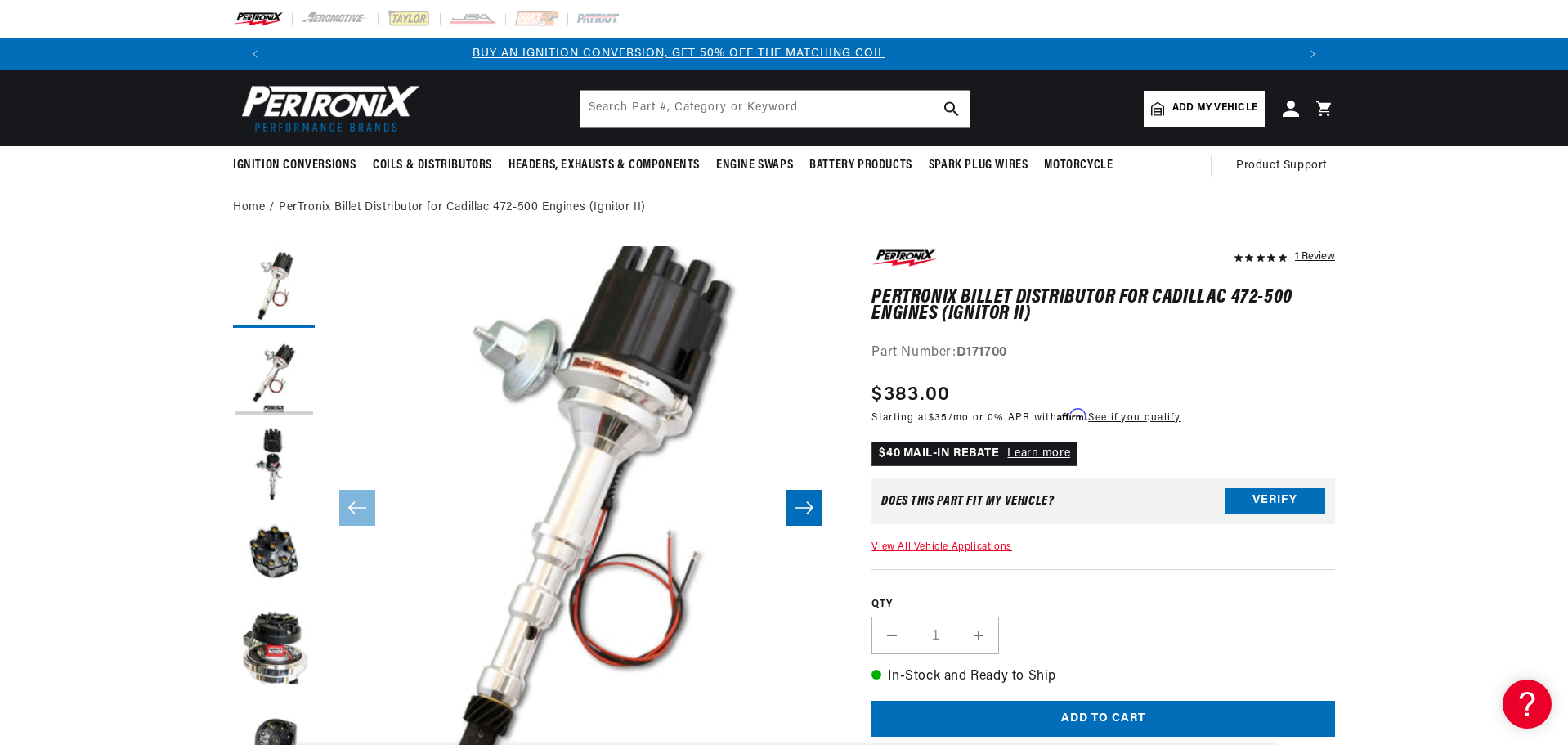
scroll to position [0, 32]
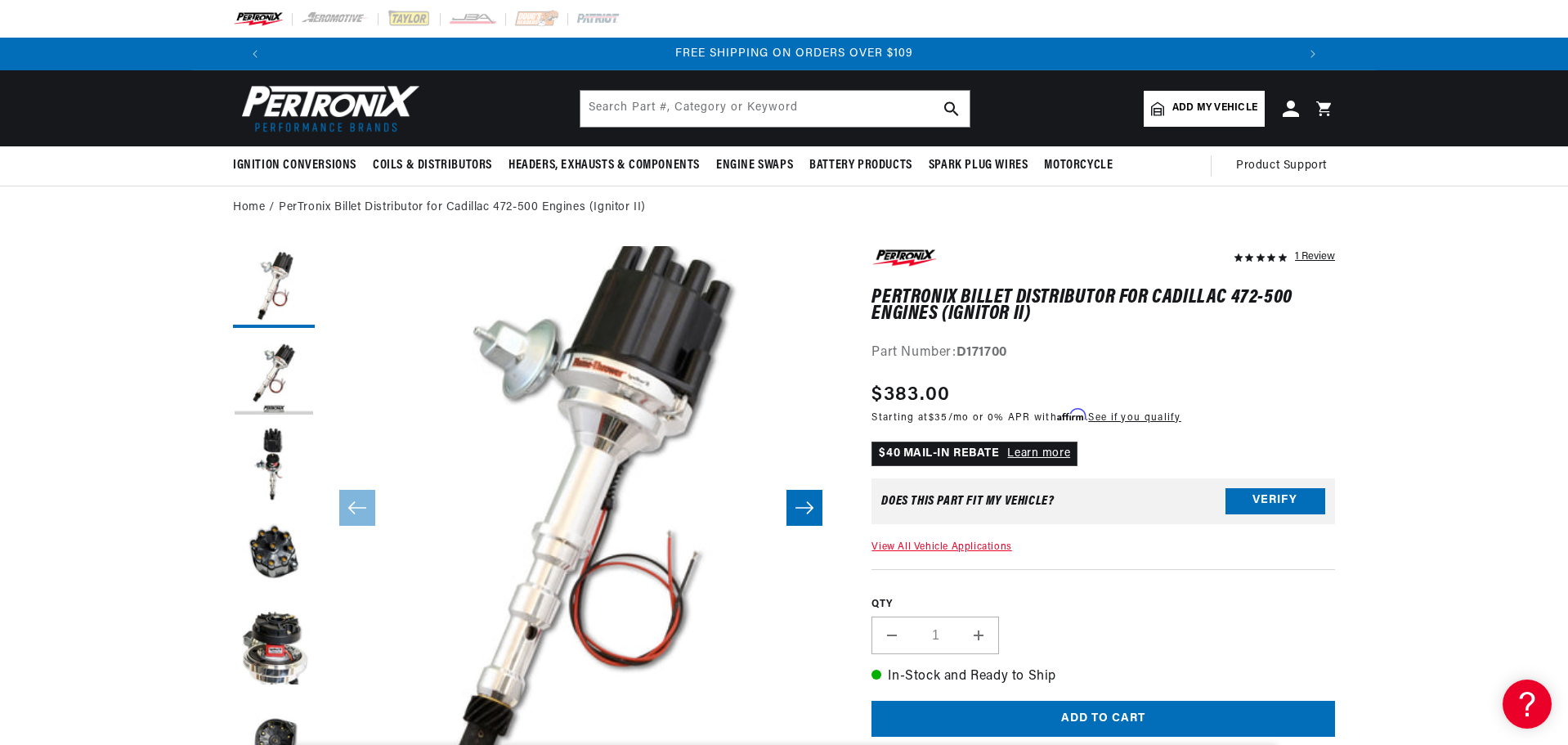
scroll to position [0, 2042]
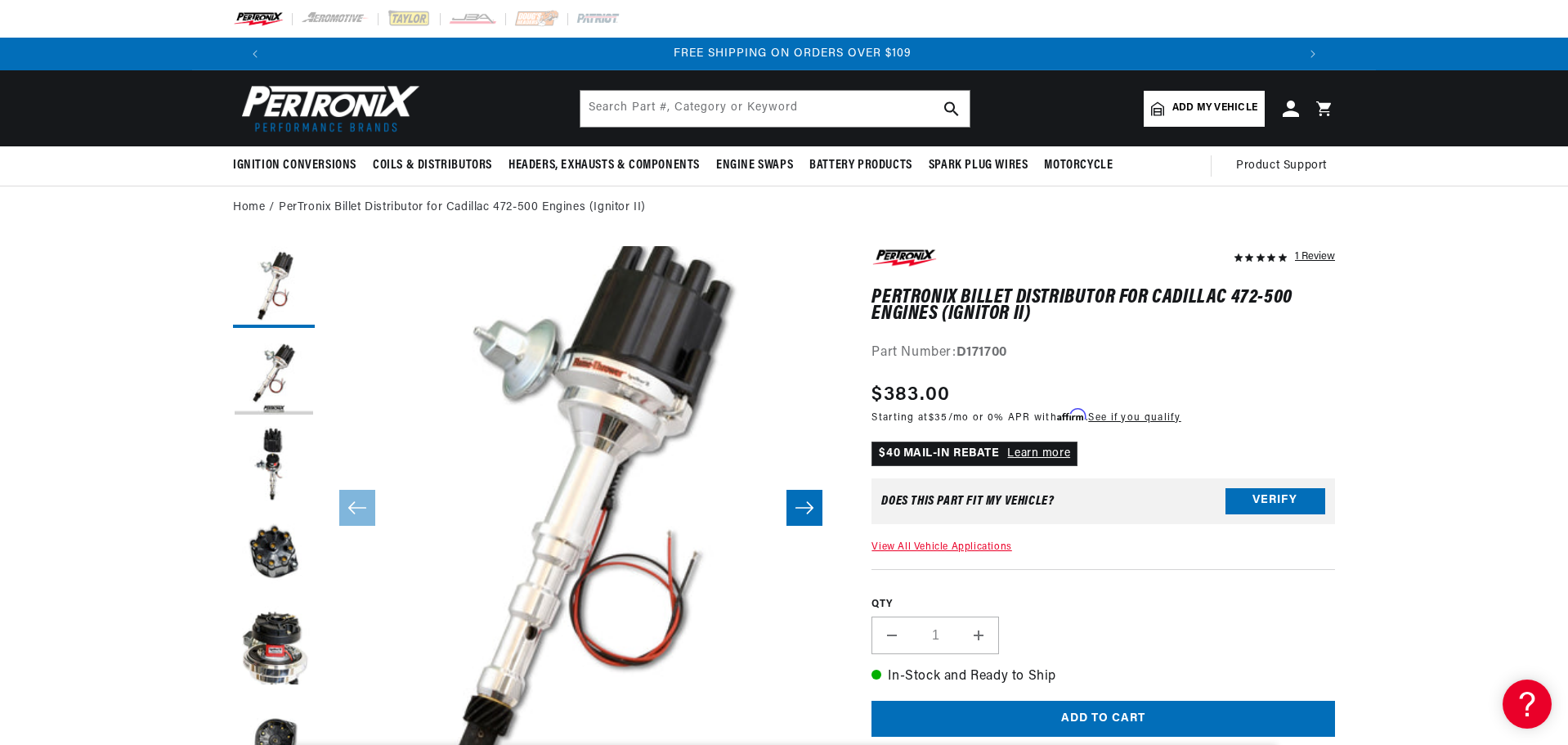
drag, startPoint x: 1449, startPoint y: 353, endPoint x: 1496, endPoint y: 365, distance: 48.5
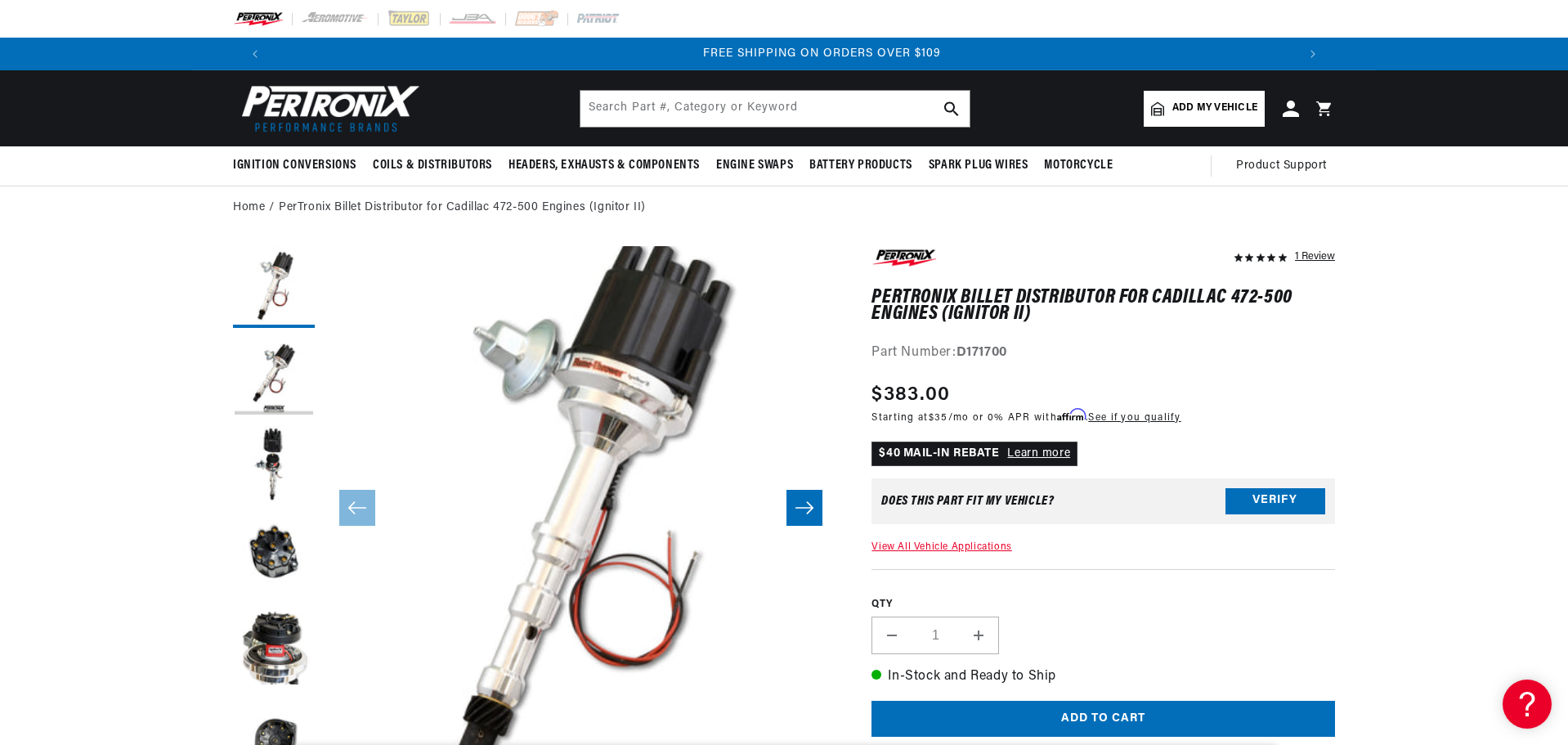
scroll to position [0, 2042]
click at [616, 100] on input "text" at bounding box center [775, 108] width 389 height 36
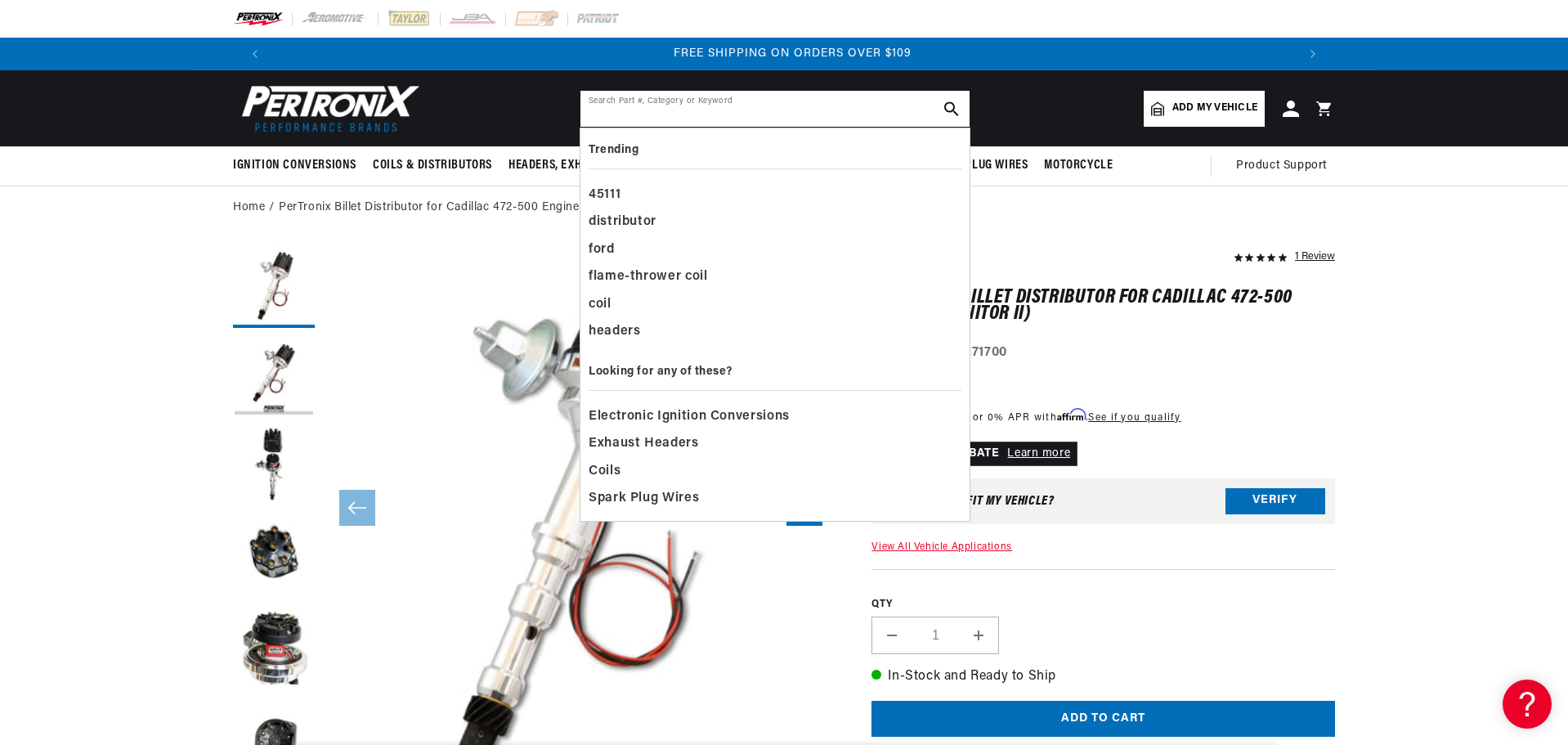
paste input "H7453"
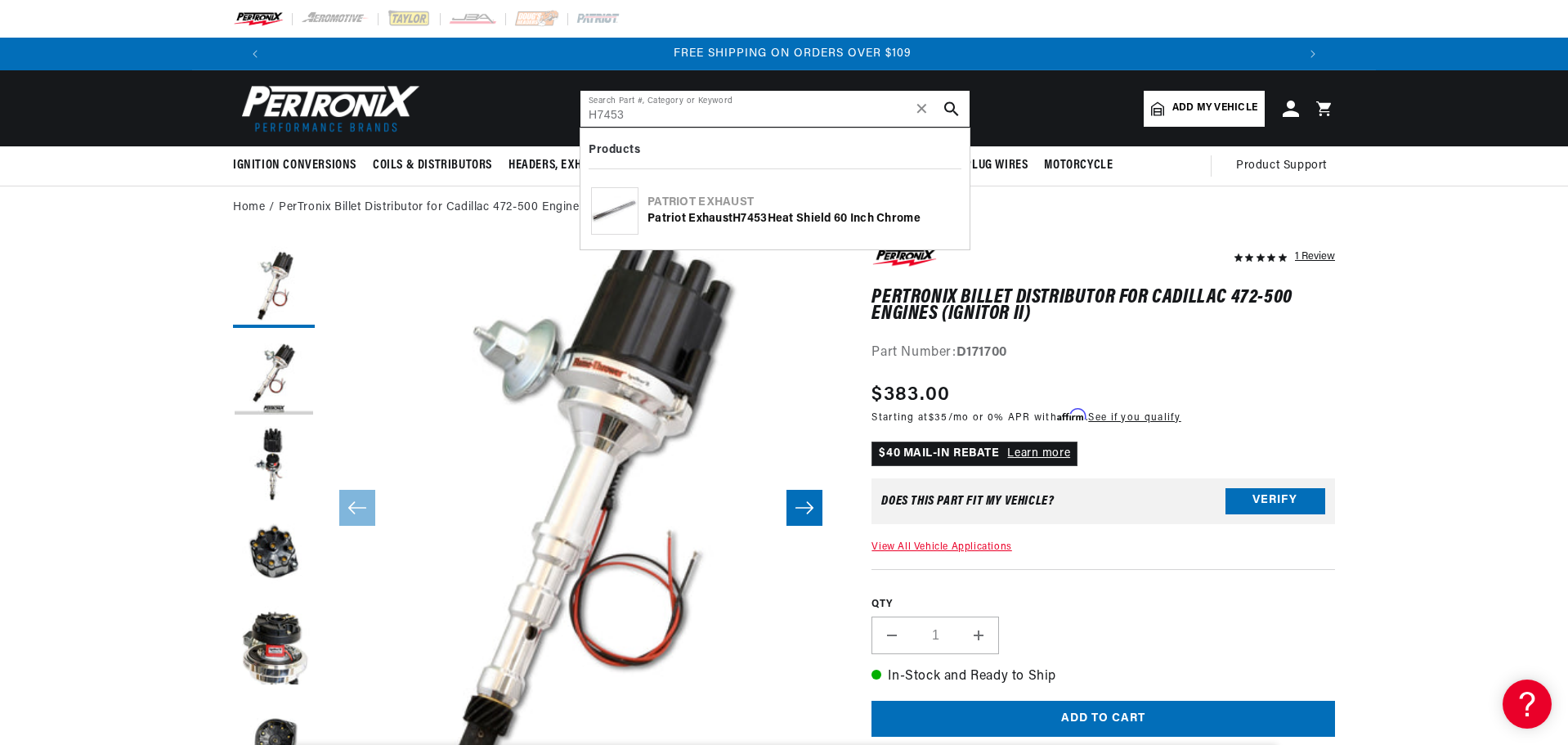
type input "H7453"
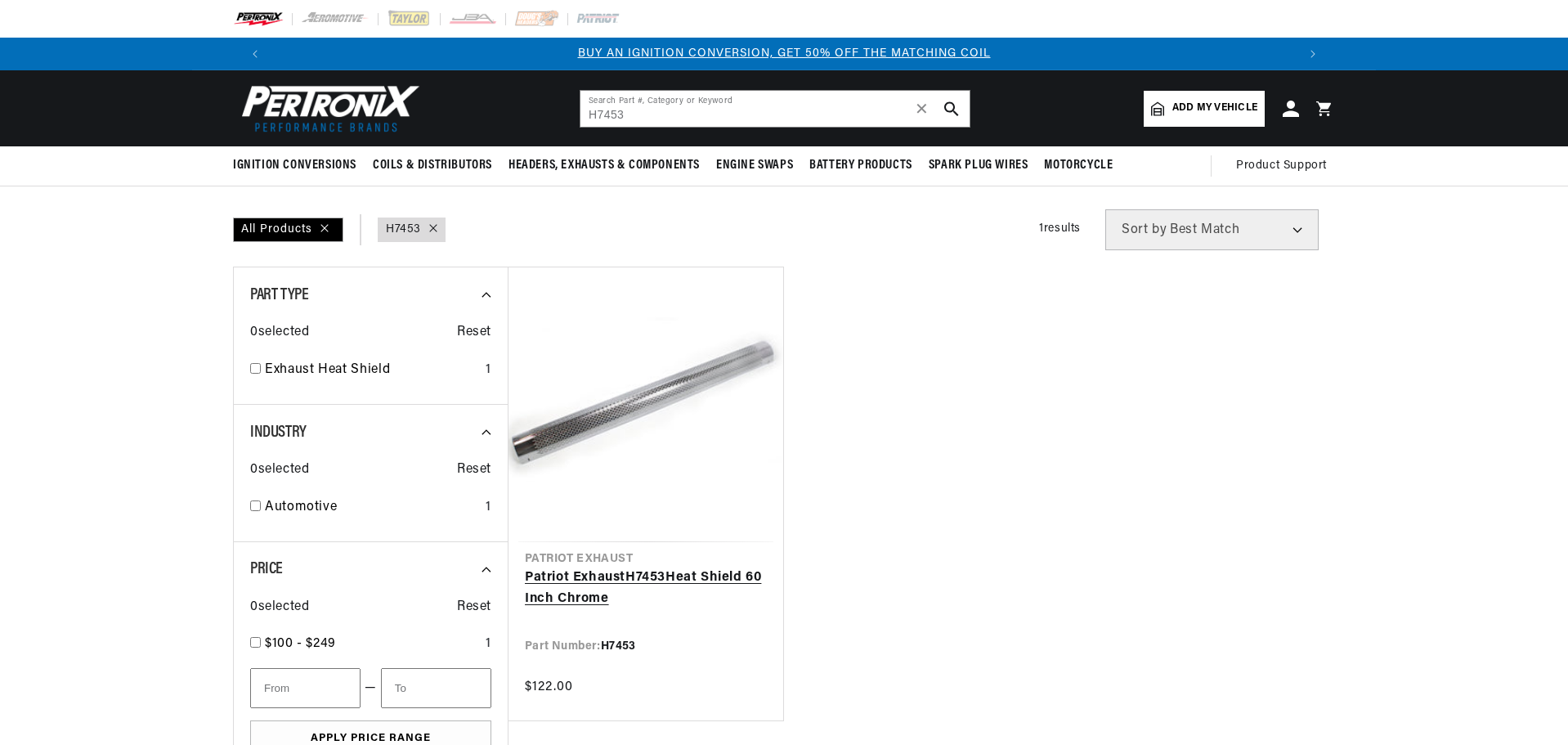
click at [625, 573] on link "Patriot Exhaust H7453 Heat Shield 60 Inch Chrome" at bounding box center [645, 589] width 242 height 42
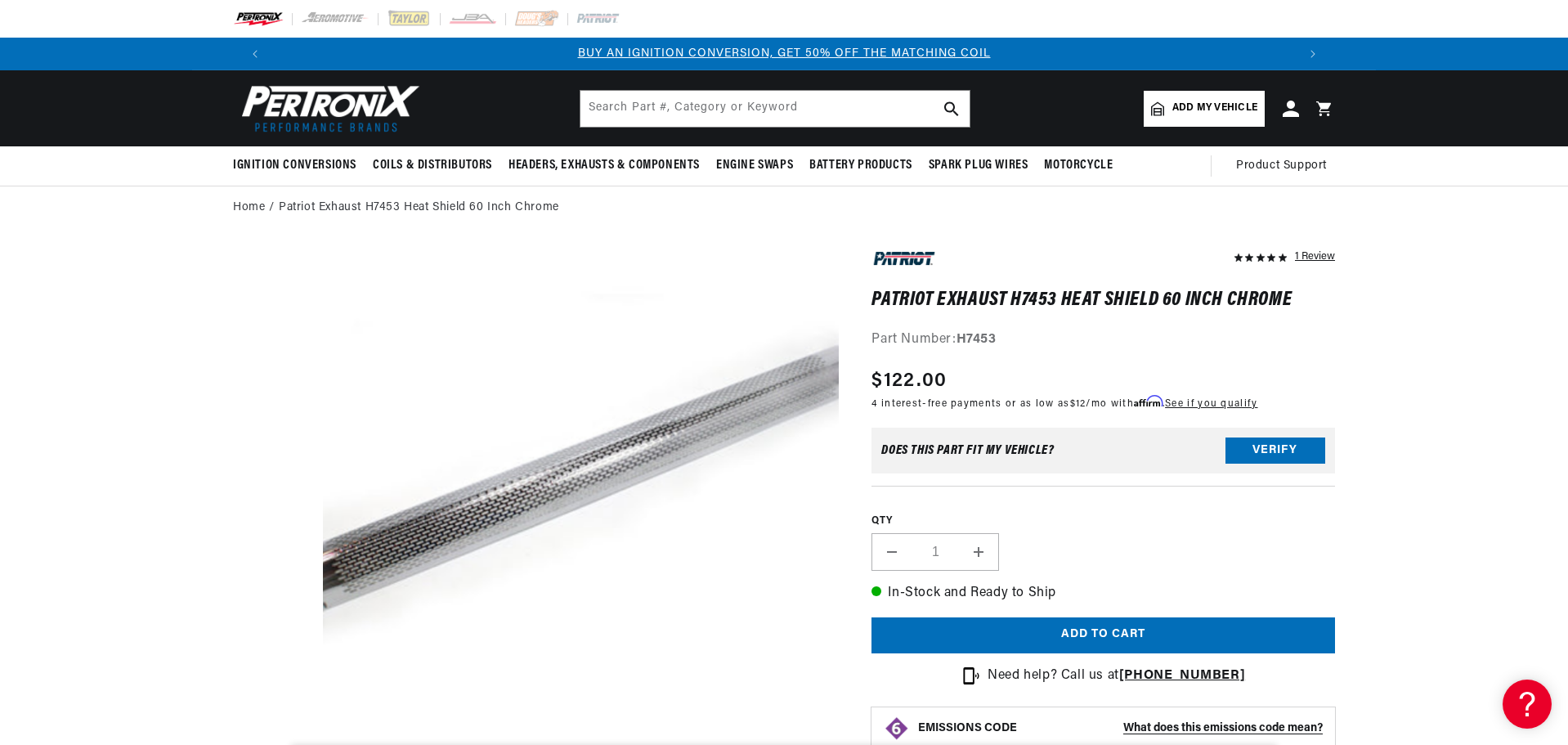
scroll to position [51, 0]
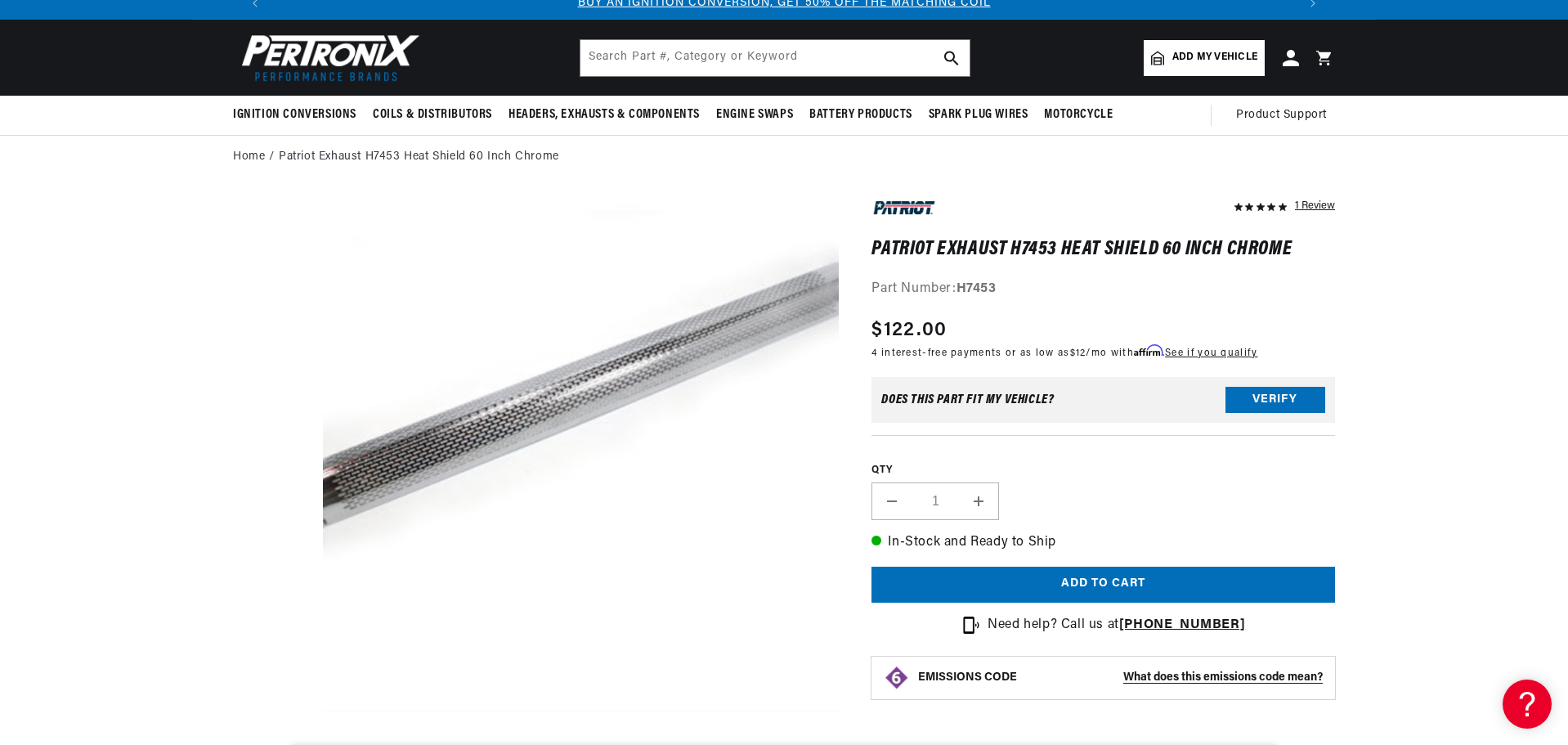
scroll to position [245, 0]
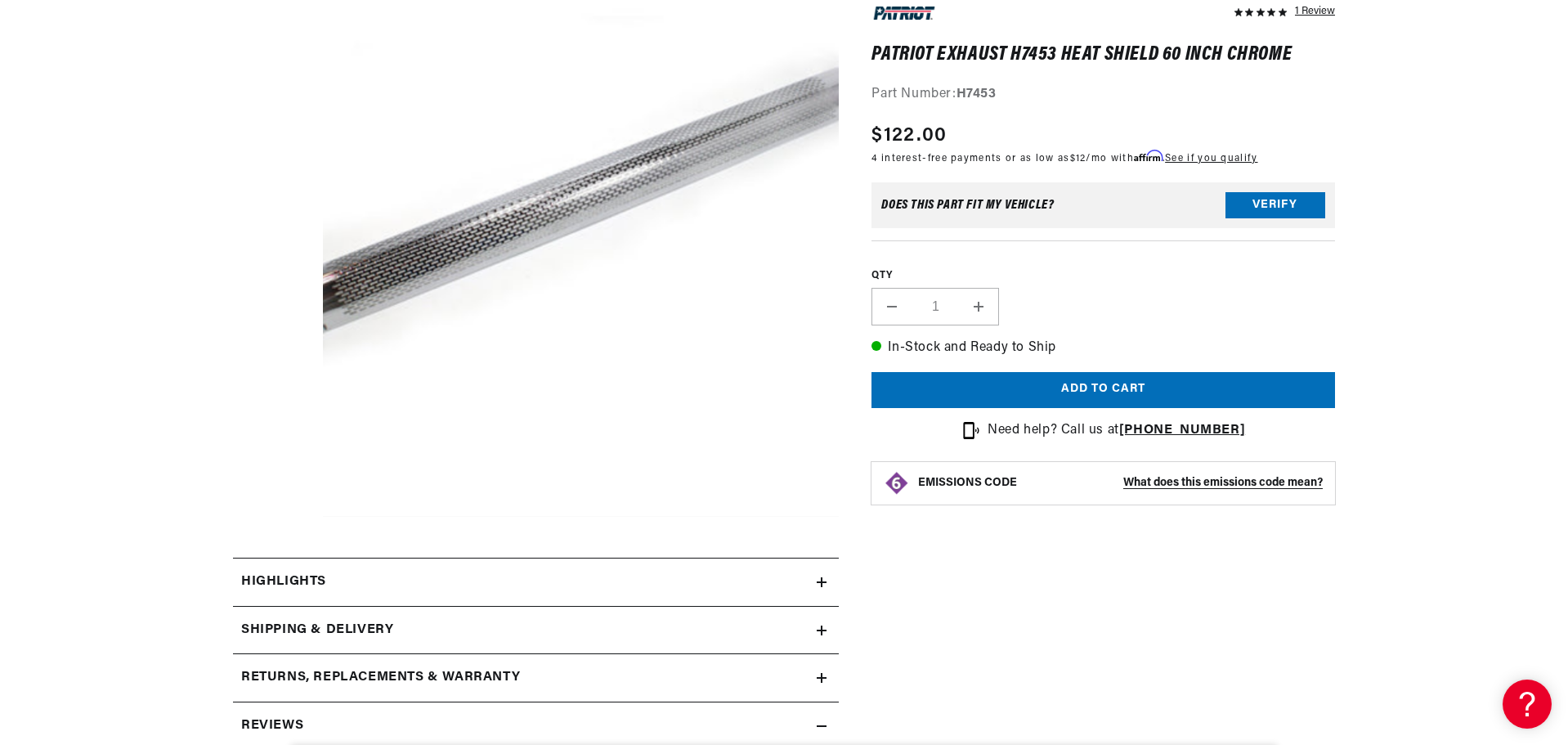
click at [76, 284] on section "1 Review" at bounding box center [784, 665] width 1568 height 1363
click at [271, 516] on button "Open media 1 in modal" at bounding box center [271, 516] width 0 height 0
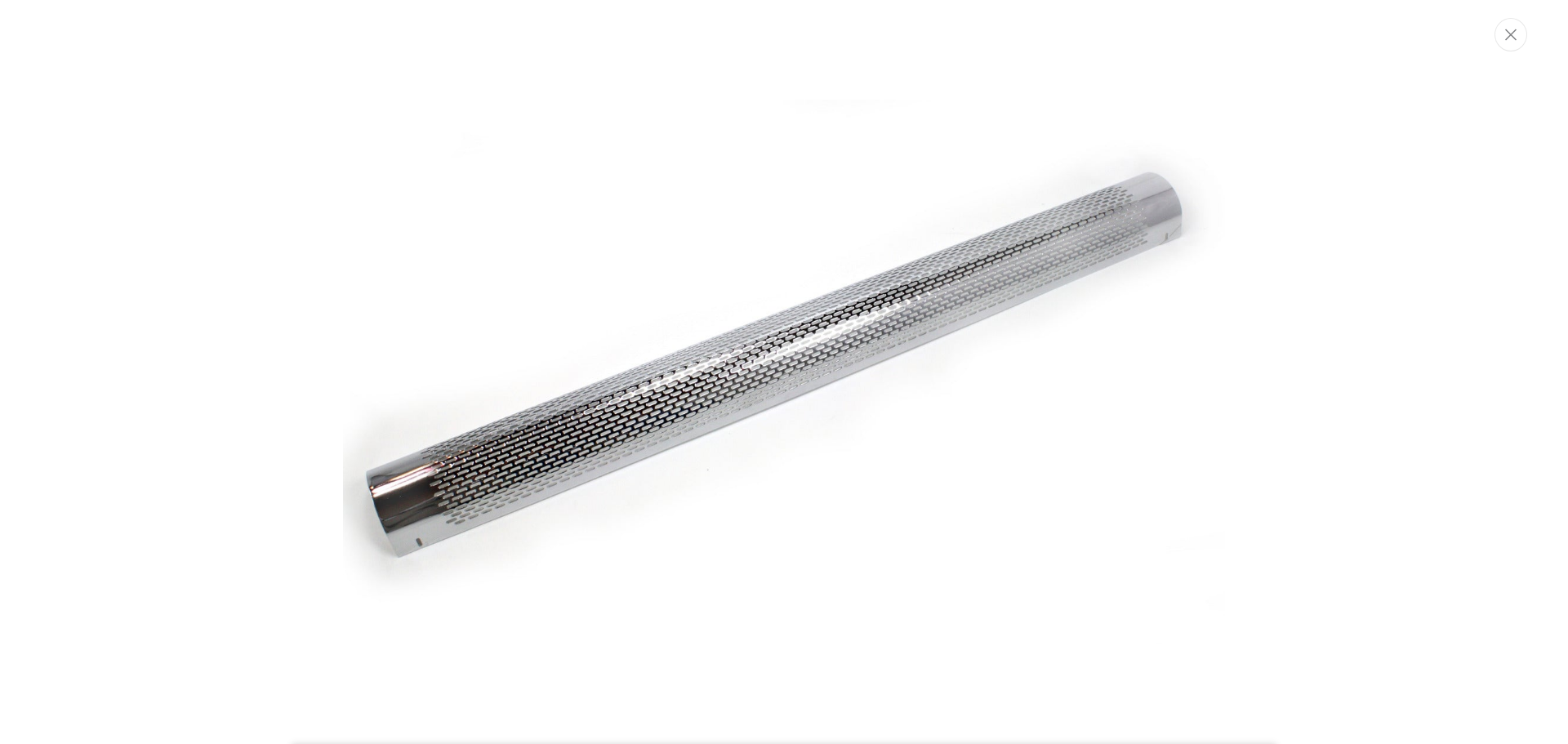
scroll to position [0, 2040]
click at [1505, 38] on icon "Close" at bounding box center [1511, 34] width 12 height 12
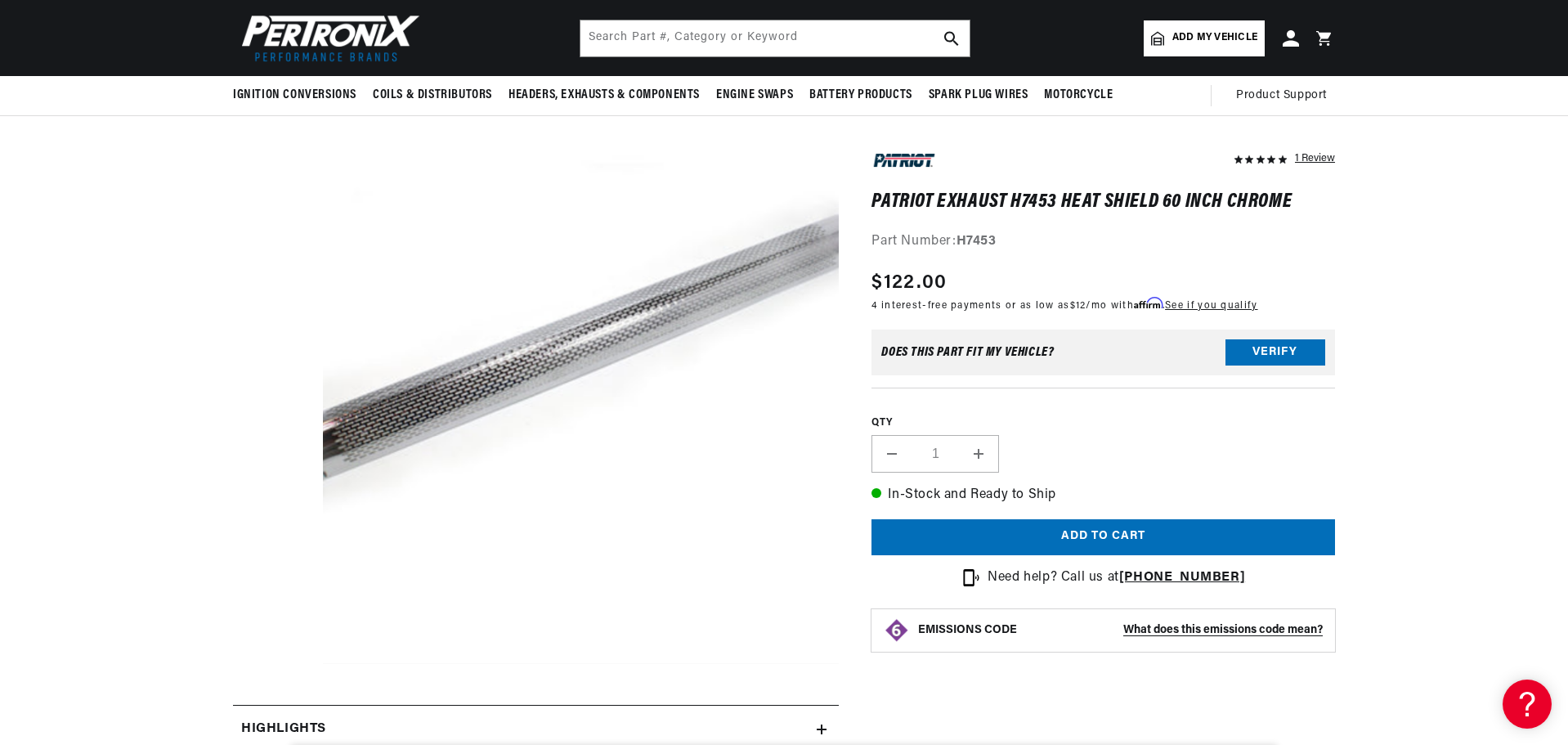
scroll to position [0, 0]
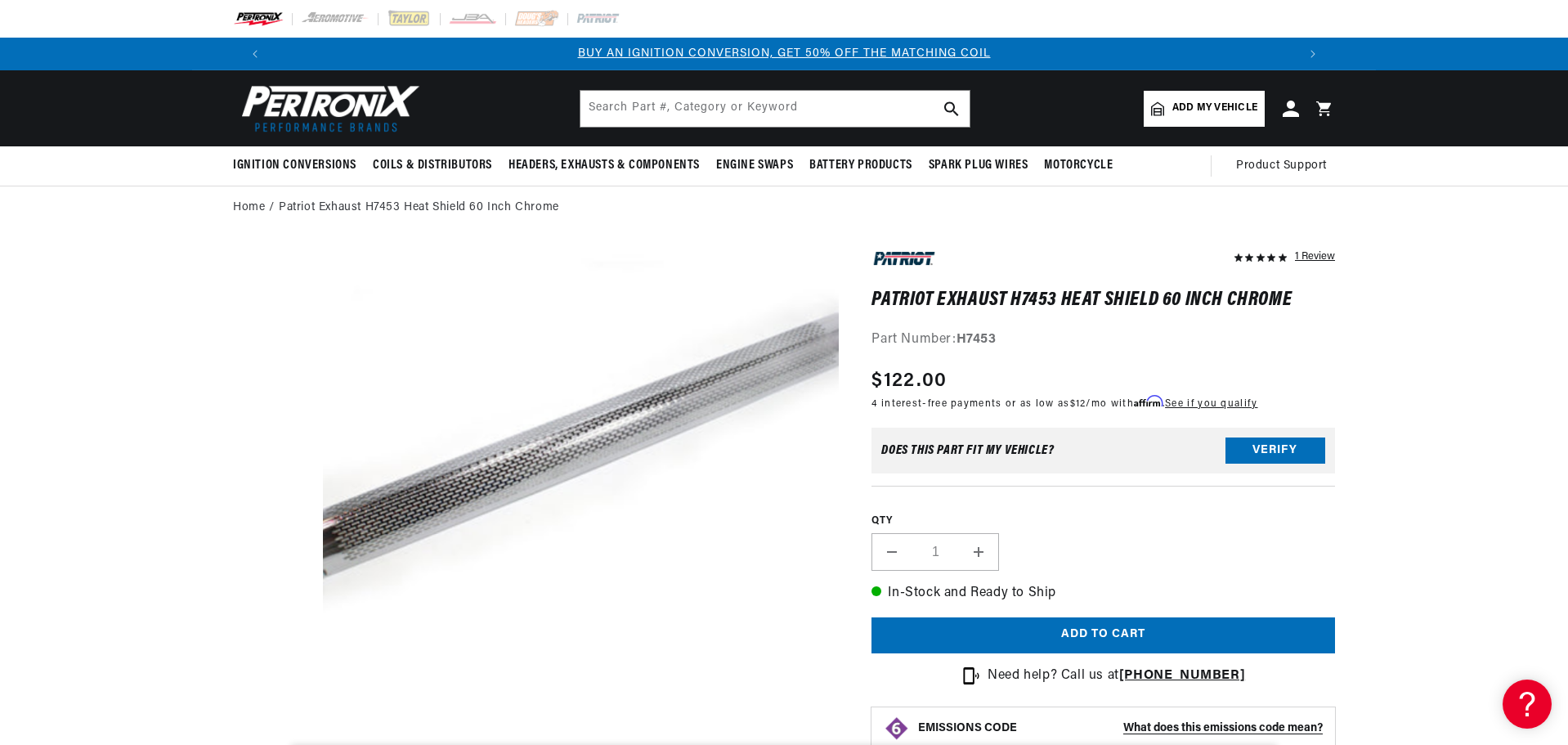
drag, startPoint x: 1527, startPoint y: 250, endPoint x: 1569, endPoint y: 245, distance: 42.3
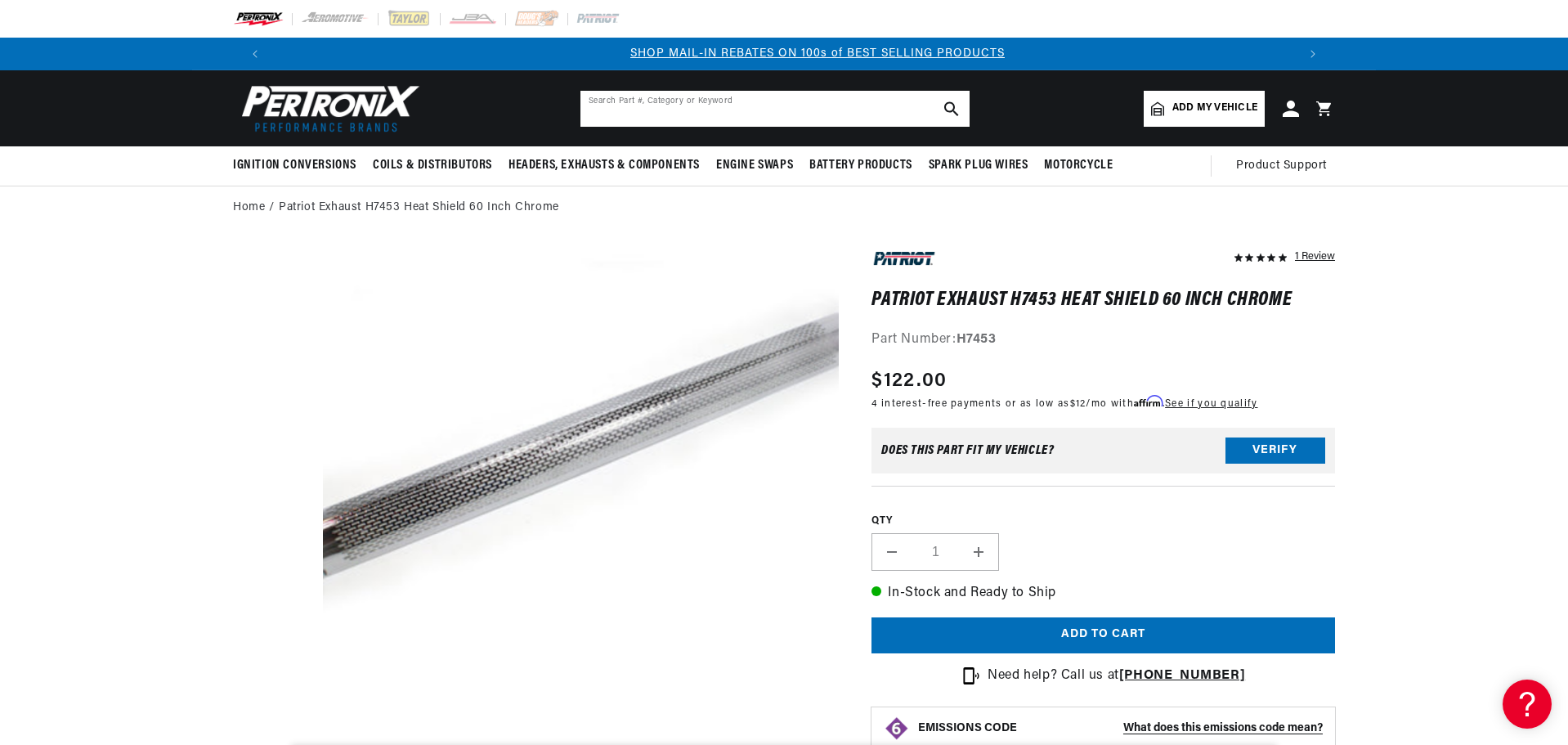
scroll to position [0, 1021]
click at [672, 97] on input "text" at bounding box center [775, 108] width 389 height 36
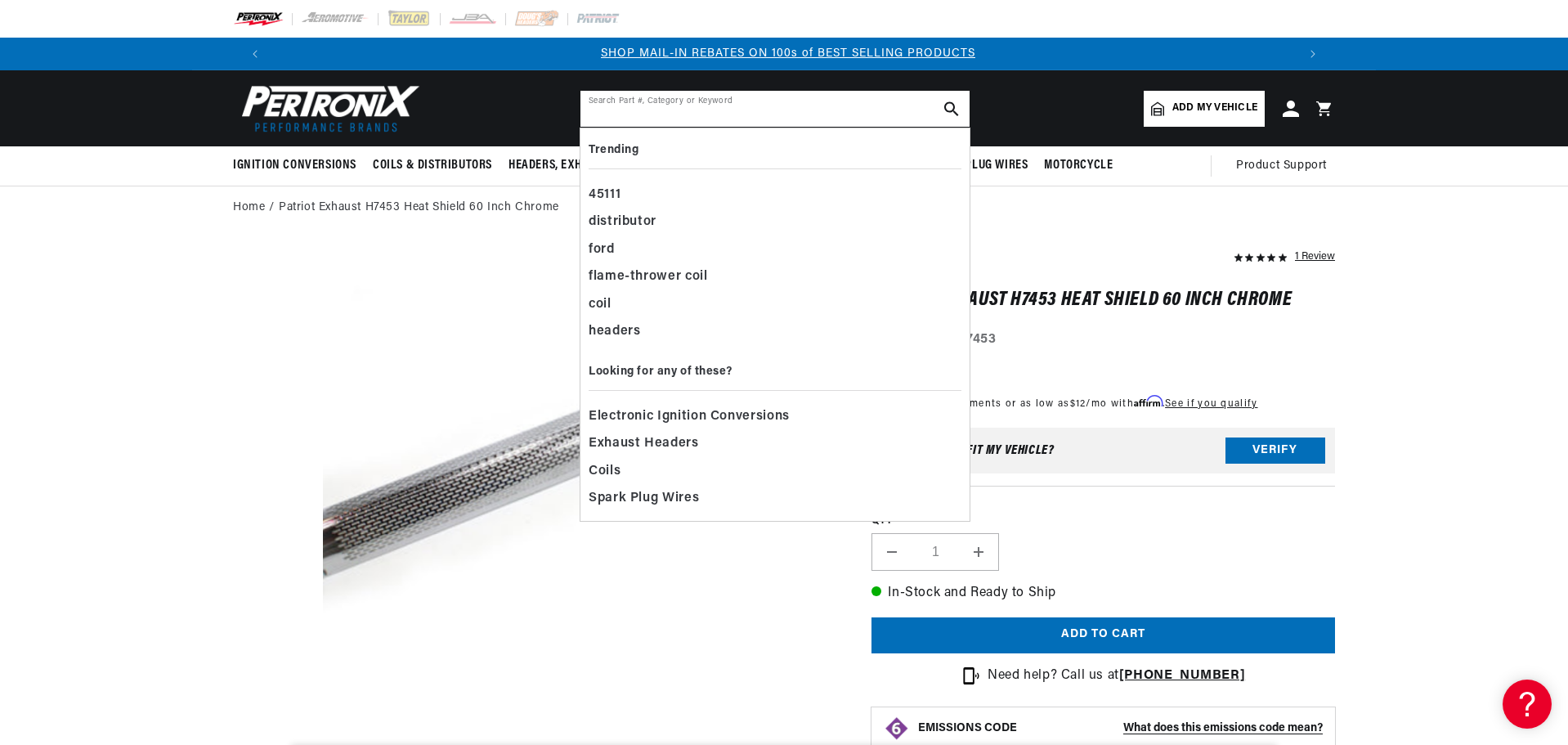
paste input "H8099-1"
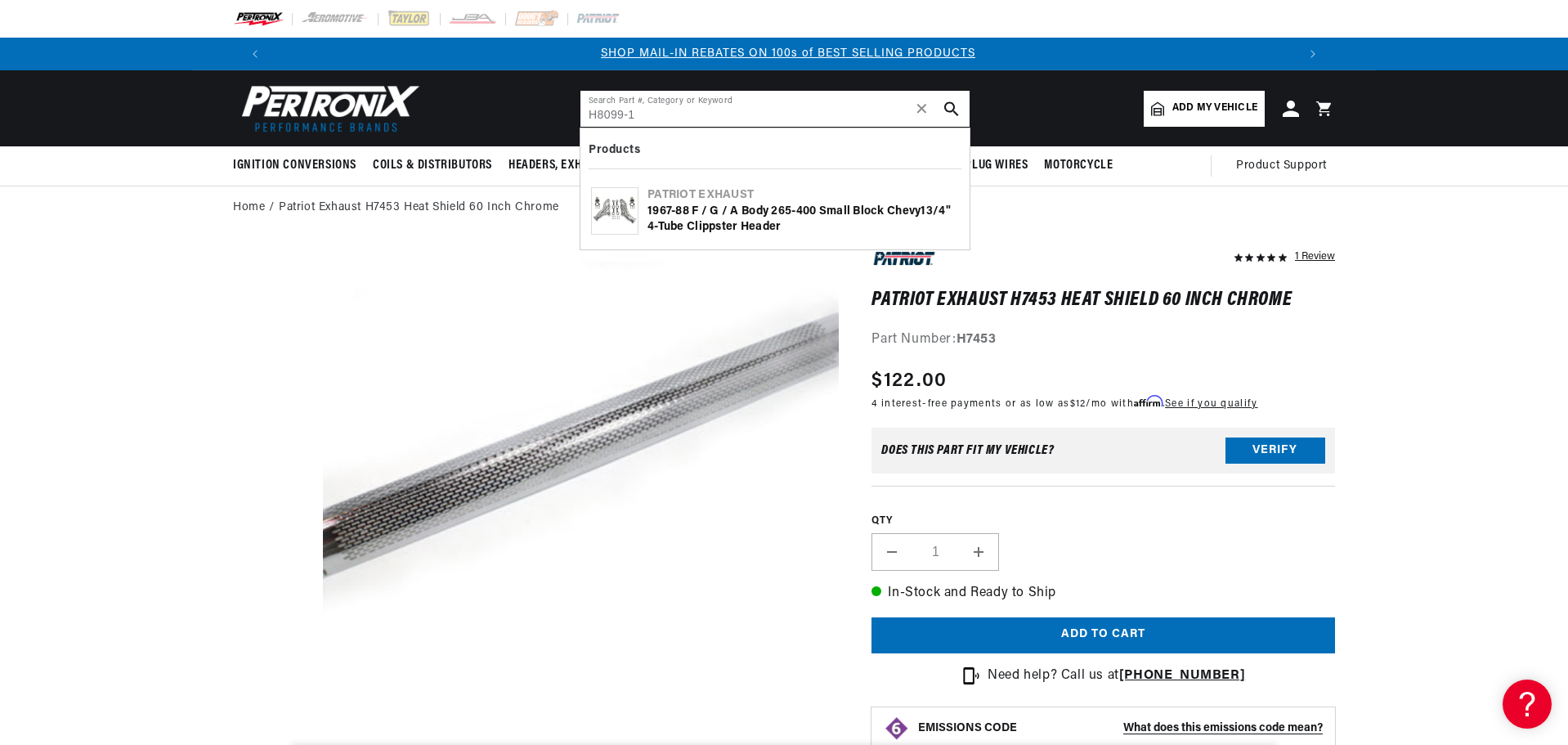
type input "H8099-1"
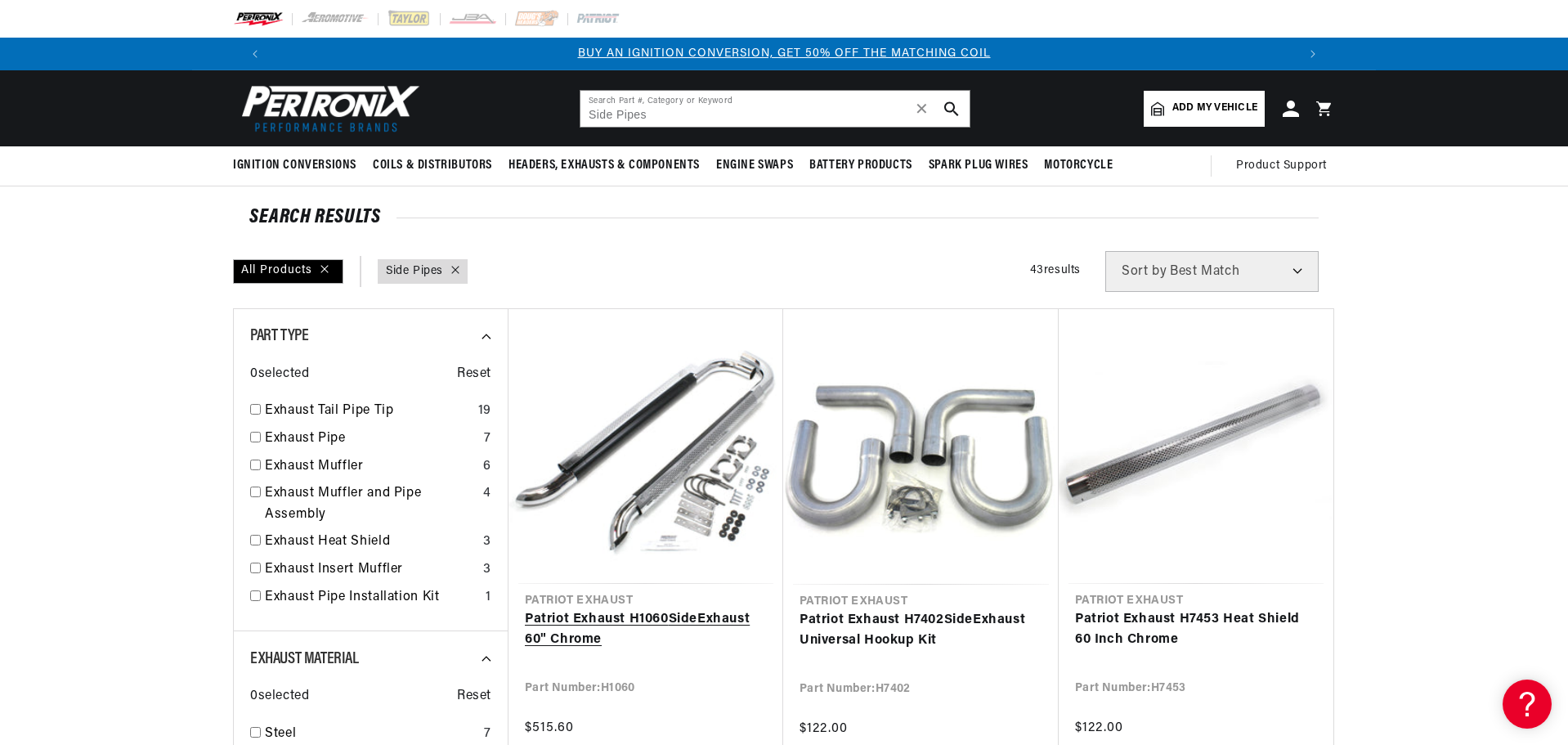
click at [714, 624] on link "Patriot Exhaust H1060 Side Exhaust 60" Chrome" at bounding box center [645, 631] width 242 height 42
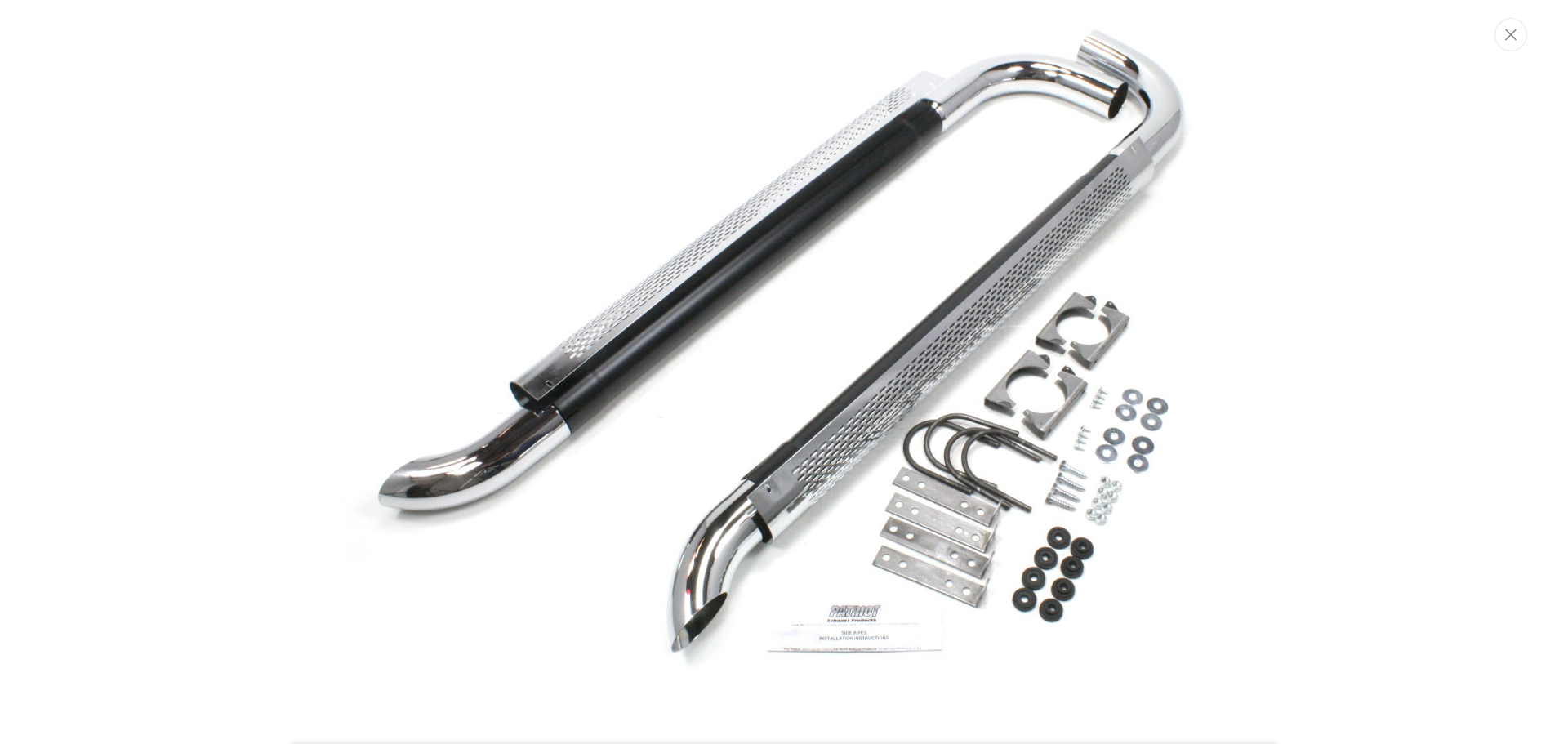
scroll to position [167, 0]
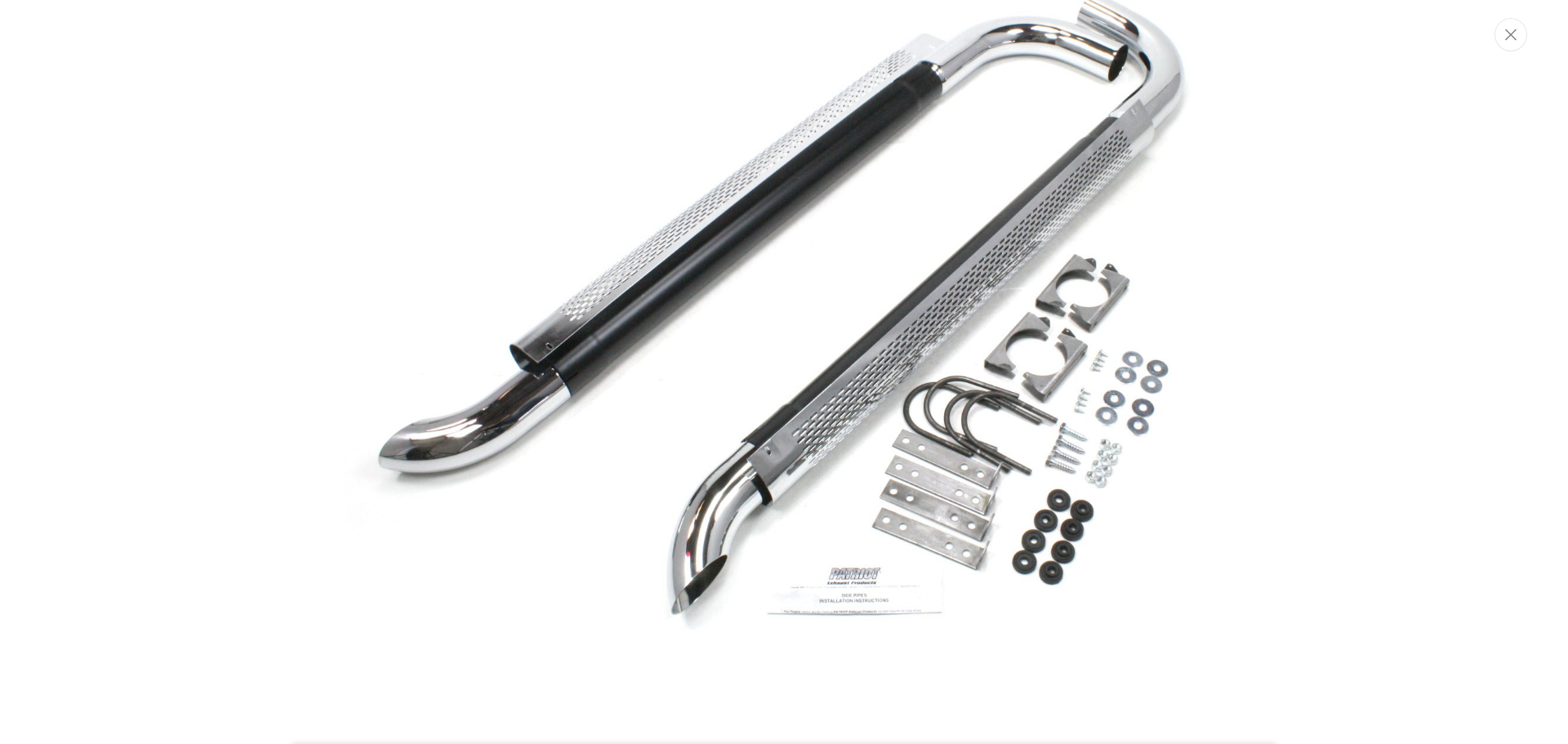
click at [1490, 34] on div "Media gallery" at bounding box center [784, 372] width 1568 height 744
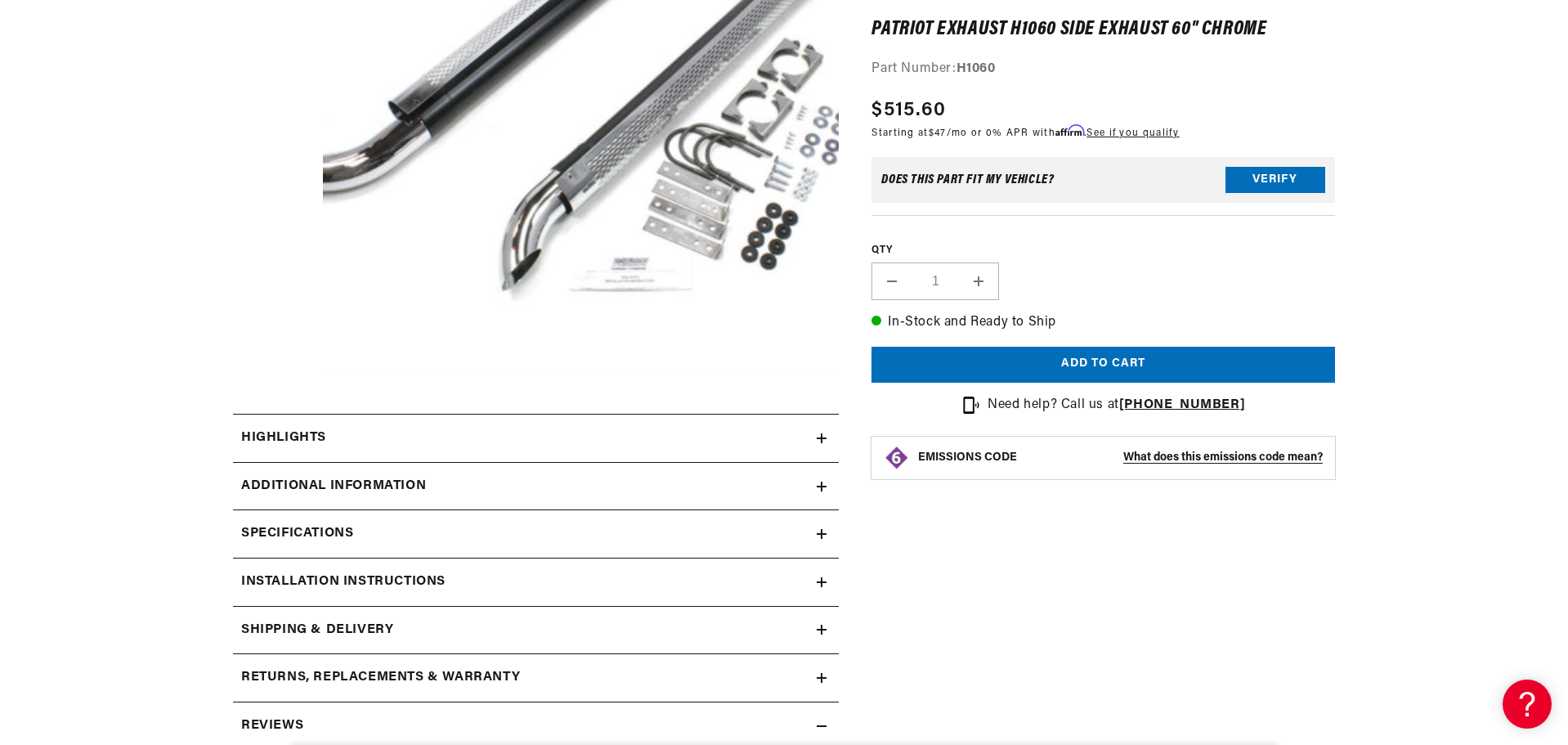
scroll to position [0, 0]
click at [734, 587] on div "Installation instructions" at bounding box center [524, 581] width 584 height 21
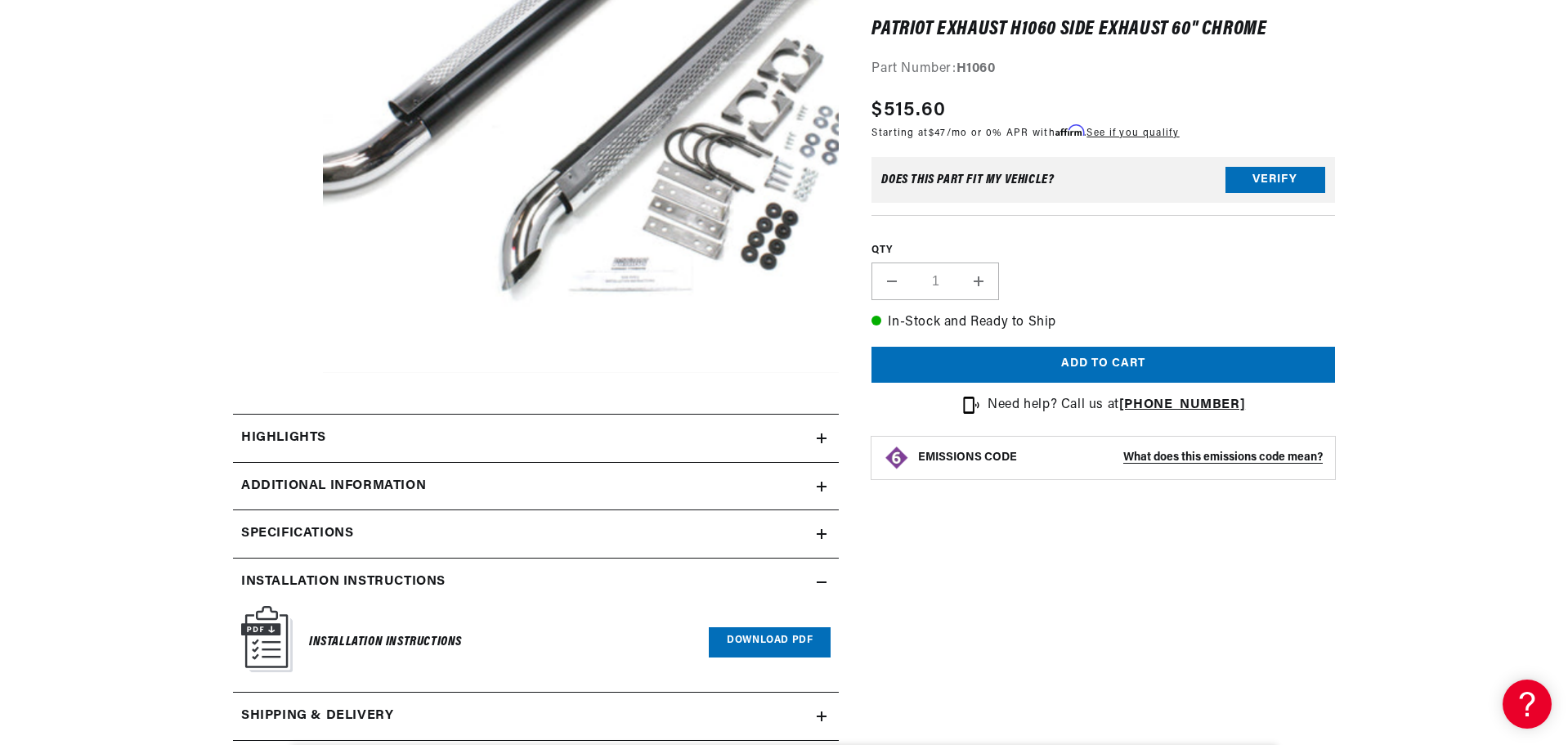
click at [750, 630] on link "Download PDF" at bounding box center [769, 642] width 122 height 30
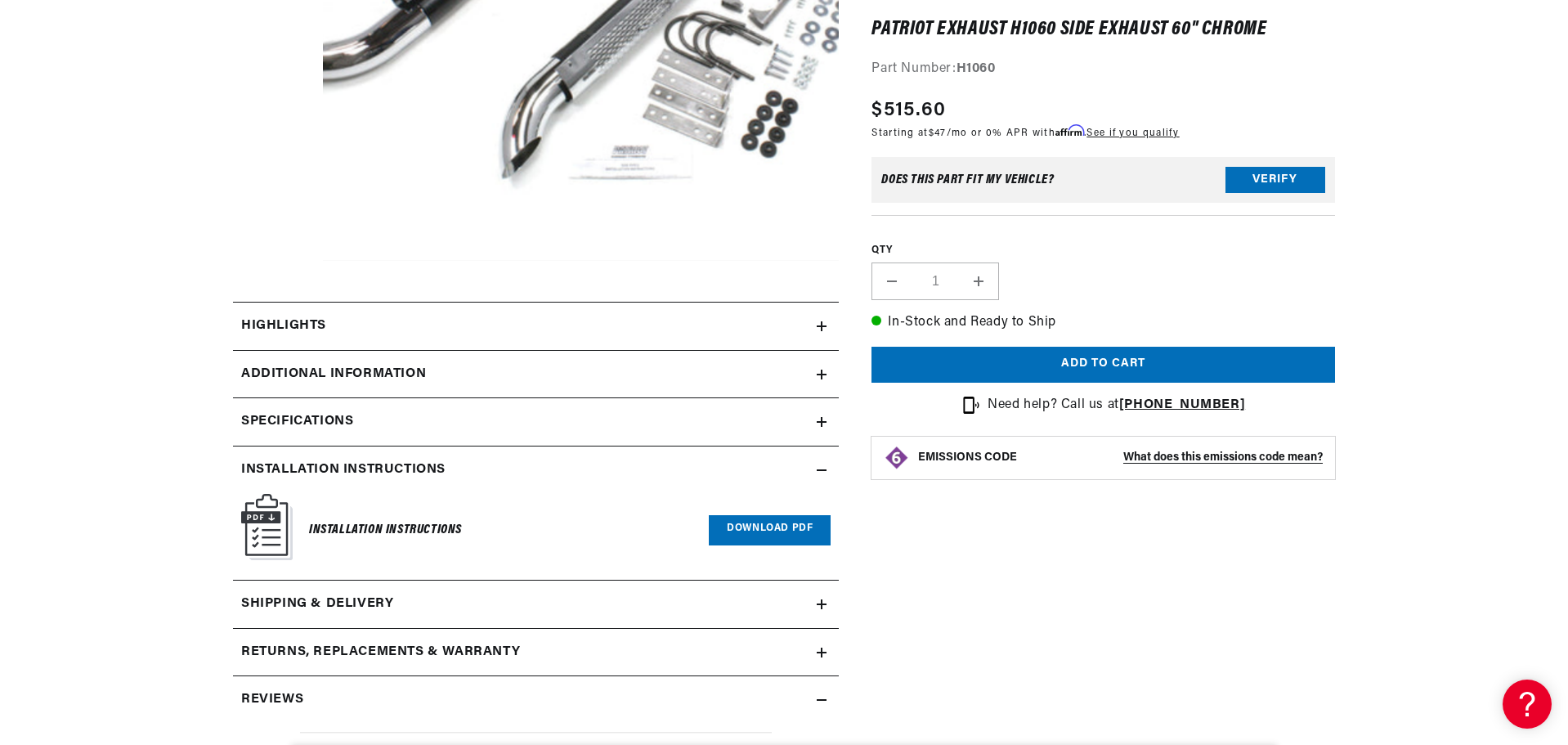
scroll to position [553, 0]
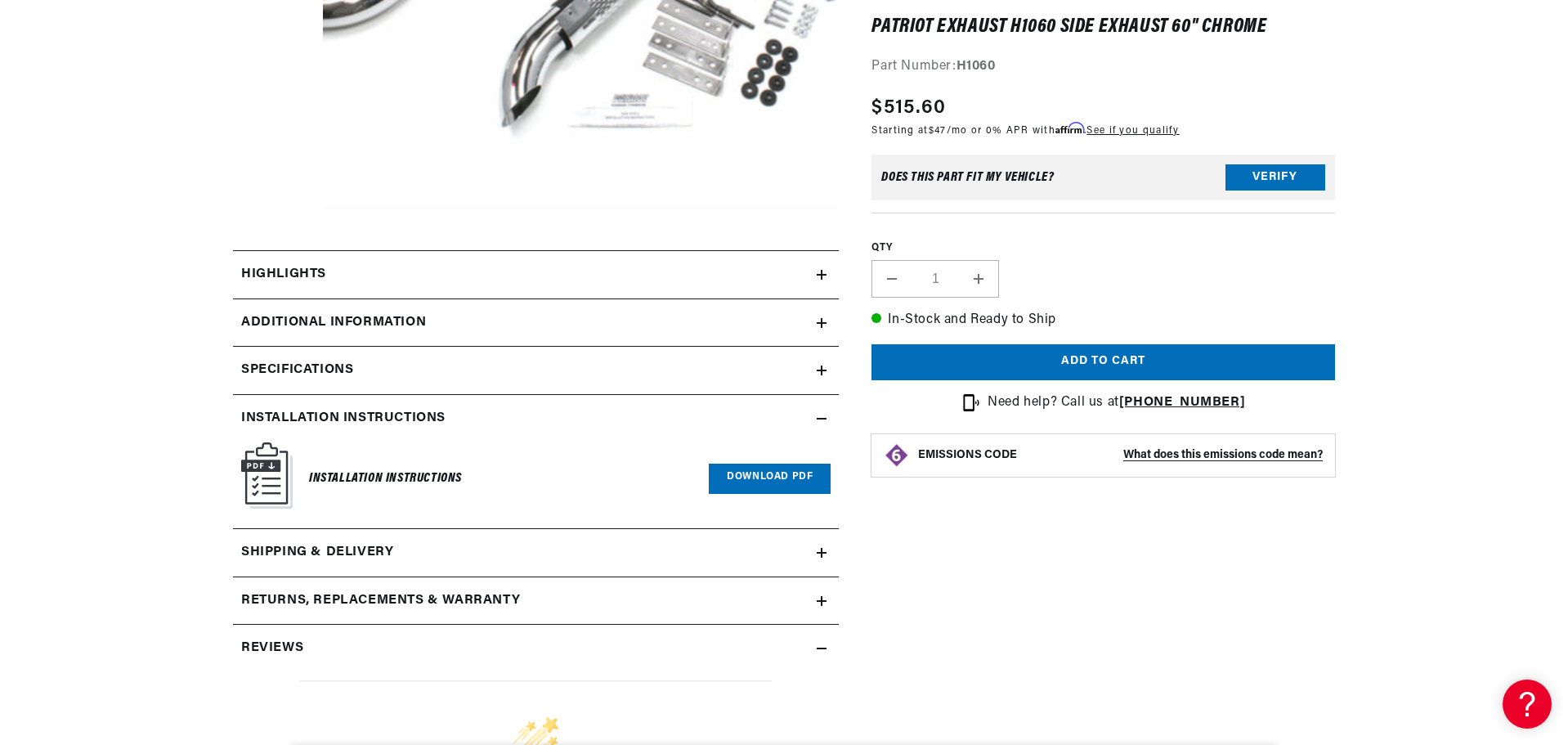
click at [729, 302] on summary "Additional Information" at bounding box center [535, 323] width 606 height 48
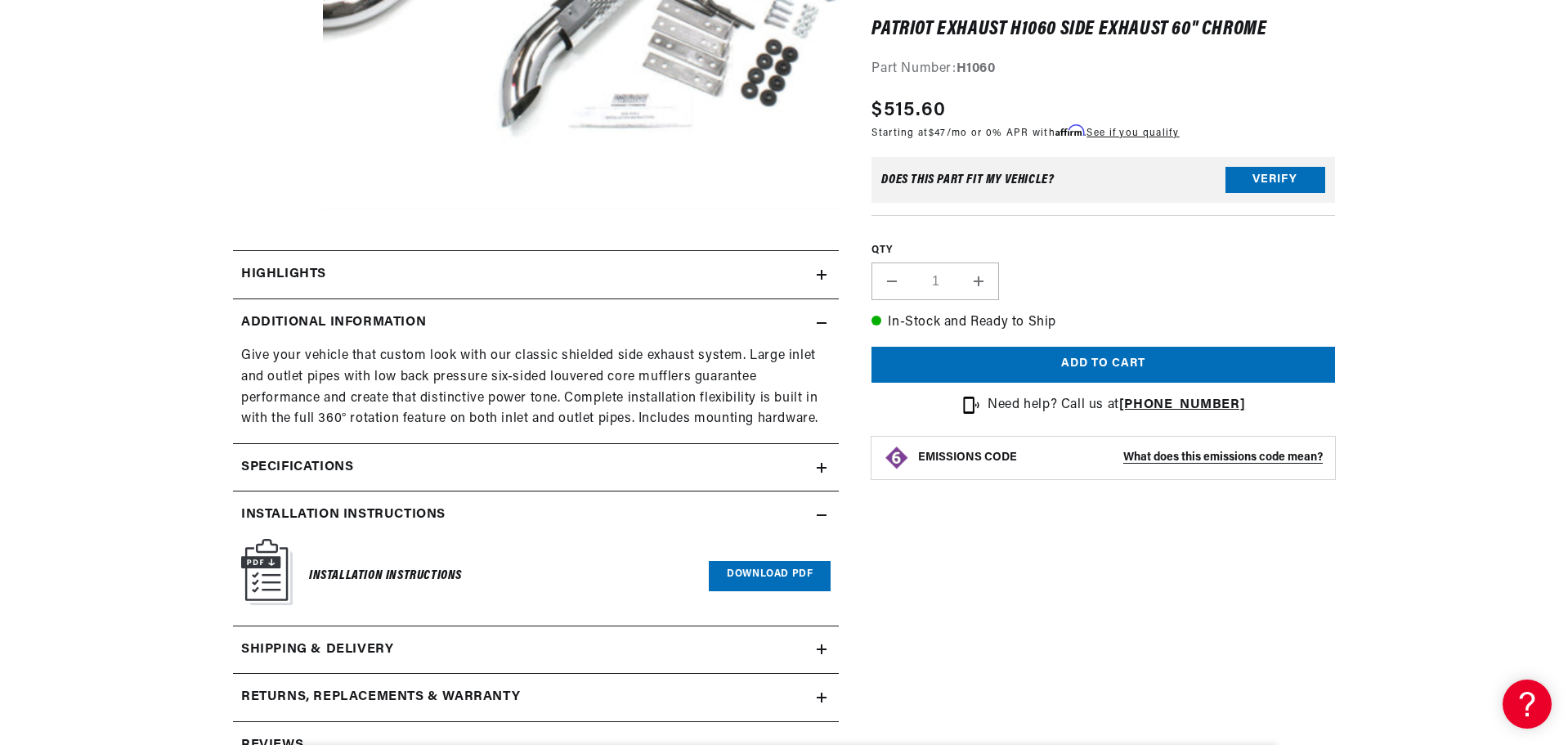
scroll to position [0, 2042]
click at [715, 266] on div "Highlights" at bounding box center [524, 274] width 584 height 21
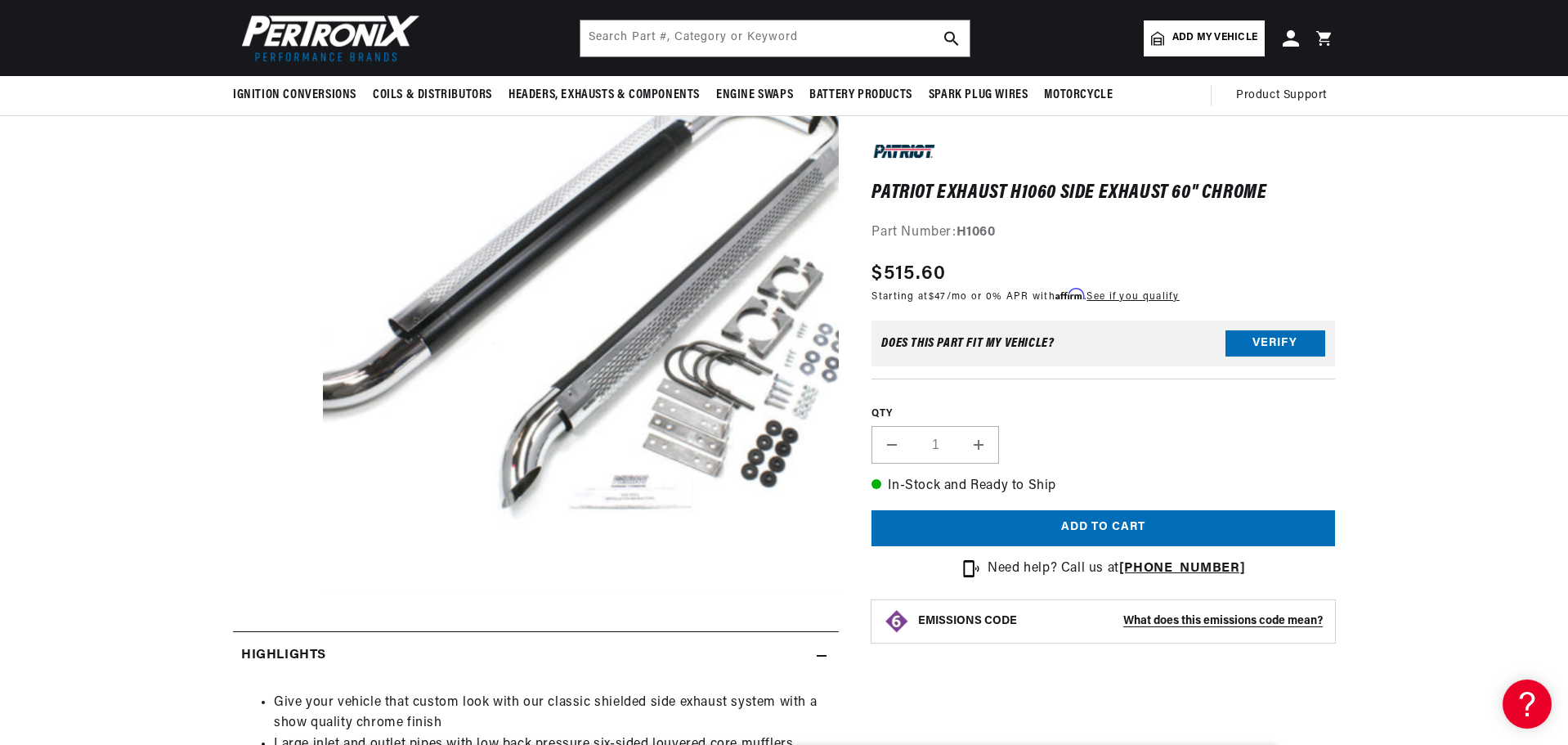
scroll to position [144, 0]
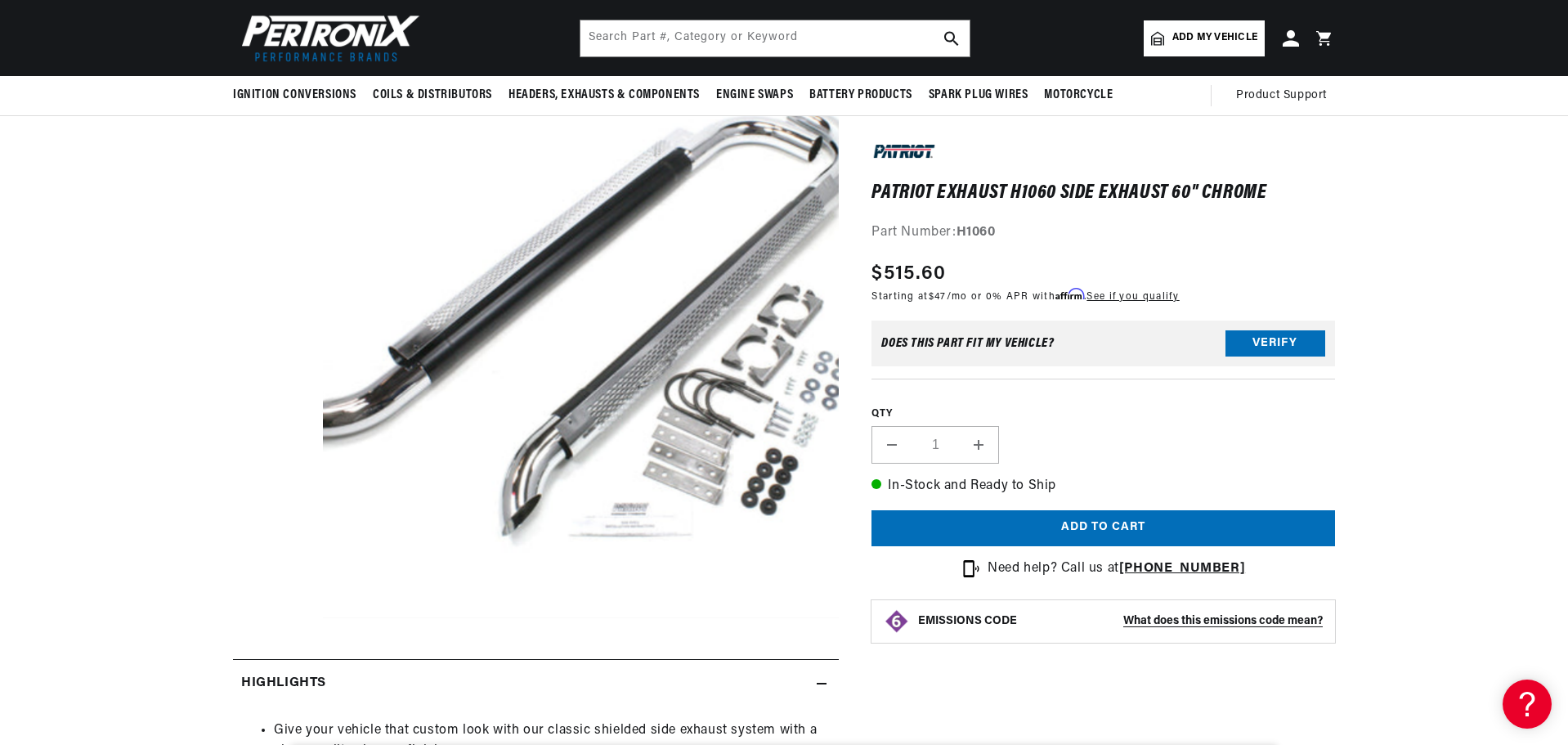
click at [335, 22] on img at bounding box center [327, 38] width 188 height 57
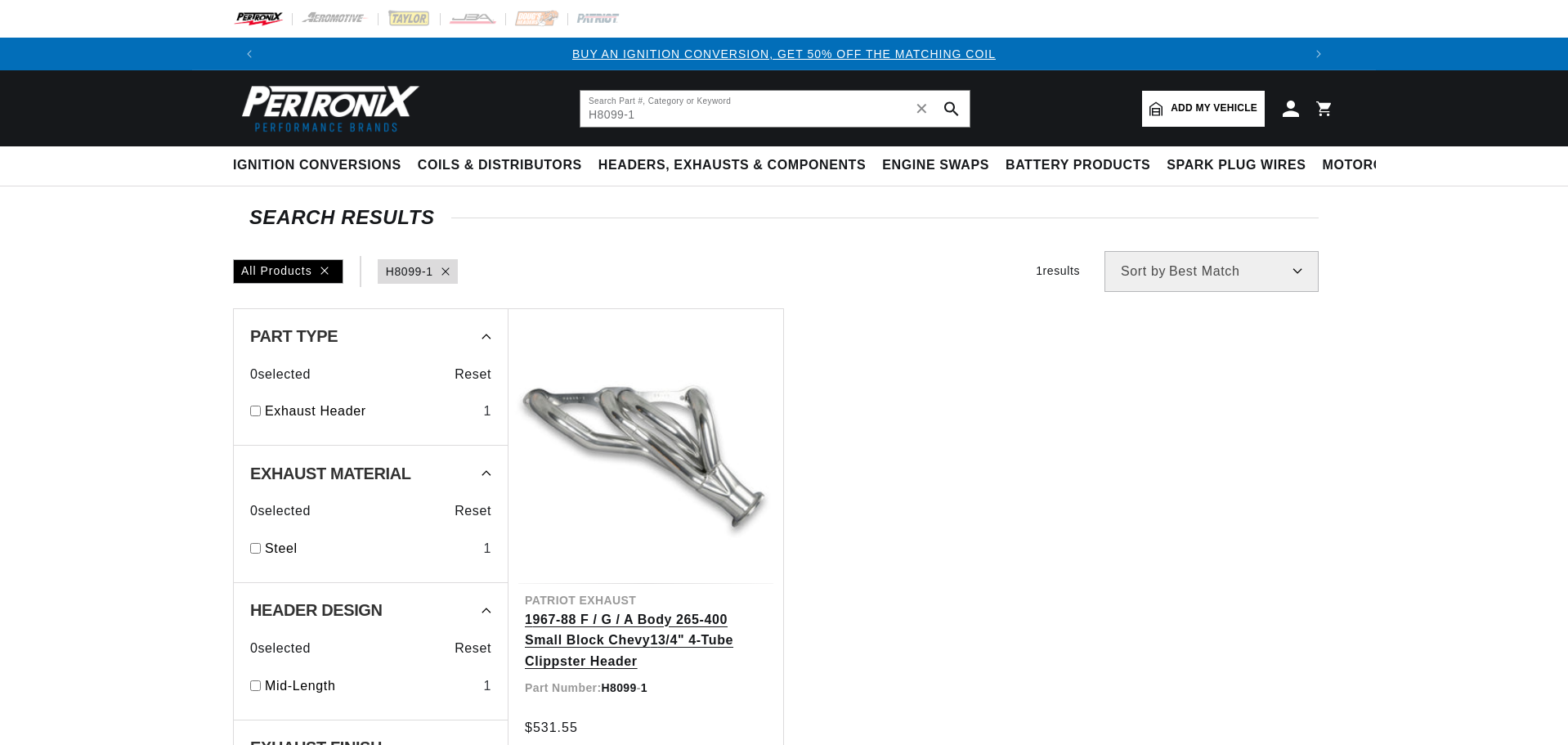
click at [641, 631] on link "1 967-88 F / G / A Body 265-400 Small Block Chevy 1 3/4" 4-Tube Clippster Header" at bounding box center [645, 641] width 242 height 63
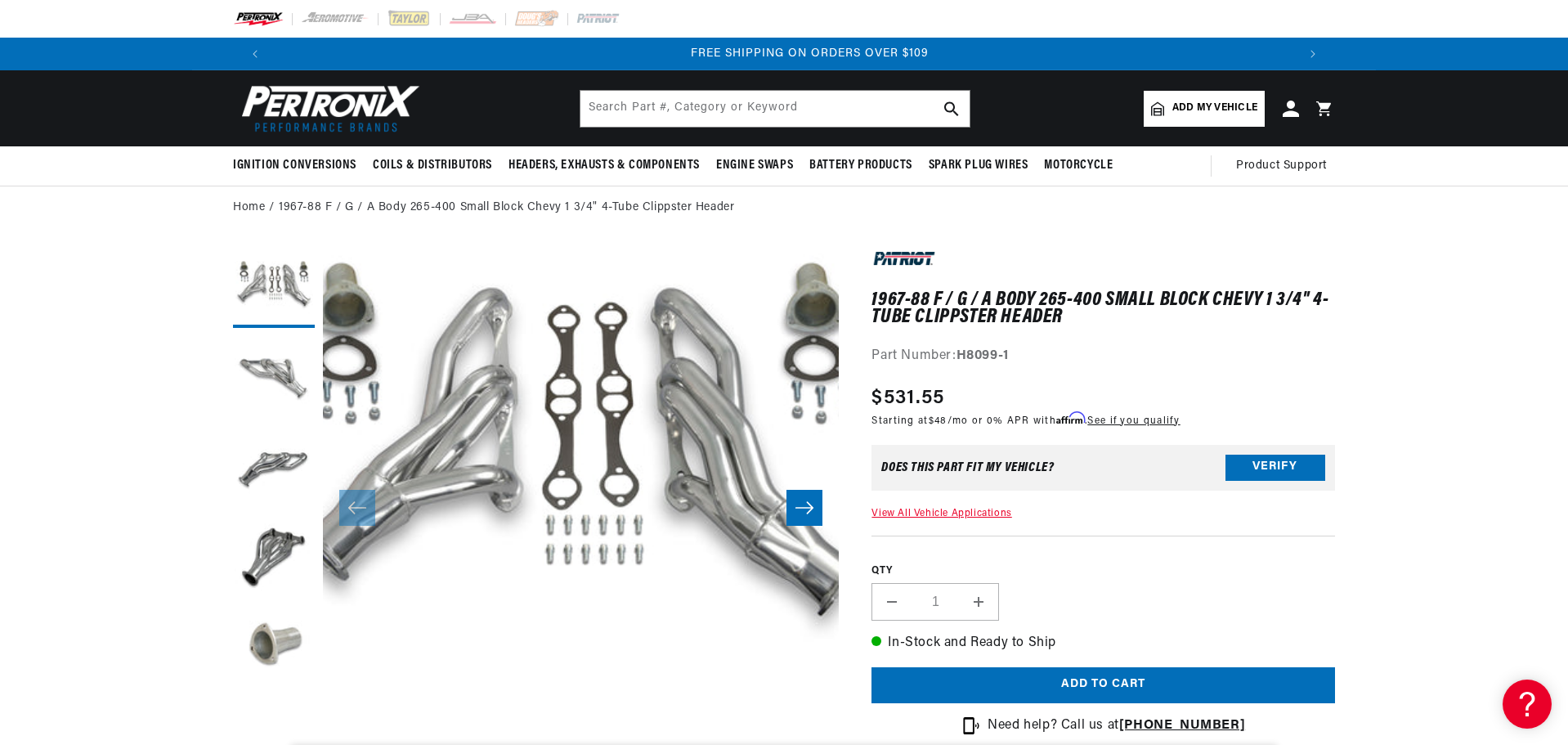
scroll to position [0, 2042]
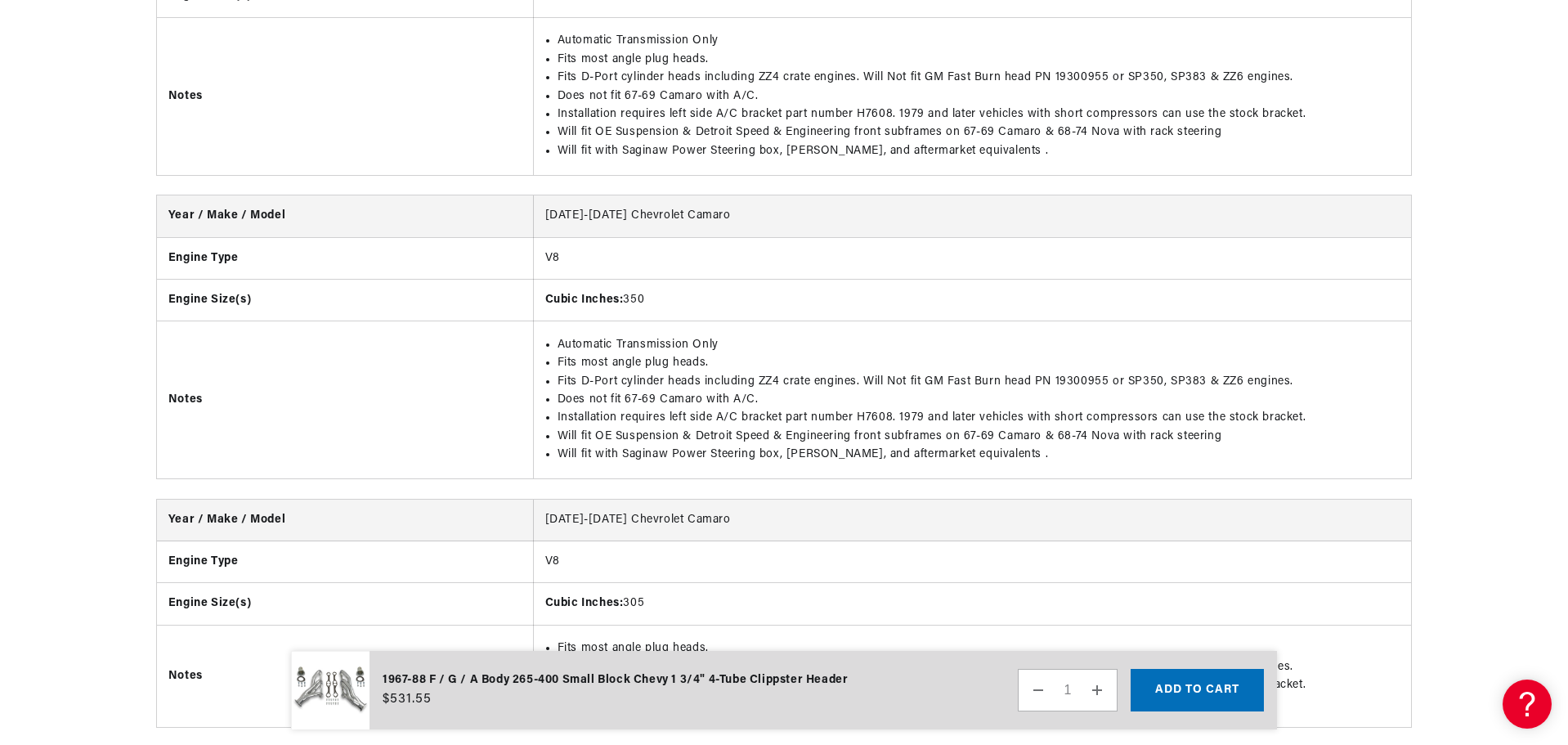
scroll to position [0, 0]
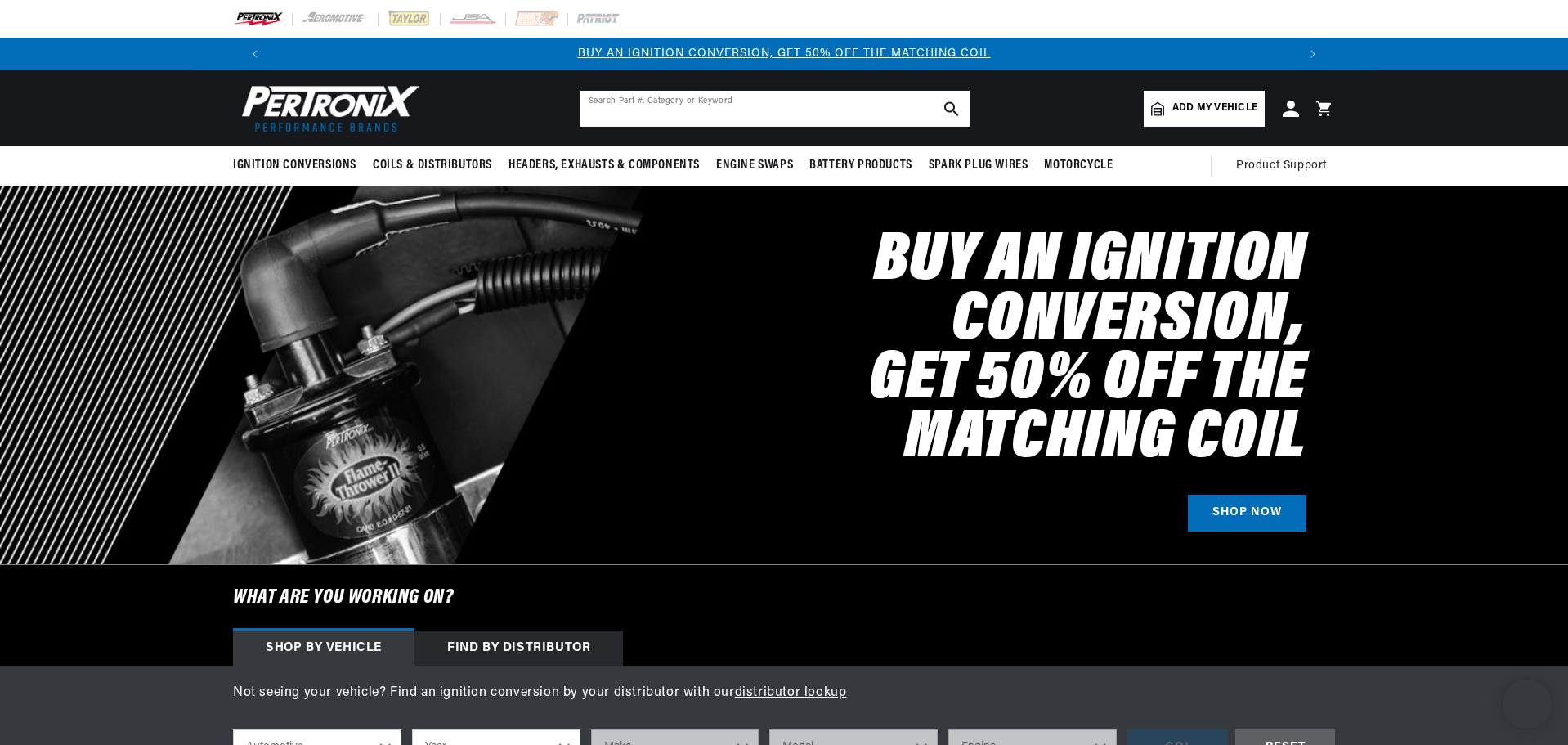
click at [837, 96] on input "text" at bounding box center [775, 108] width 389 height 36
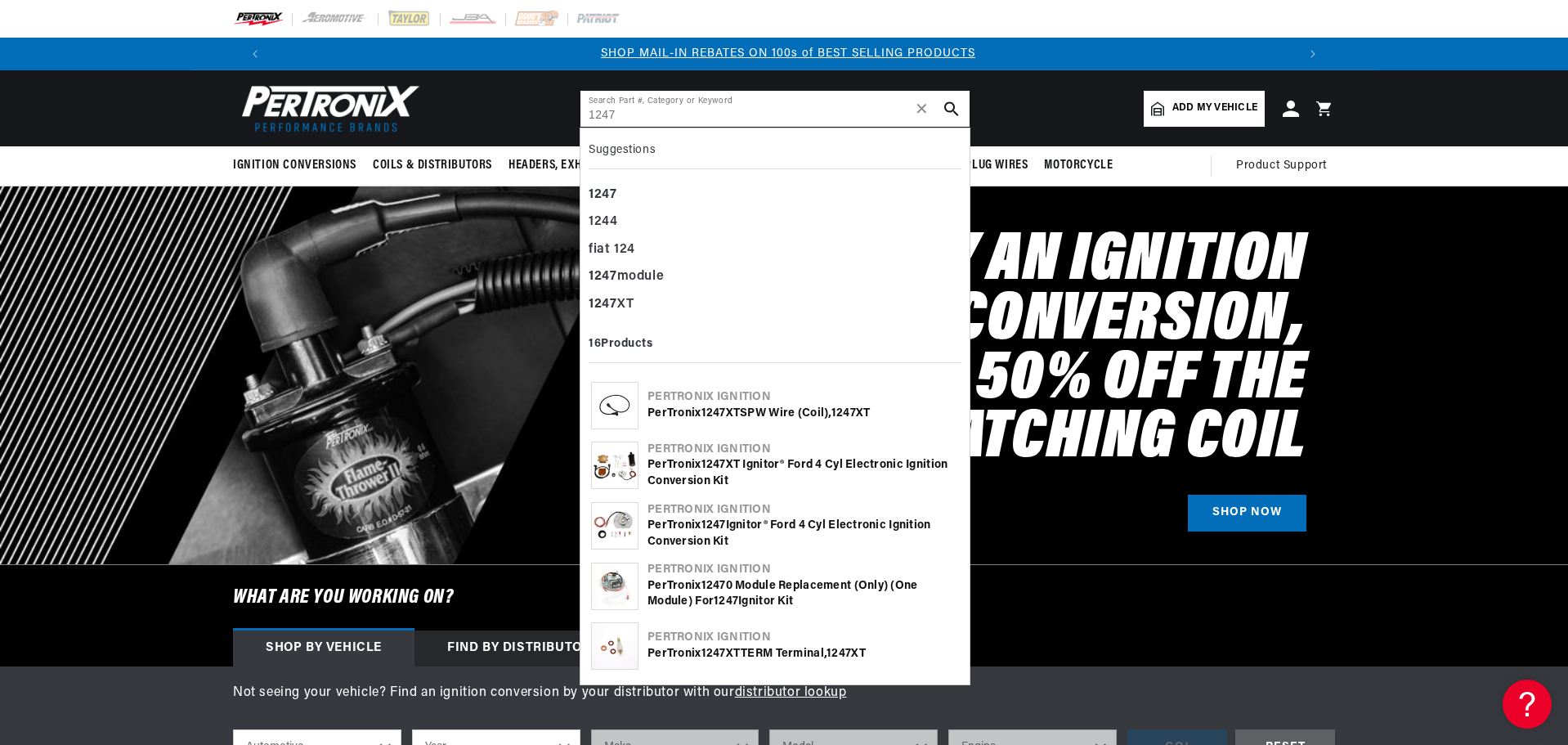
type input "1247"
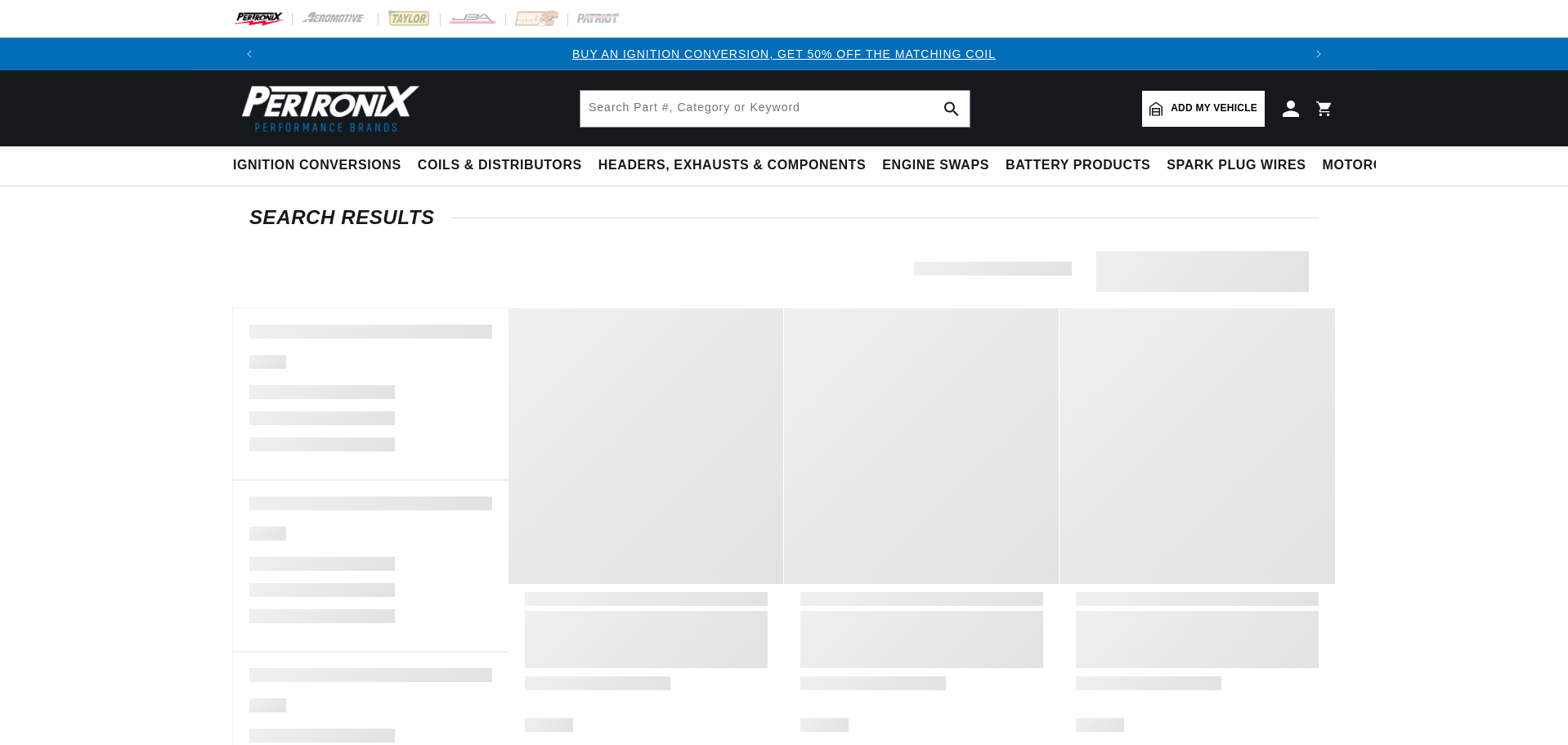
type input "1247"
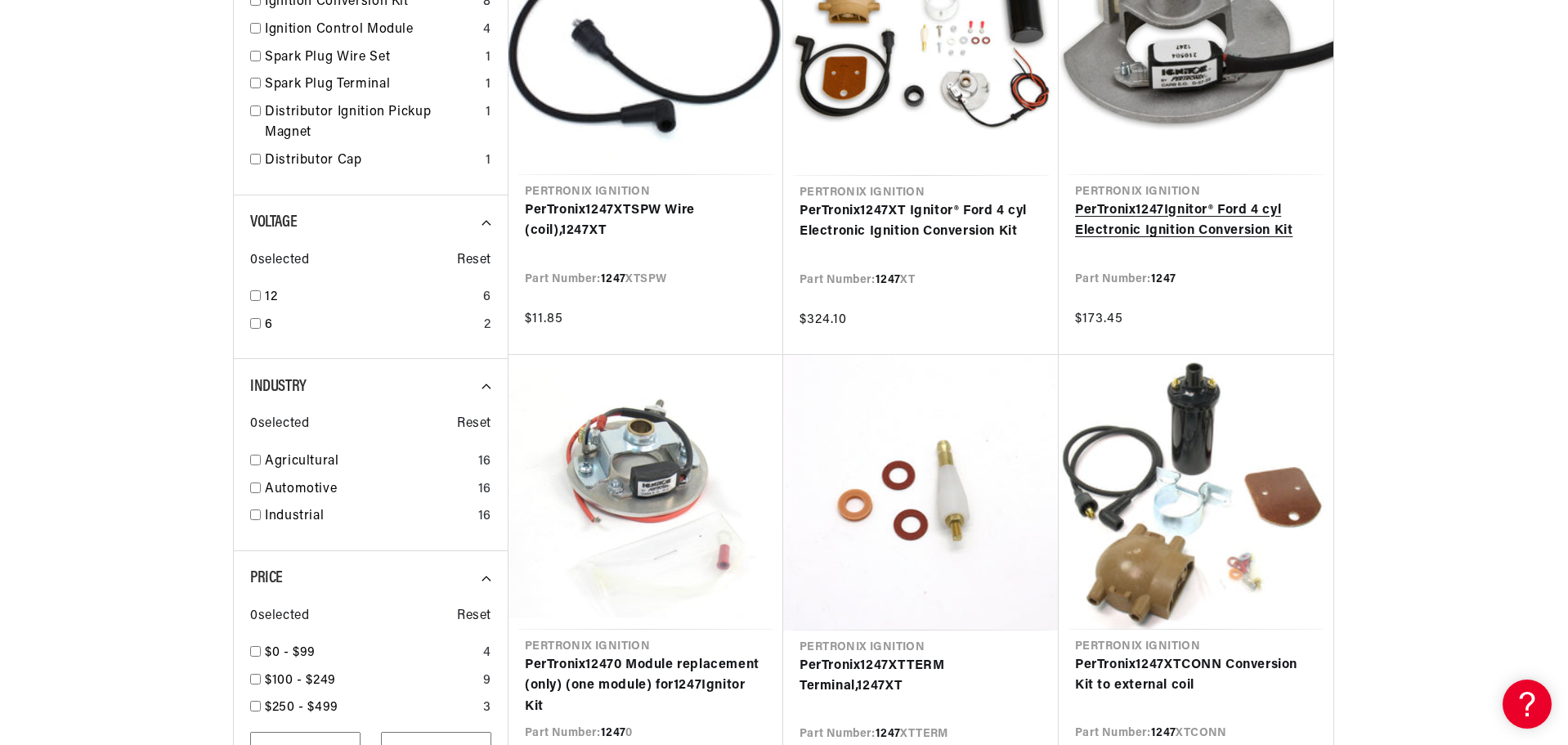
click at [1214, 231] on link "PerTronix 1247 Ignitor® Ford 4 cyl Electronic Ignition Conversion Kit" at bounding box center [1195, 221] width 242 height 42
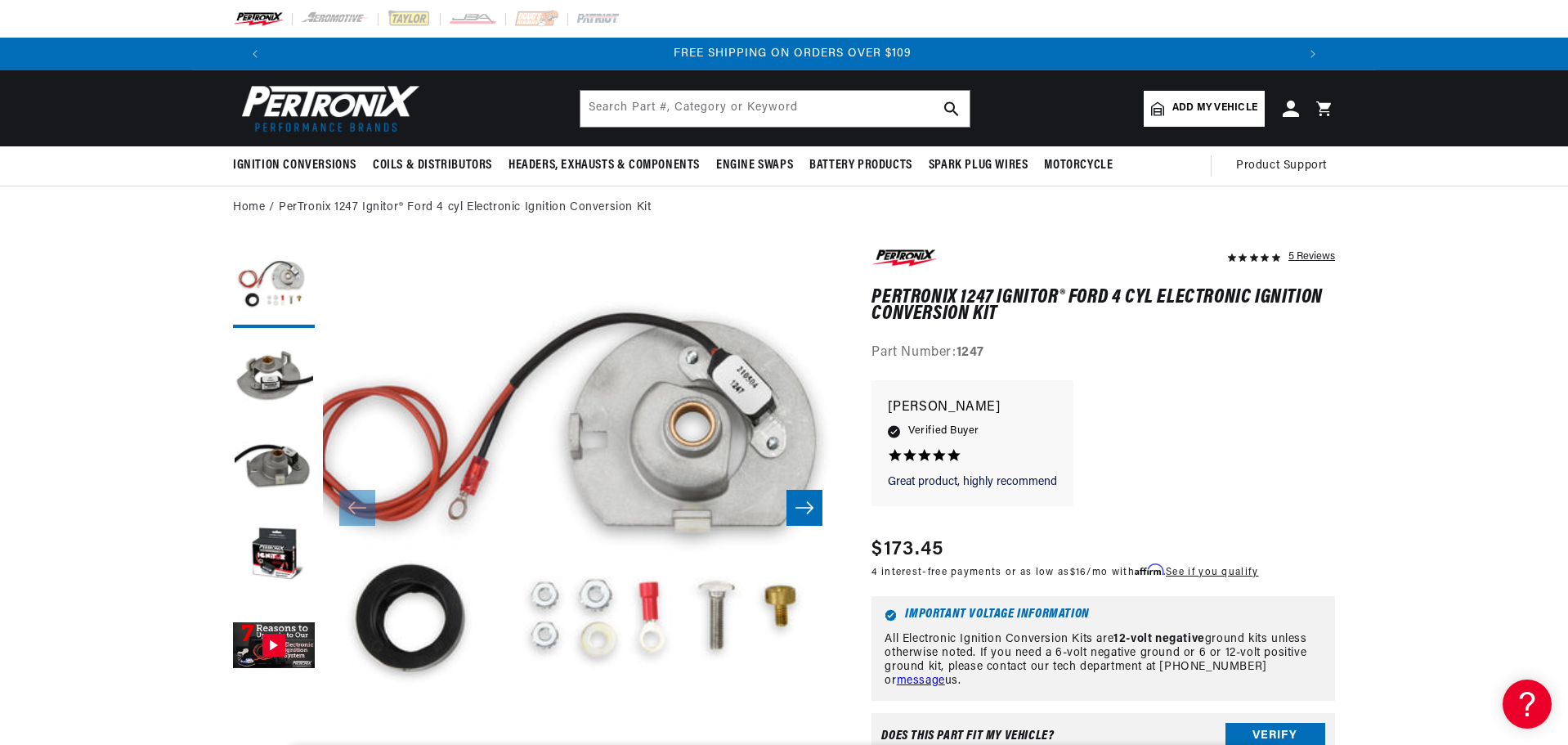
drag, startPoint x: 1415, startPoint y: 412, endPoint x: 1401, endPoint y: 408, distance: 14.6
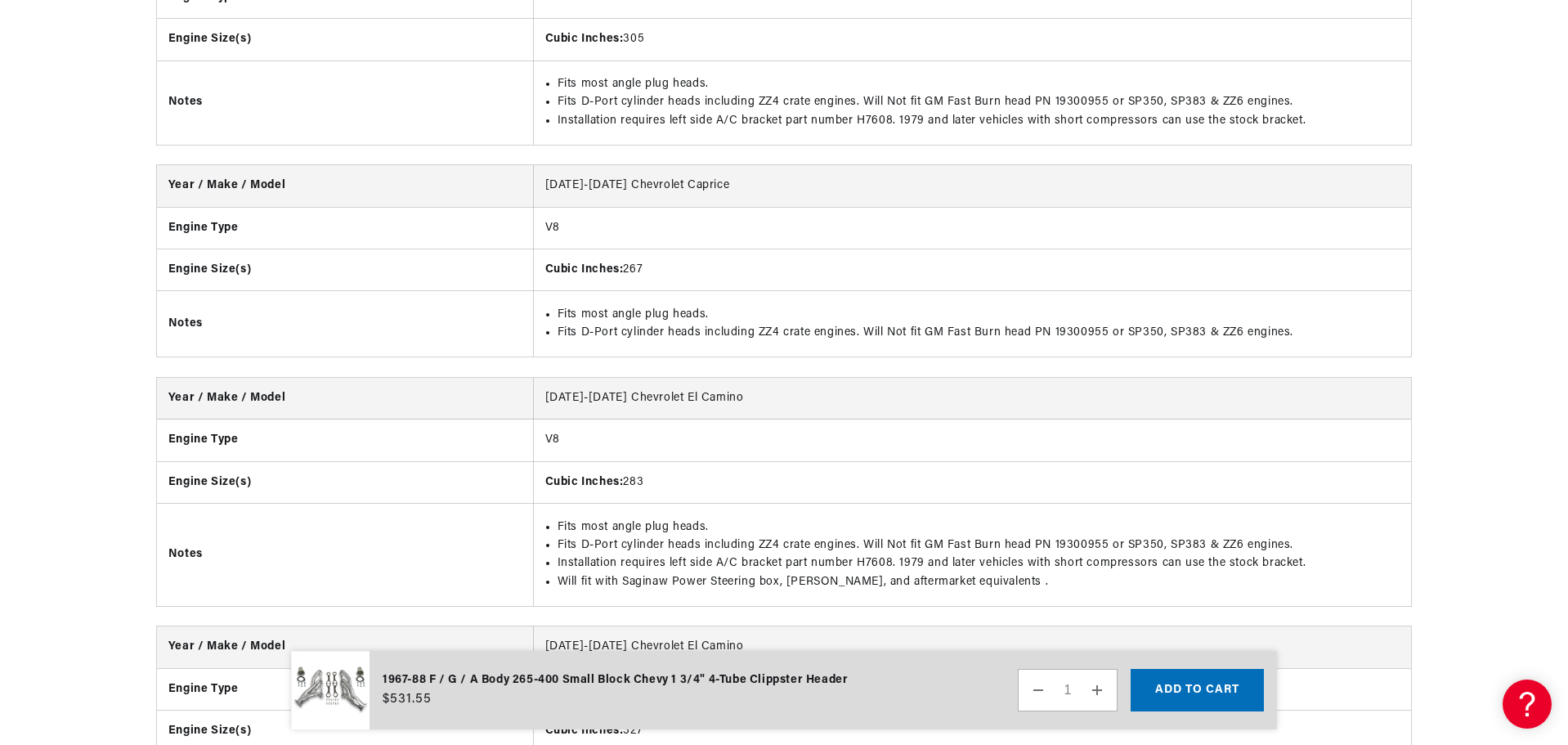
scroll to position [51, 0]
